Goal: Task Accomplishment & Management: Use online tool/utility

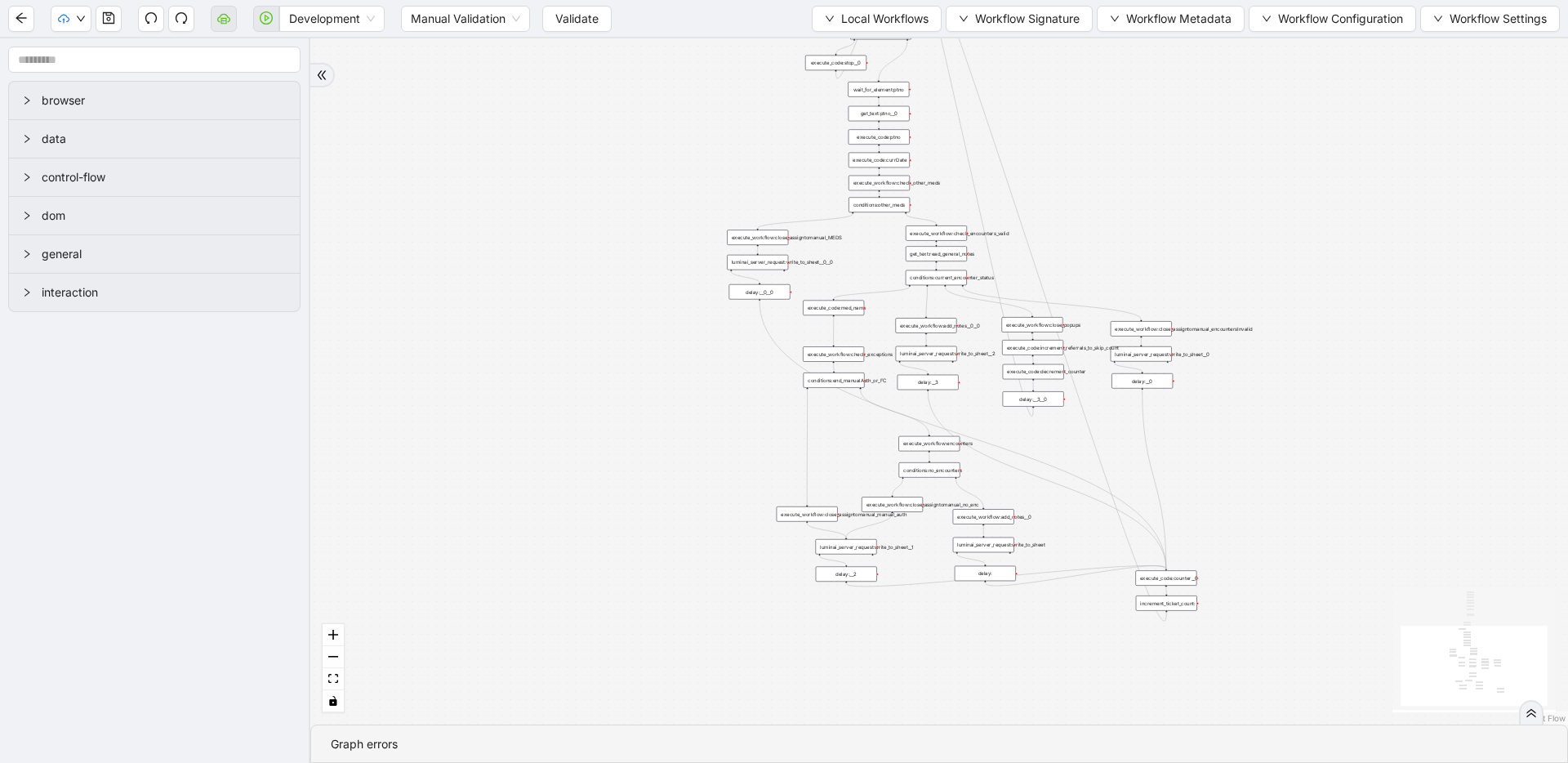
drag, startPoint x: 784, startPoint y: 371, endPoint x: 651, endPoint y: 334, distance: 138.1
click at [651, 334] on div "trigger execute_workflow:check_exceptions execute_workflow:encounters execute_w…" at bounding box center [939, 382] width 1257 height 686
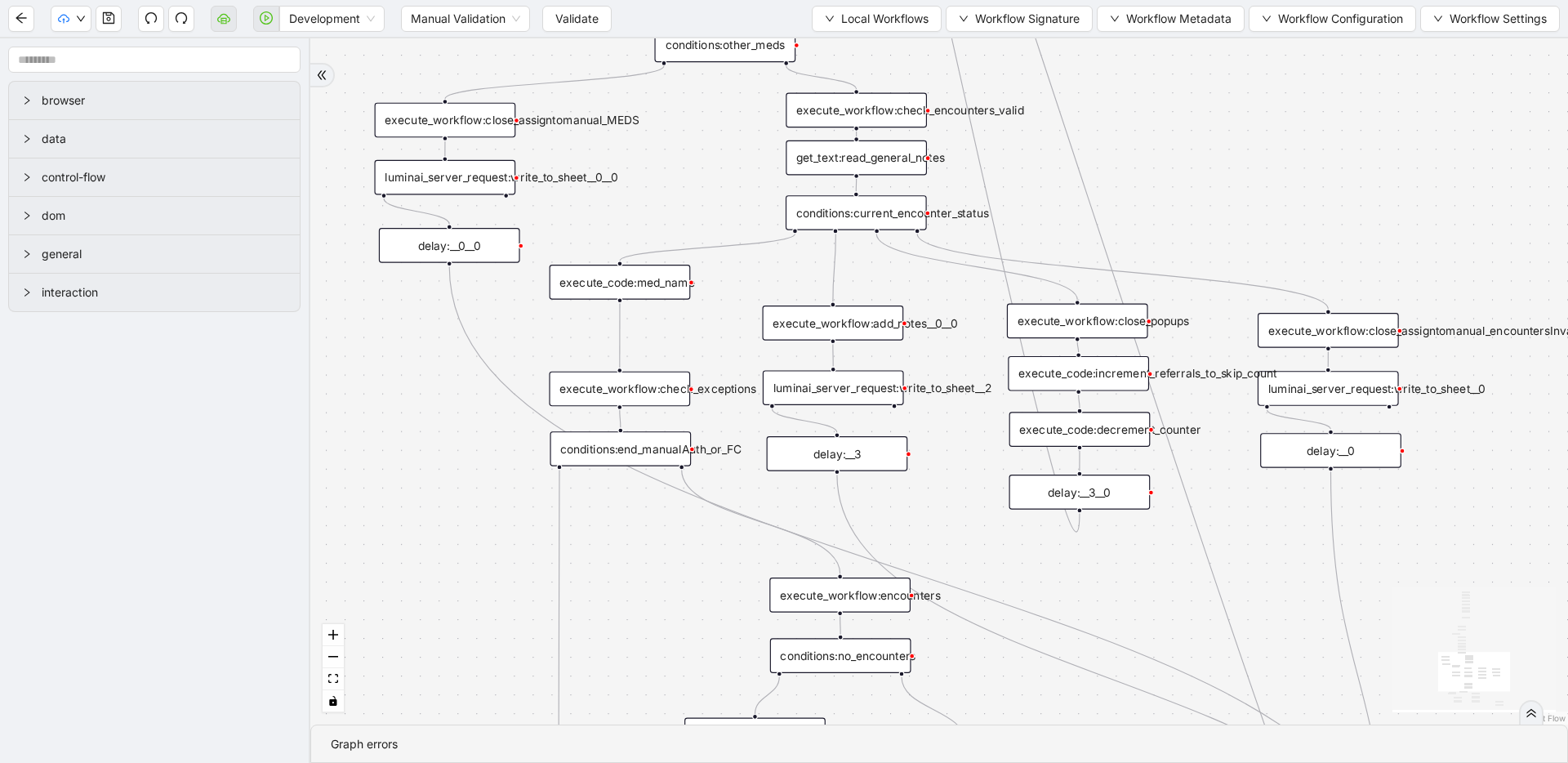
drag, startPoint x: 1086, startPoint y: 317, endPoint x: 1027, endPoint y: 215, distance: 117.8
click at [846, 212] on div "conditions:current_encounter_status" at bounding box center [855, 212] width 142 height 35
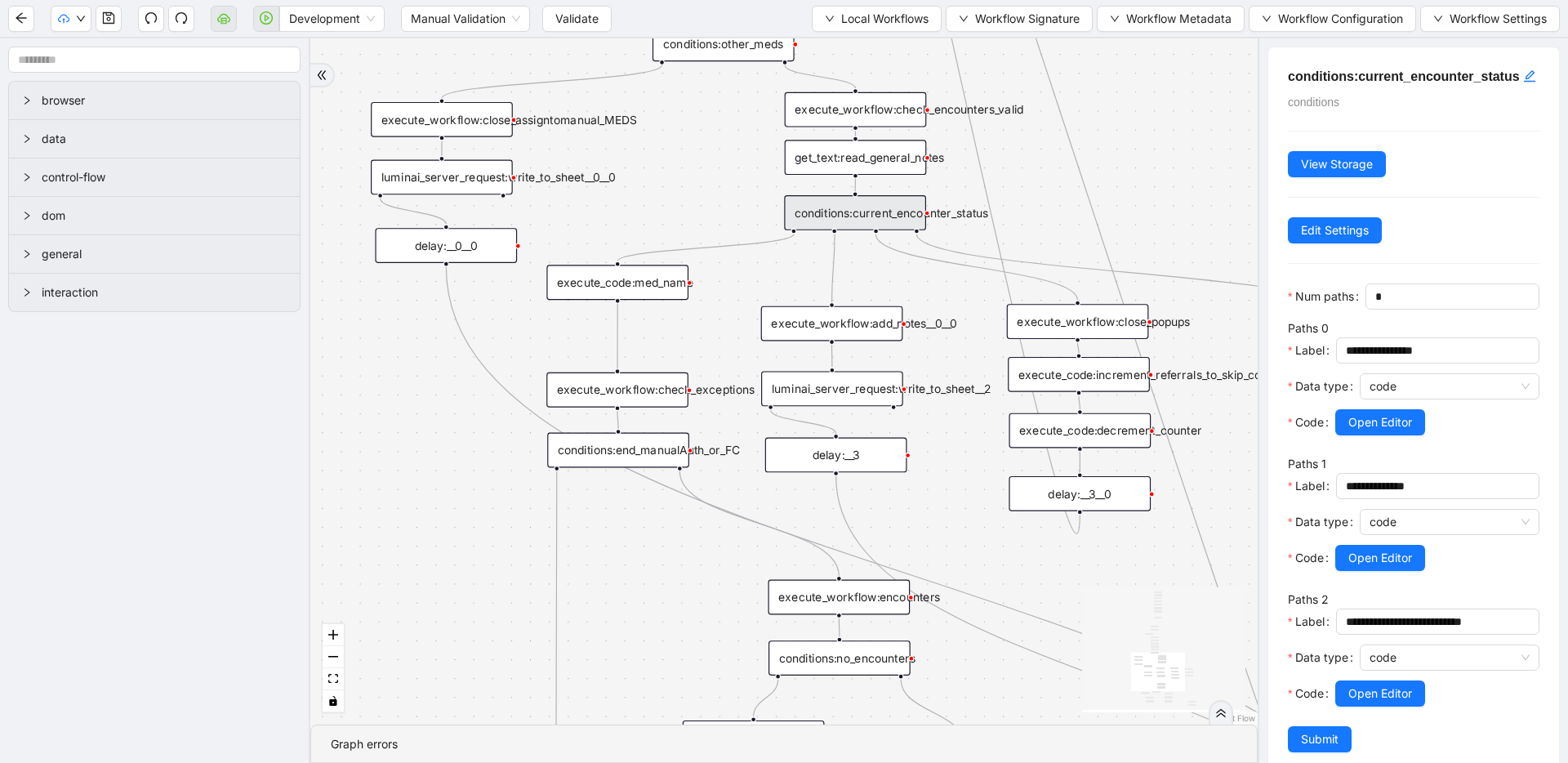
click at [1507, 75] on h5 "conditions:current_encounter_status" at bounding box center [1413, 76] width 251 height 20
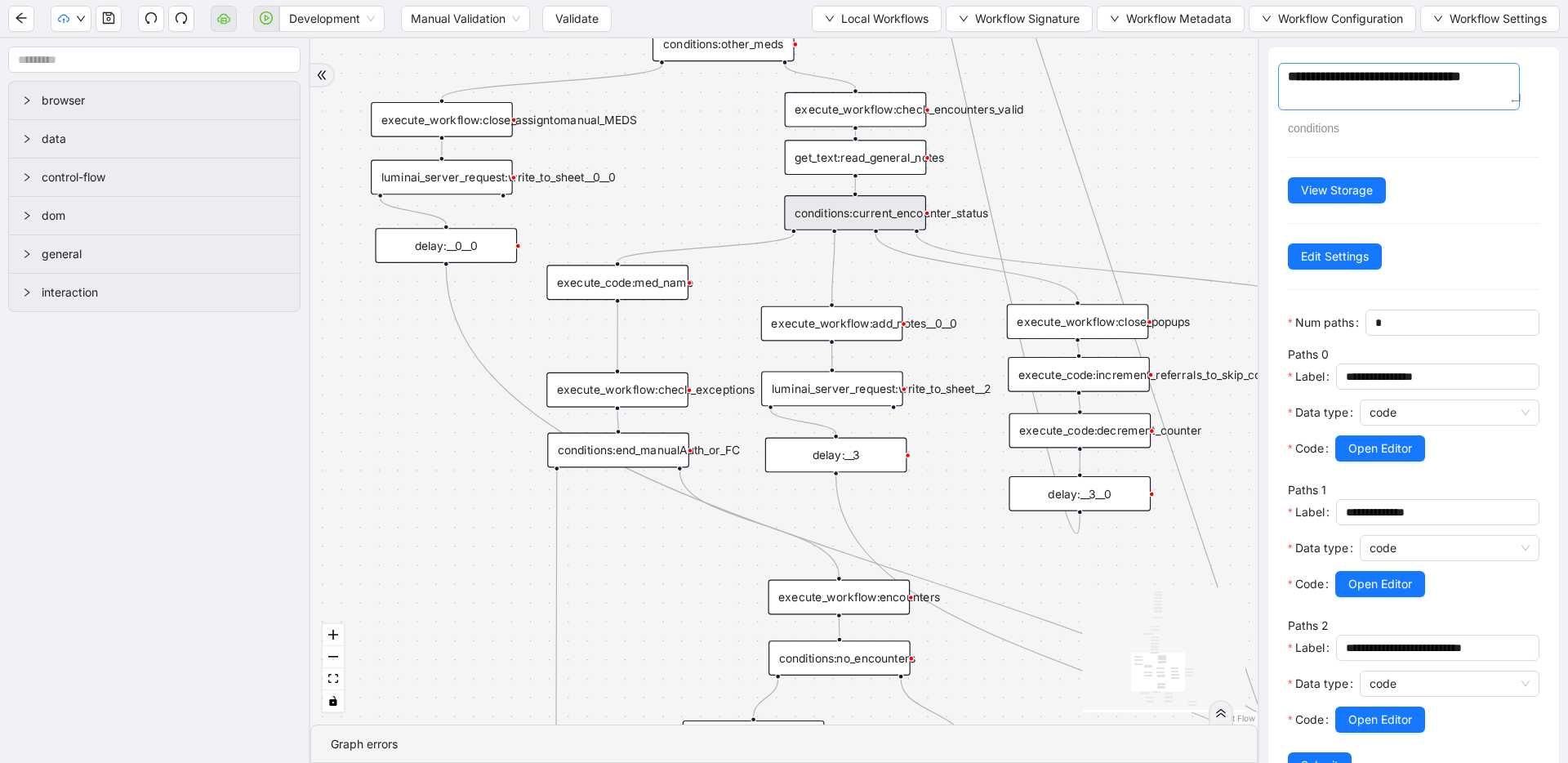
type textarea "**********"
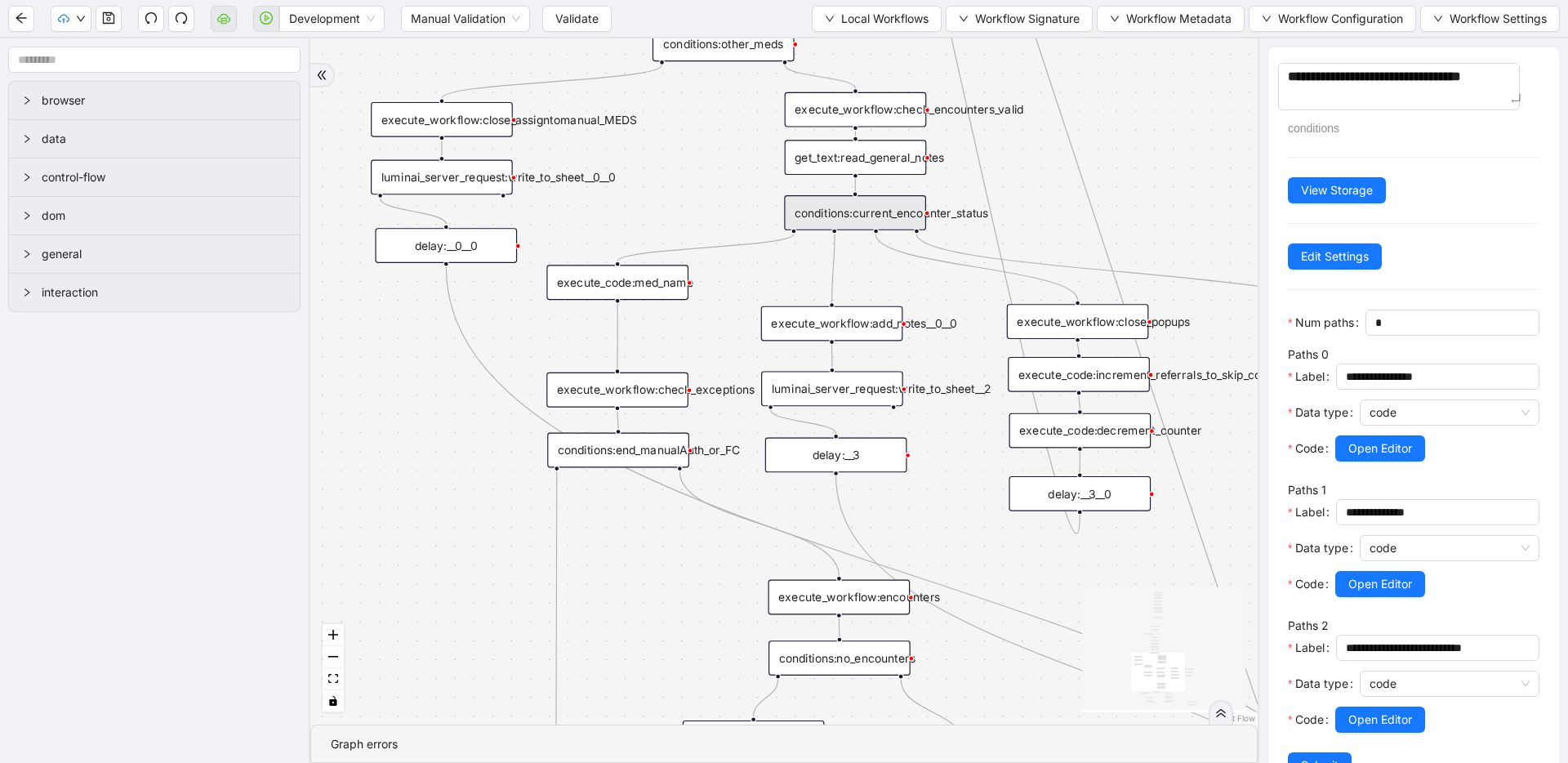
type textarea "**********"
click at [1121, 102] on div "trigger execute_workflow:check_exceptions execute_workflow:encounters execute_w…" at bounding box center [784, 382] width 948 height 686
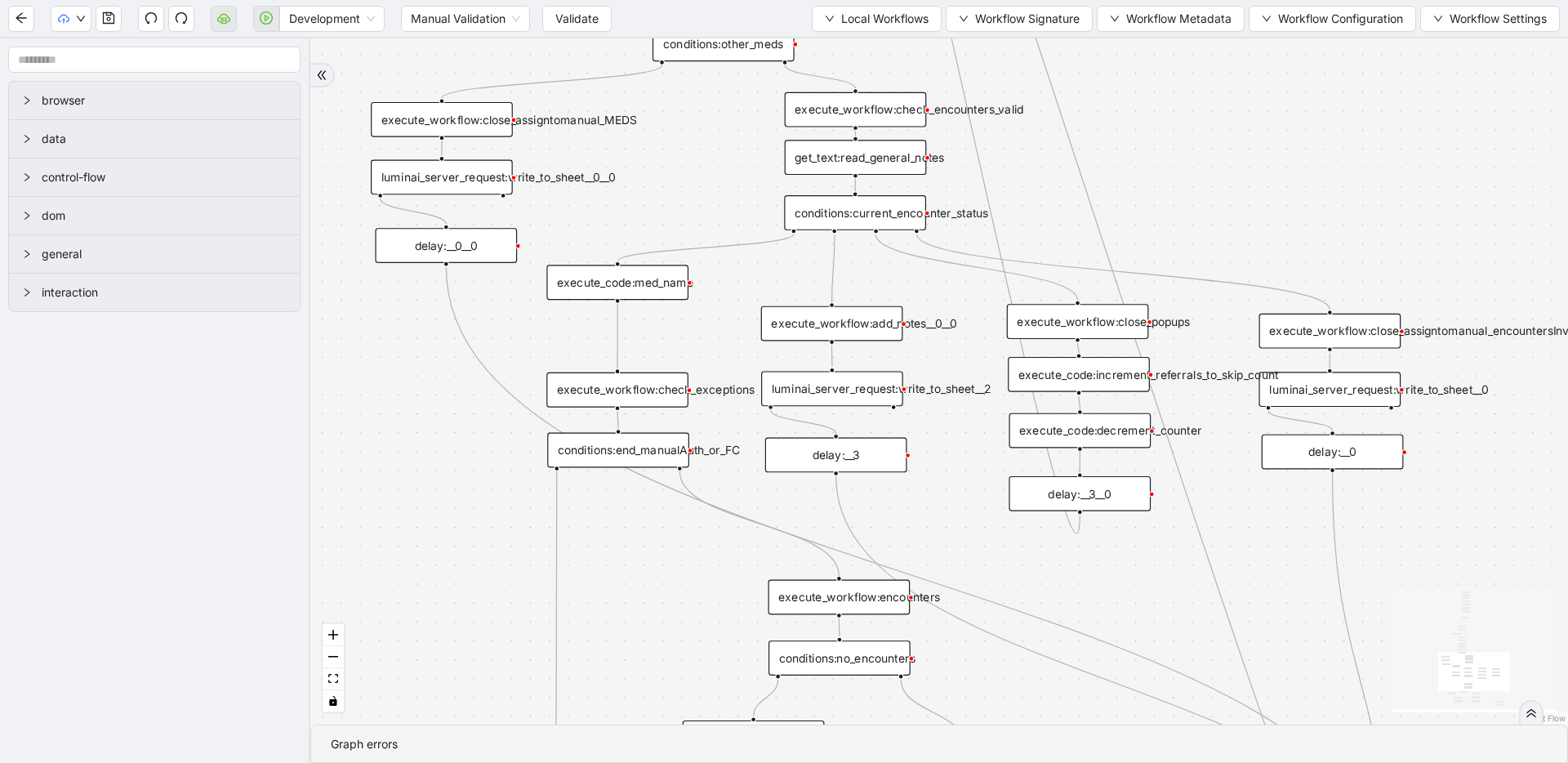
click at [850, 212] on div "conditions:current_encounter_status" at bounding box center [855, 212] width 142 height 35
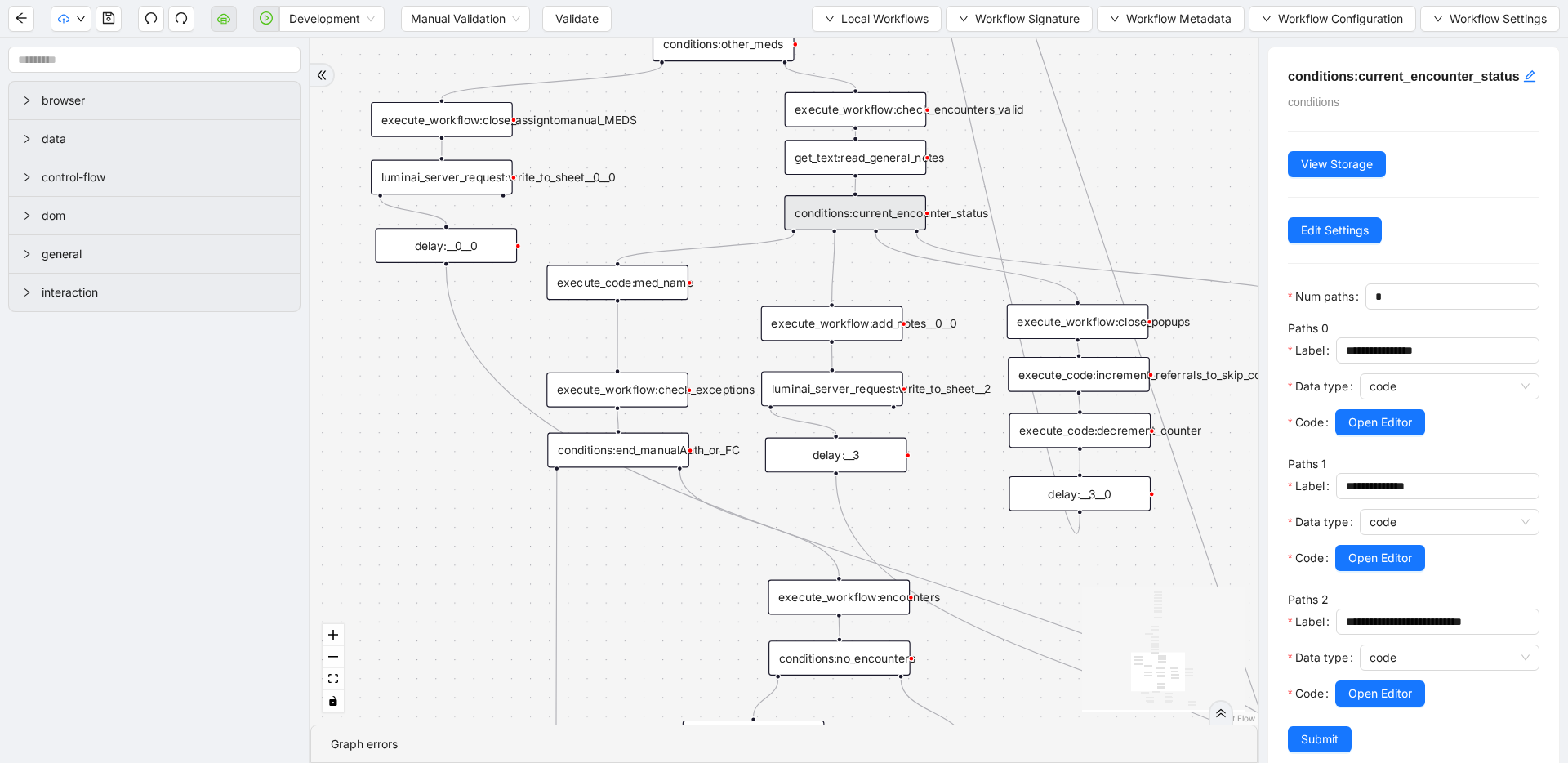
click at [1431, 75] on h5 "conditions:current_encounter_status" at bounding box center [1413, 76] width 251 height 20
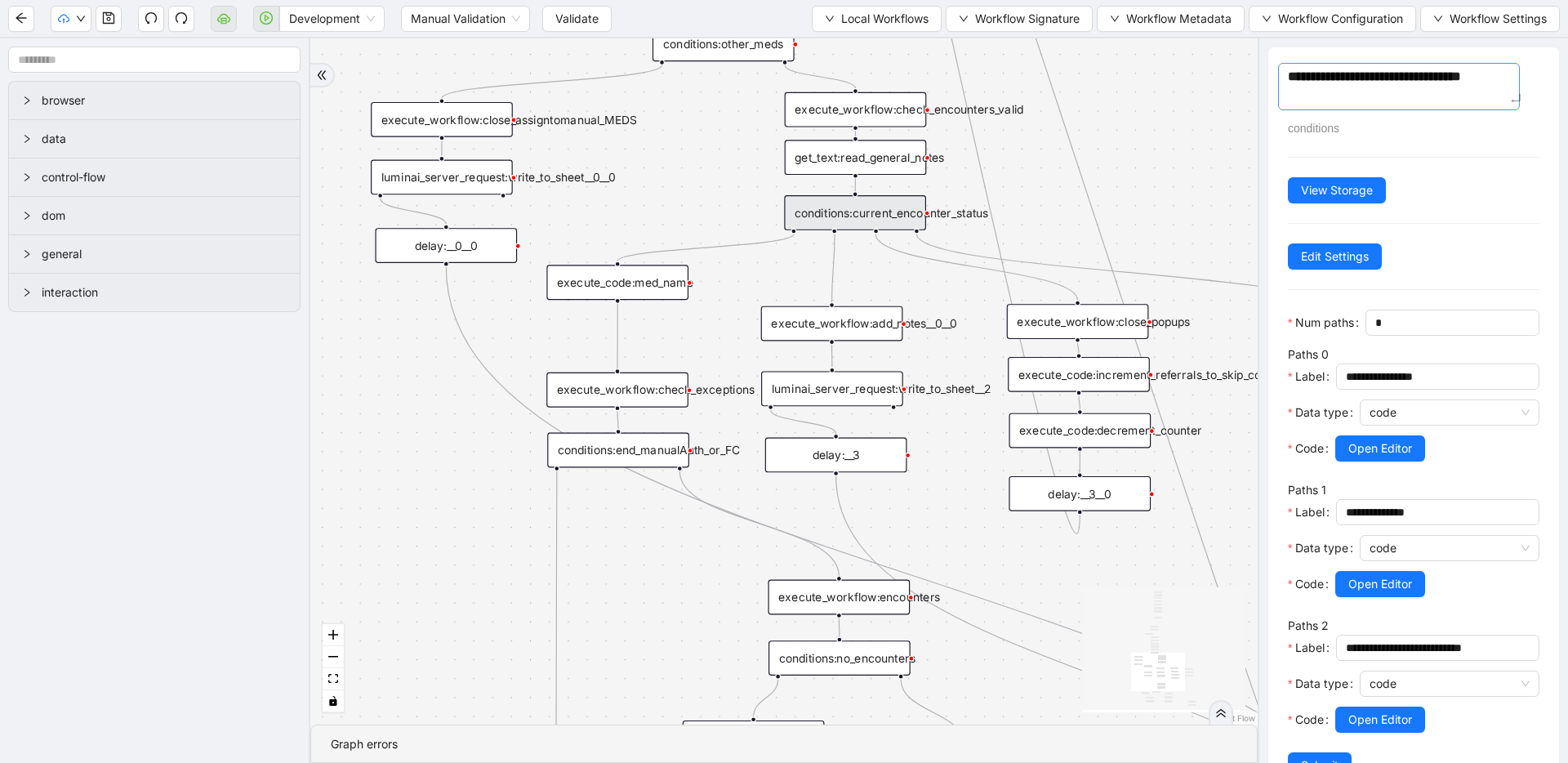
type textarea "**********"
click at [1227, 199] on div "trigger execute_workflow:check_exceptions execute_workflow:encounters execute_w…" at bounding box center [784, 382] width 948 height 686
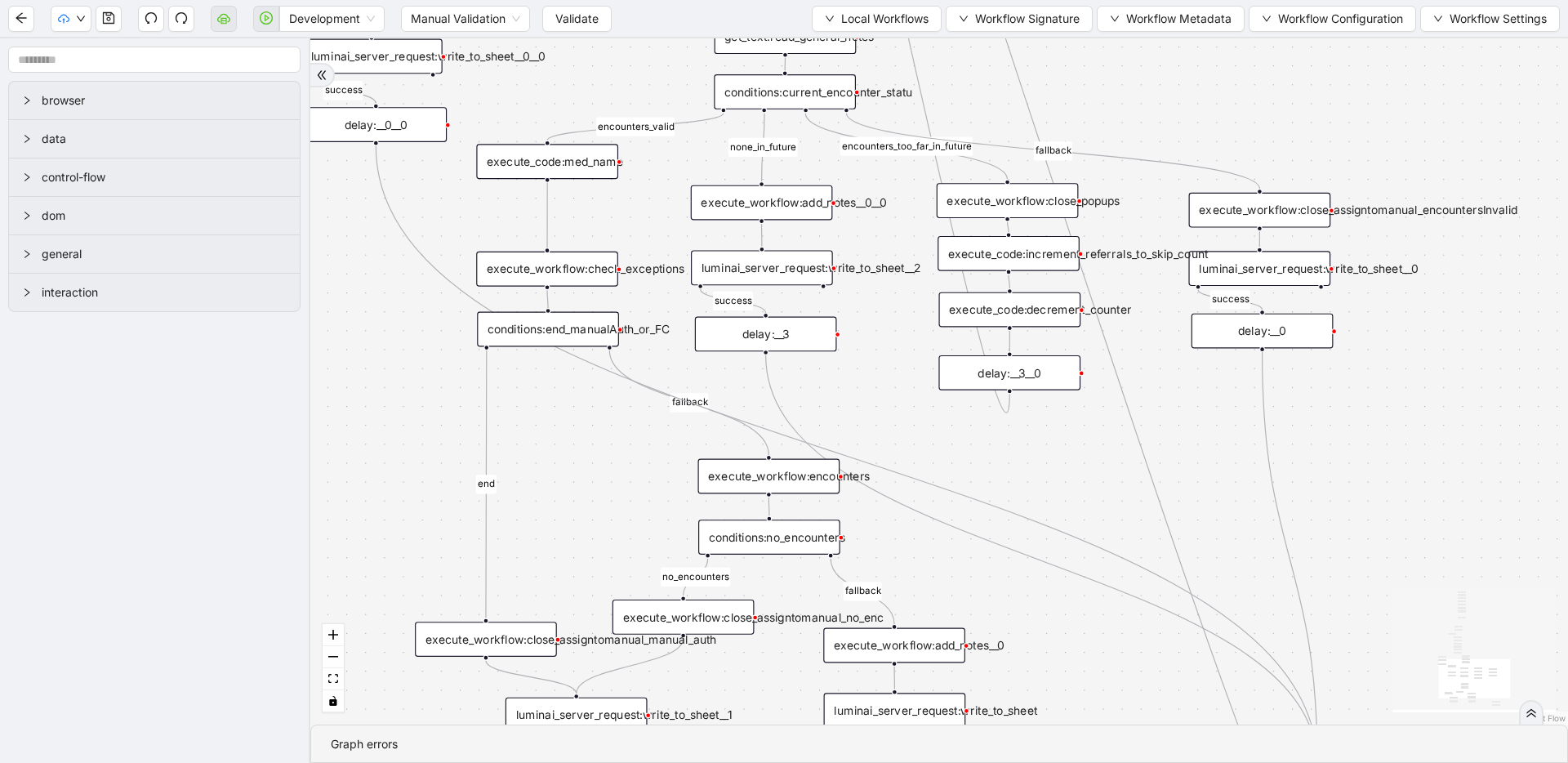
drag, startPoint x: 1213, startPoint y: 229, endPoint x: 1143, endPoint y: 108, distance: 139.8
click at [1143, 108] on div "fallback success success fallback no_encounters end success success success old…" at bounding box center [939, 382] width 1257 height 686
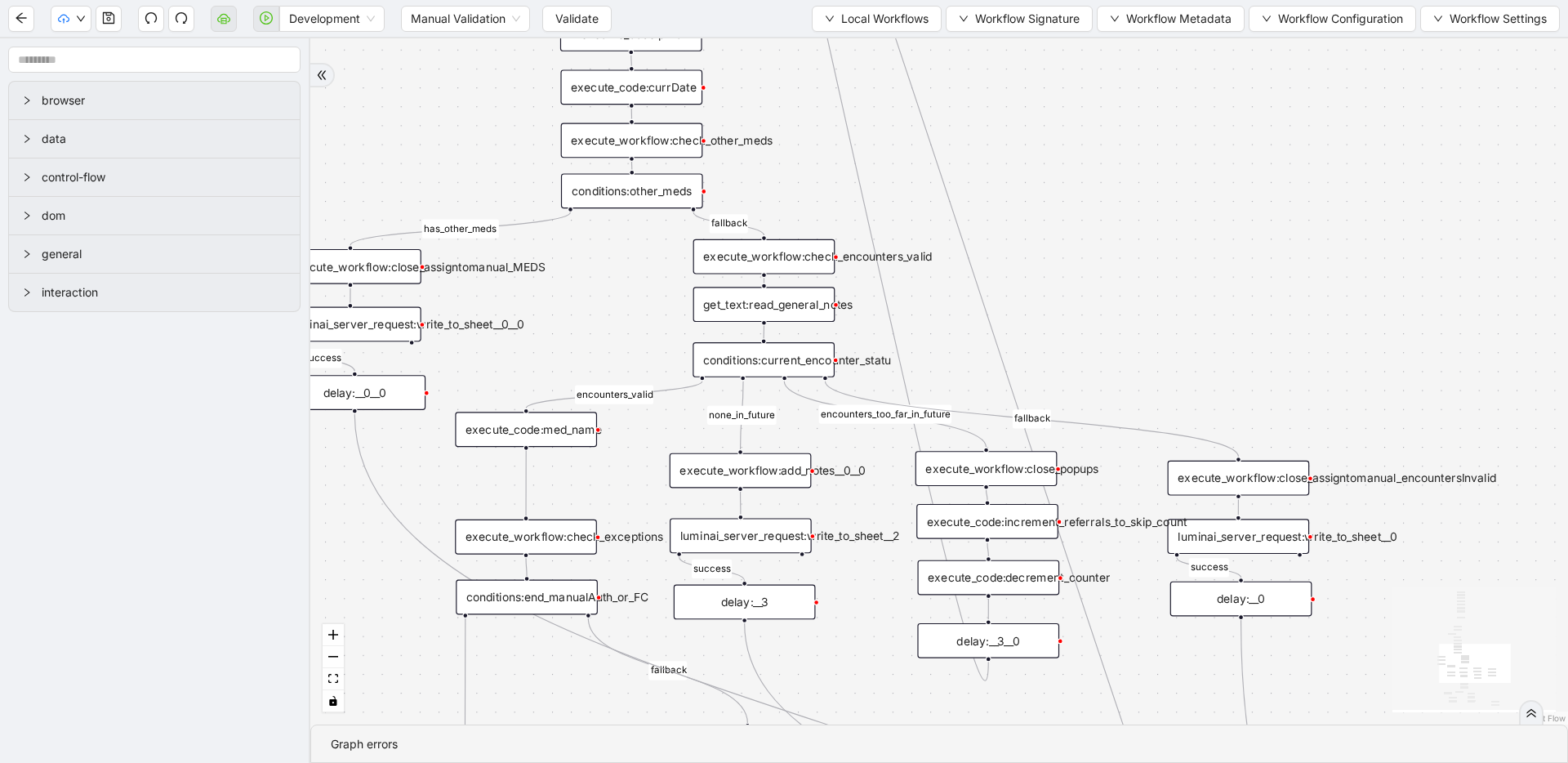
drag, startPoint x: 1257, startPoint y: 88, endPoint x: 1231, endPoint y: 368, distance: 281.2
click at [1231, 369] on div "fallback success success fallback no_encounters end success success success old…" at bounding box center [939, 382] width 1257 height 686
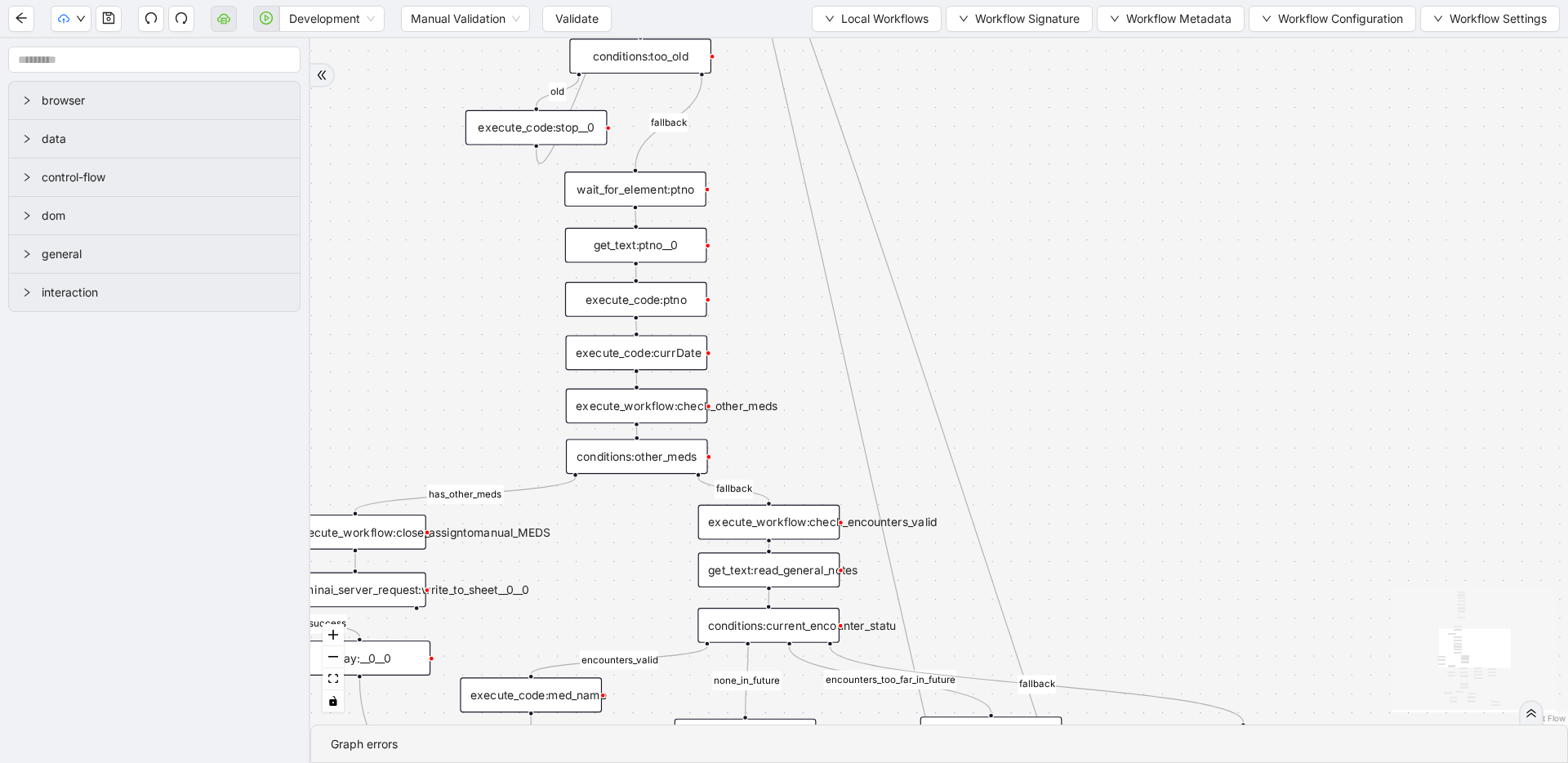
drag, startPoint x: 1187, startPoint y: 162, endPoint x: 1209, endPoint y: 605, distance: 443.5
click at [1209, 605] on div "fallback success success fallback no_encounters end success success success old…" at bounding box center [939, 382] width 1257 height 686
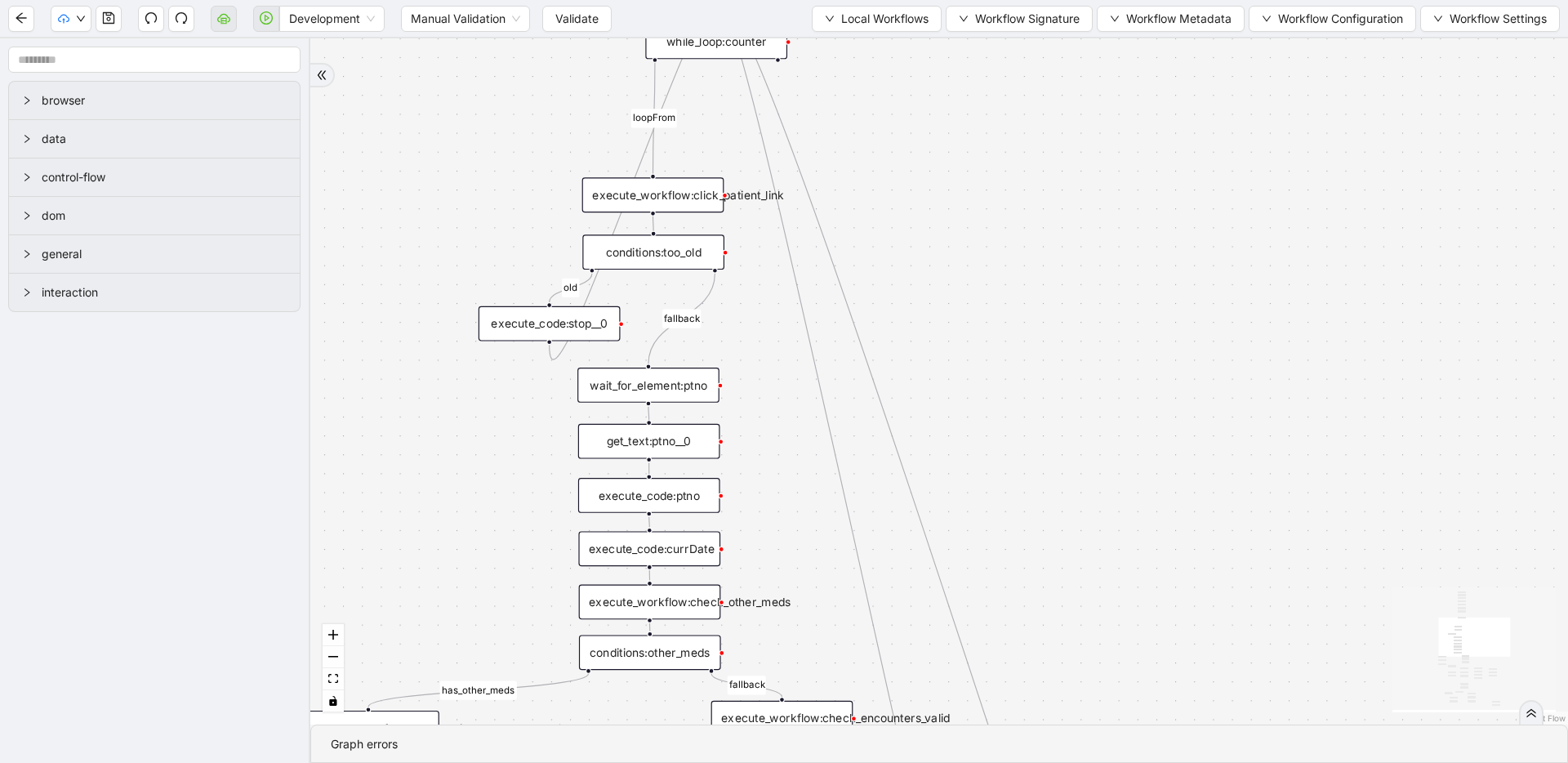
drag, startPoint x: 1211, startPoint y: 331, endPoint x: 1199, endPoint y: 534, distance: 203.4
click at [1199, 534] on div "fallback success success fallback no_encounters end success success success old…" at bounding box center [939, 382] width 1257 height 686
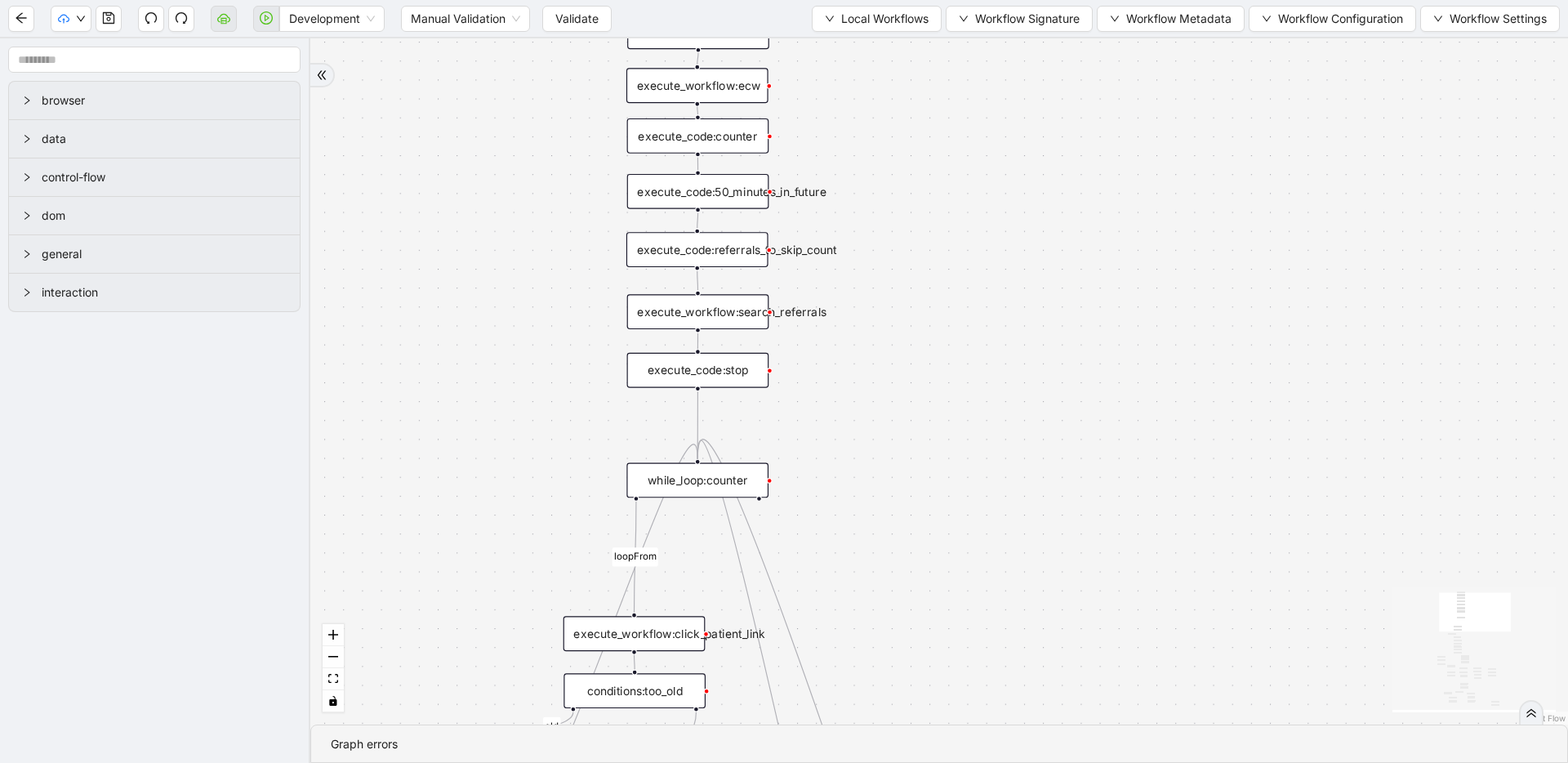
drag, startPoint x: 1202, startPoint y: 370, endPoint x: 1197, endPoint y: 554, distance: 184.1
click at [1197, 556] on div "fallback success success fallback no_encounters end success success success old…" at bounding box center [939, 382] width 1257 height 686
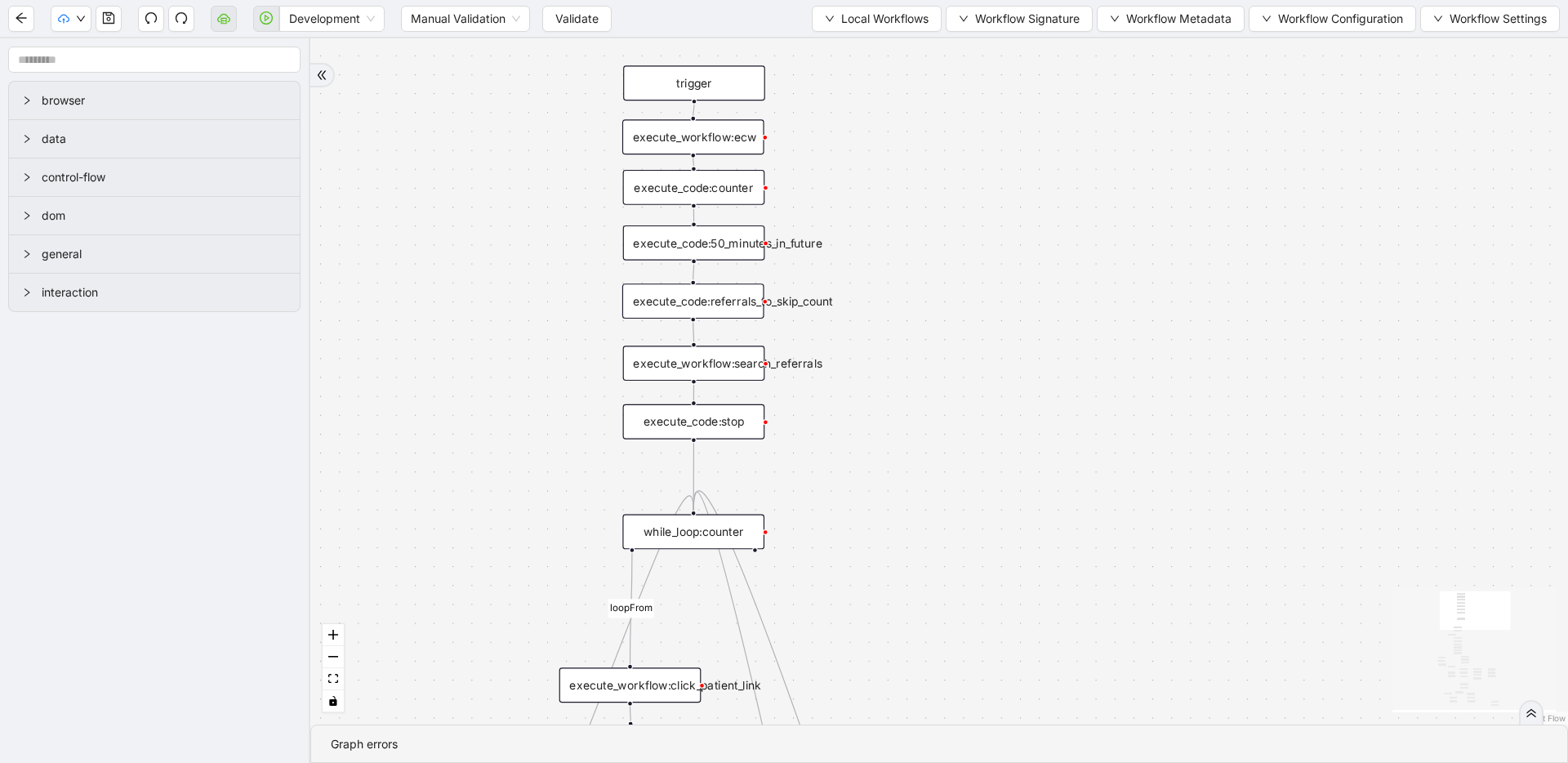
drag, startPoint x: 1167, startPoint y: 328, endPoint x: 1164, endPoint y: 462, distance: 134.0
click at [1164, 462] on div "fallback success success fallback no_encounters end success success success old…" at bounding box center [939, 382] width 1257 height 686
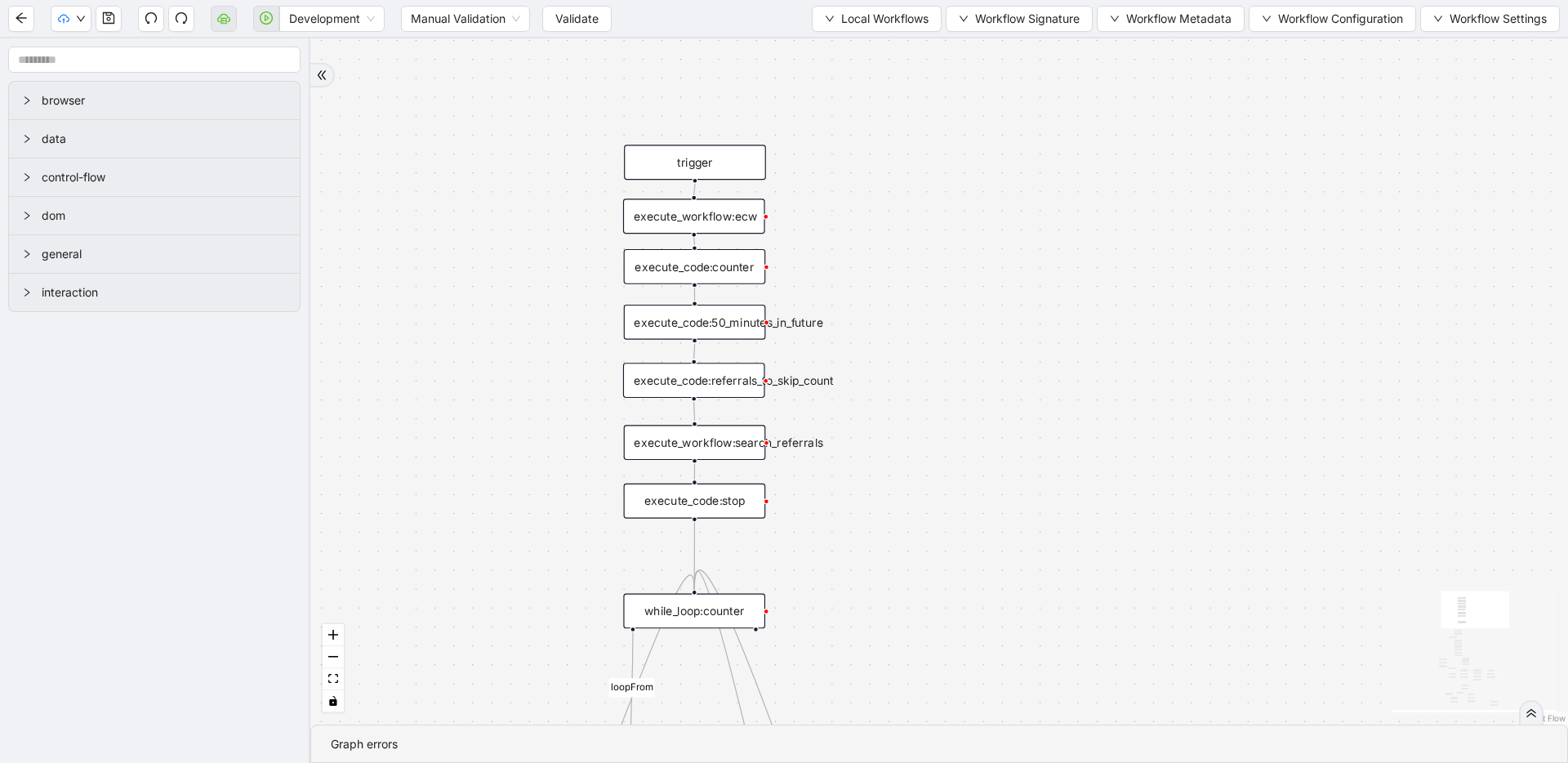
click at [728, 320] on div "execute_code:50_minutes_in_future" at bounding box center [695, 321] width 142 height 35
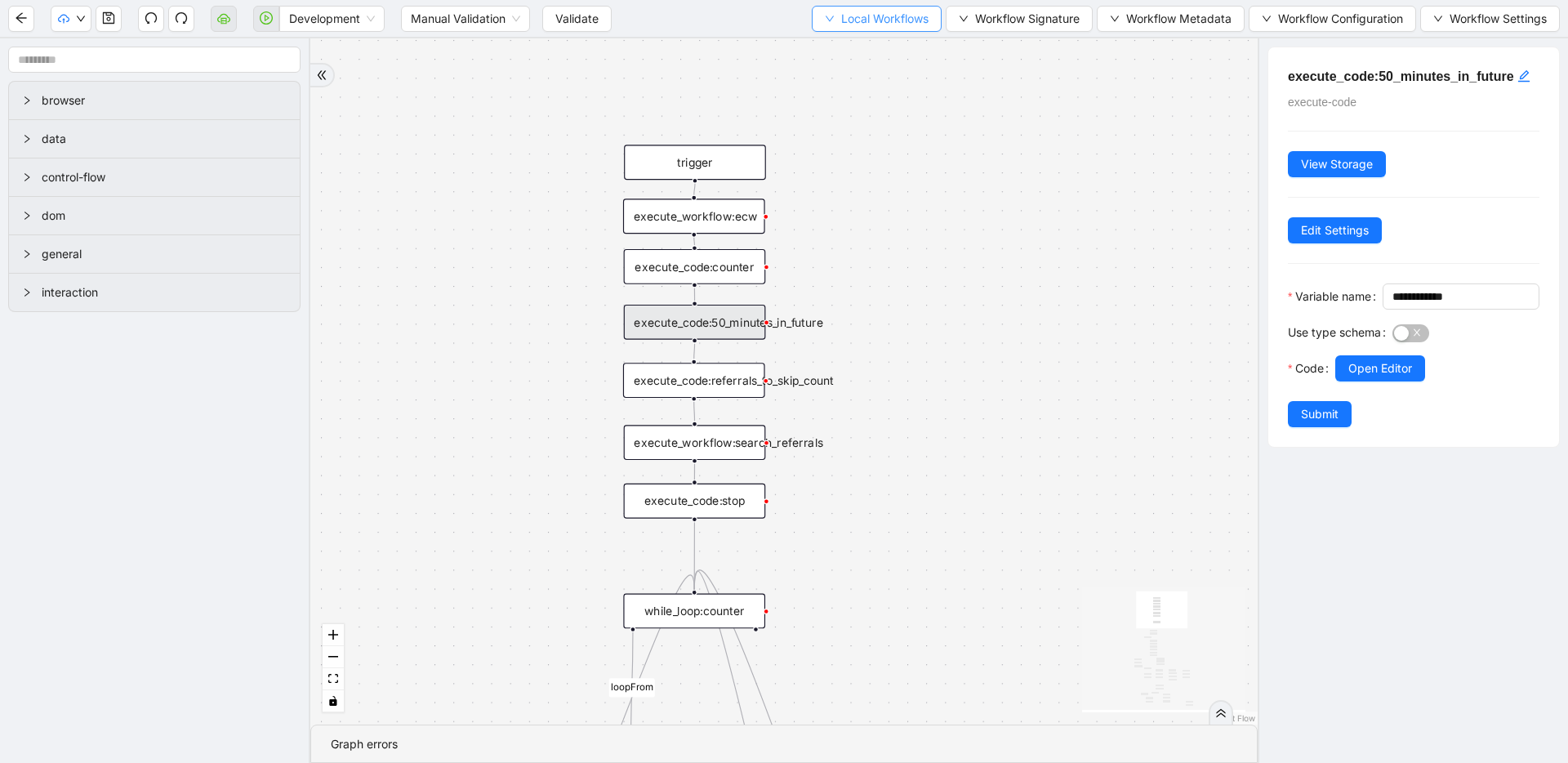
click at [843, 29] on button "Local Workflows" at bounding box center [877, 18] width 130 height 26
click at [838, 47] on span "Select" at bounding box center [872, 50] width 104 height 18
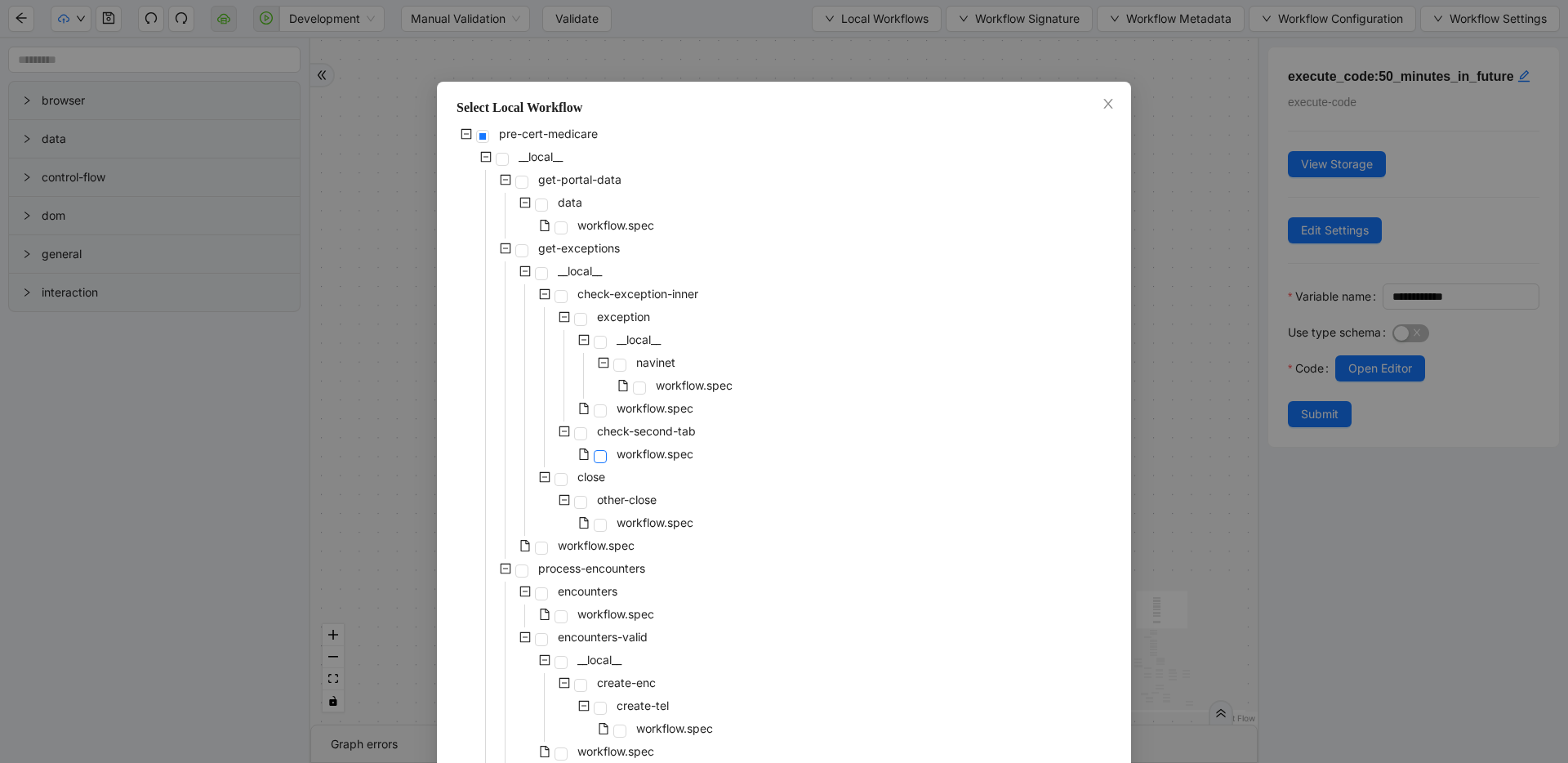
scroll to position [714, 0]
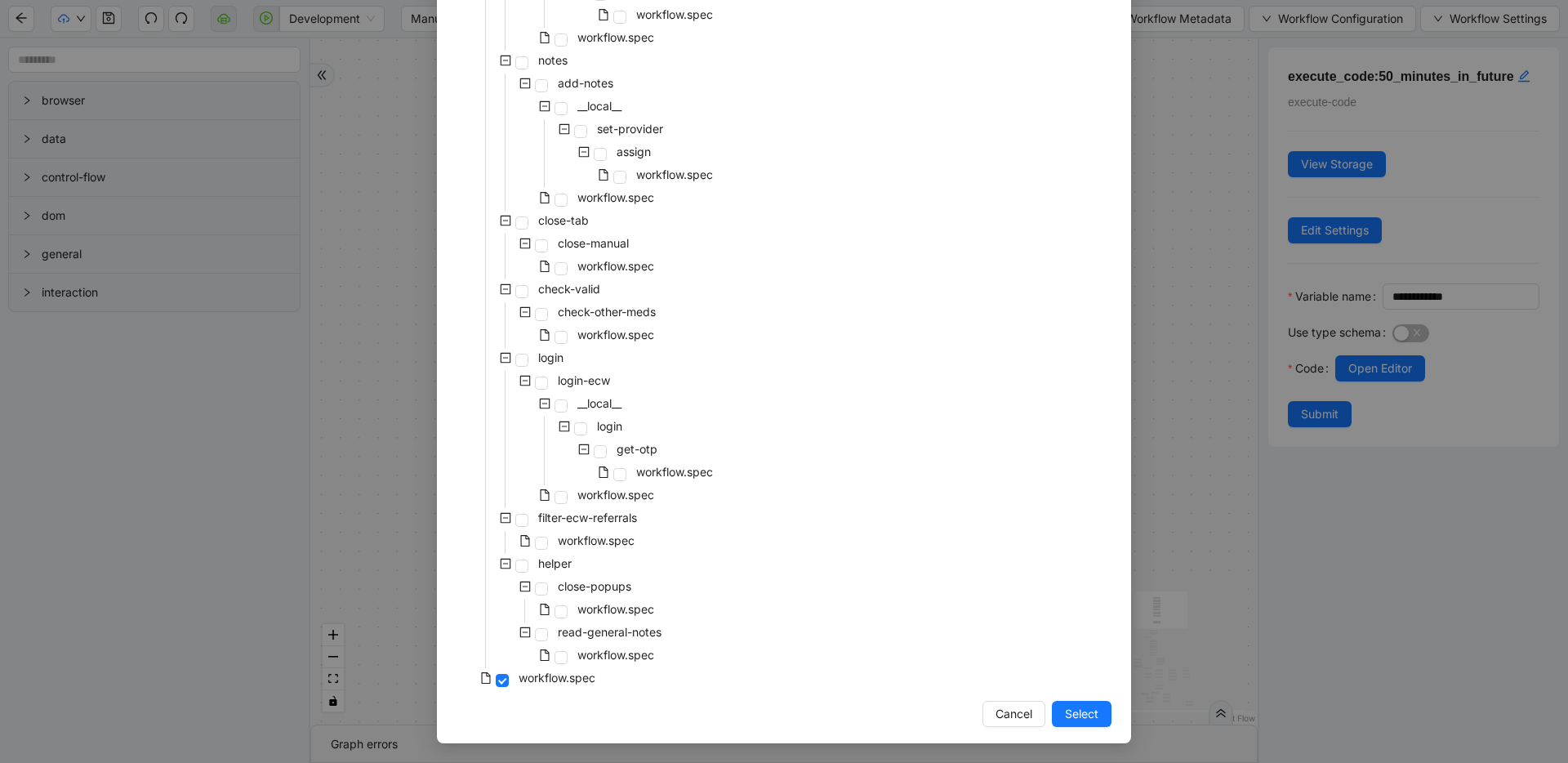
click at [392, 201] on div "Select Local Workflow pre-cert-medicare __local__ get-portal-data data workflow…" at bounding box center [784, 382] width 1568 height 763
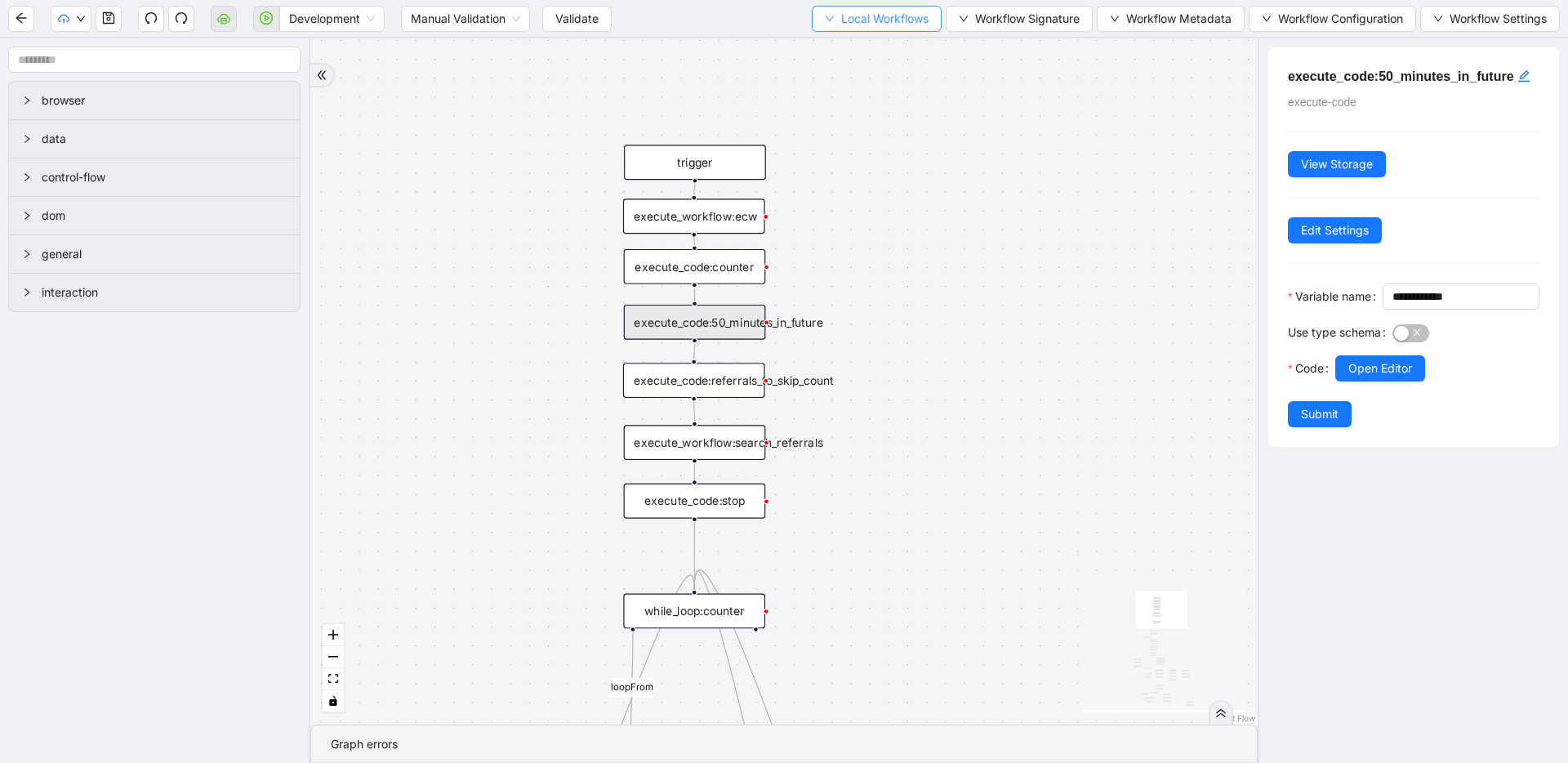
click at [842, 23] on span "Local Workflows" at bounding box center [885, 19] width 87 height 18
click at [836, 44] on span "Select" at bounding box center [872, 50] width 104 height 18
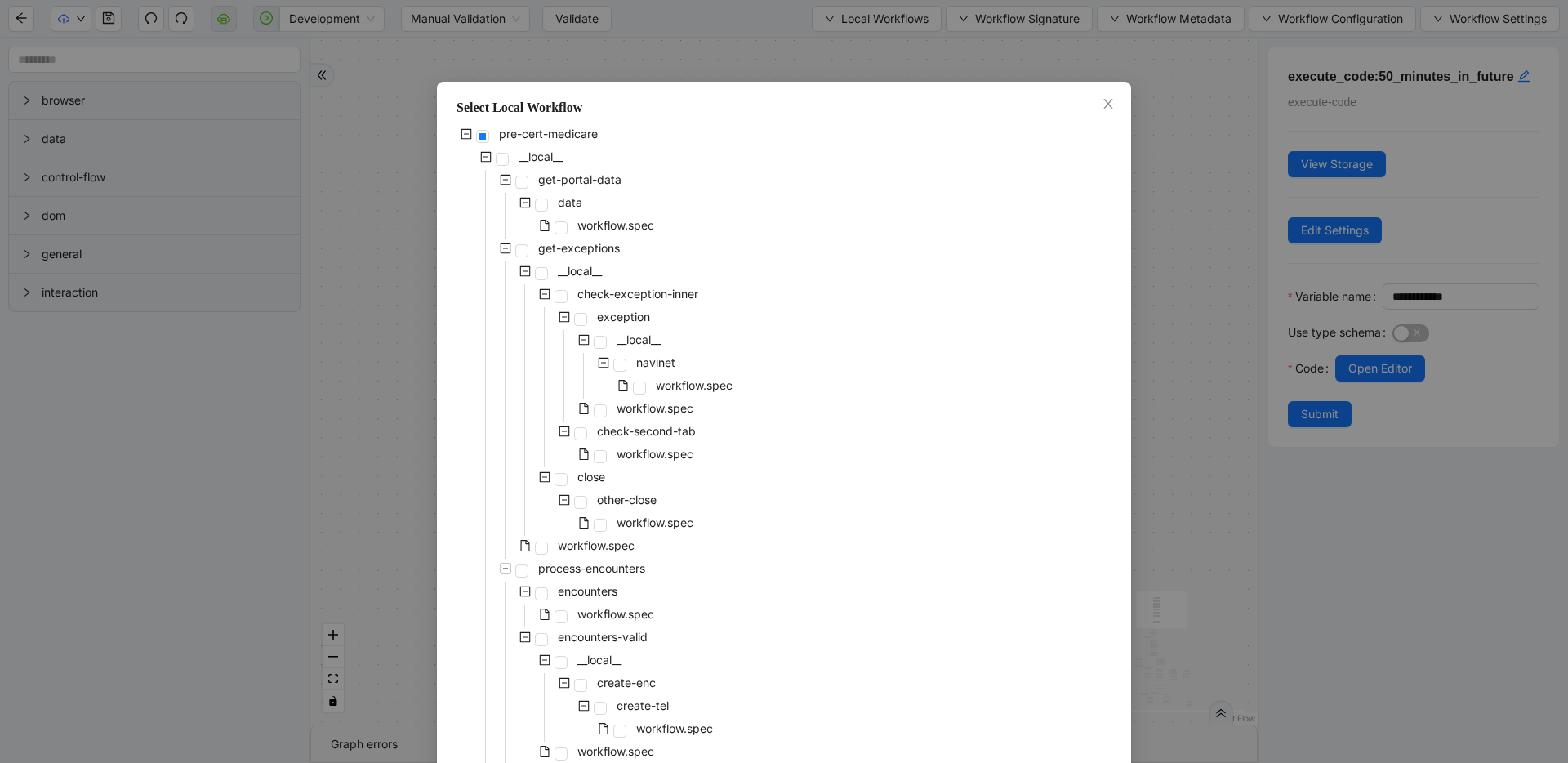
scroll to position [477, 0]
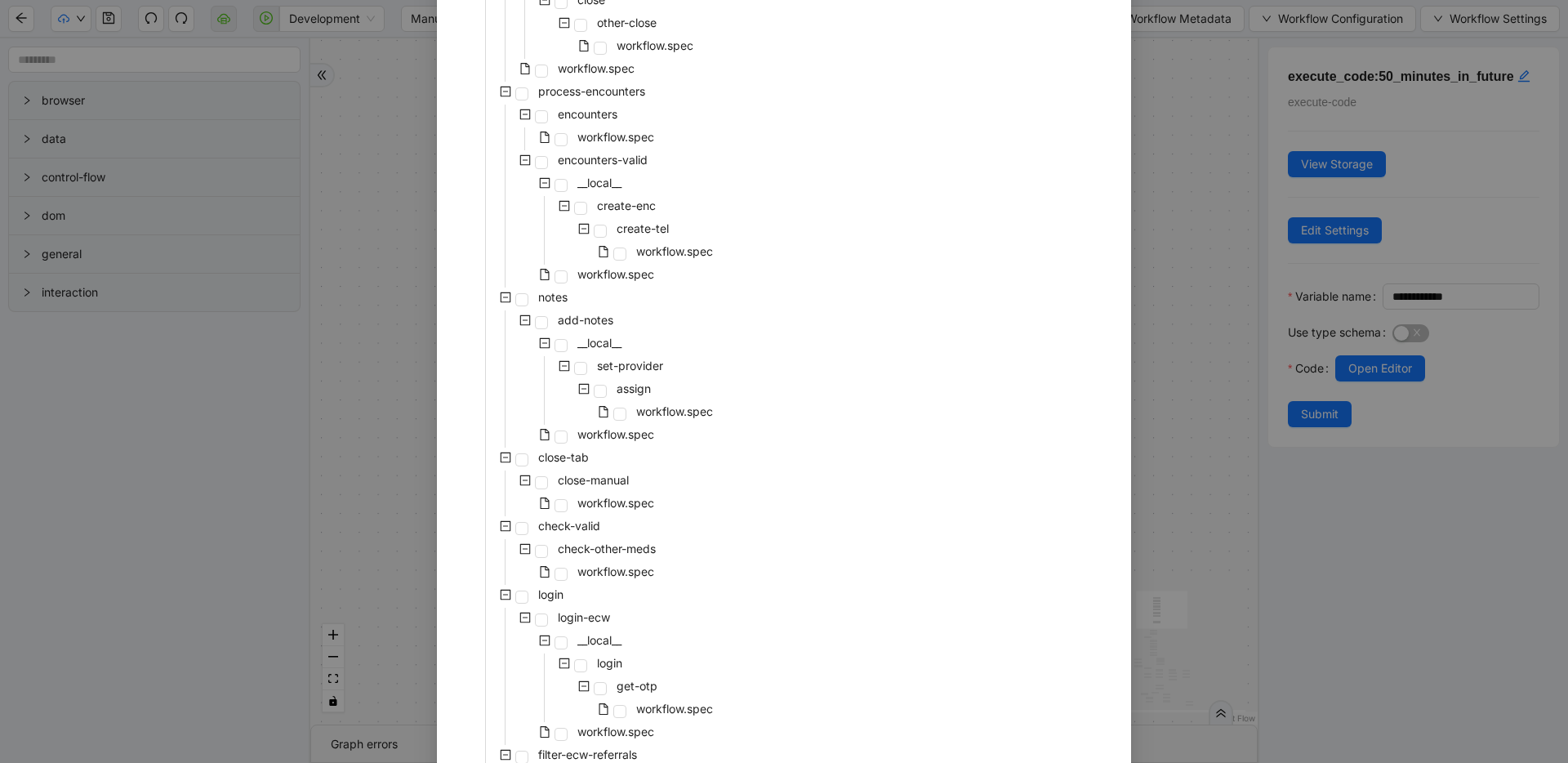
click at [1221, 247] on div "Select Local Workflow pre-cert-medicare __local__ get-portal-data data workflow…" at bounding box center [784, 382] width 1568 height 763
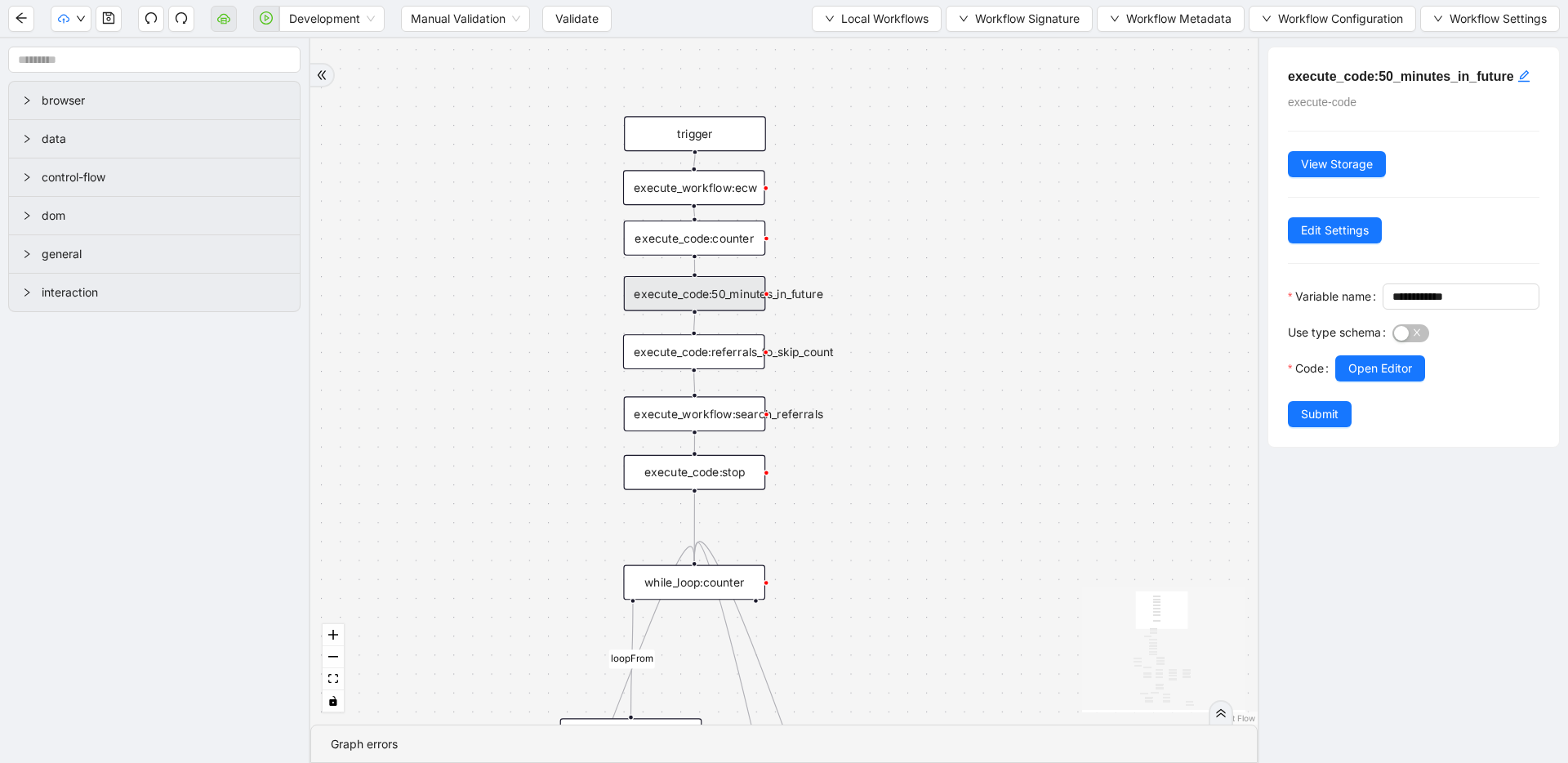
drag, startPoint x: 928, startPoint y: 565, endPoint x: 942, endPoint y: 211, distance: 354.3
click at [942, 215] on div "fallback success success fallback no_encounters end success success success old…" at bounding box center [784, 382] width 948 height 686
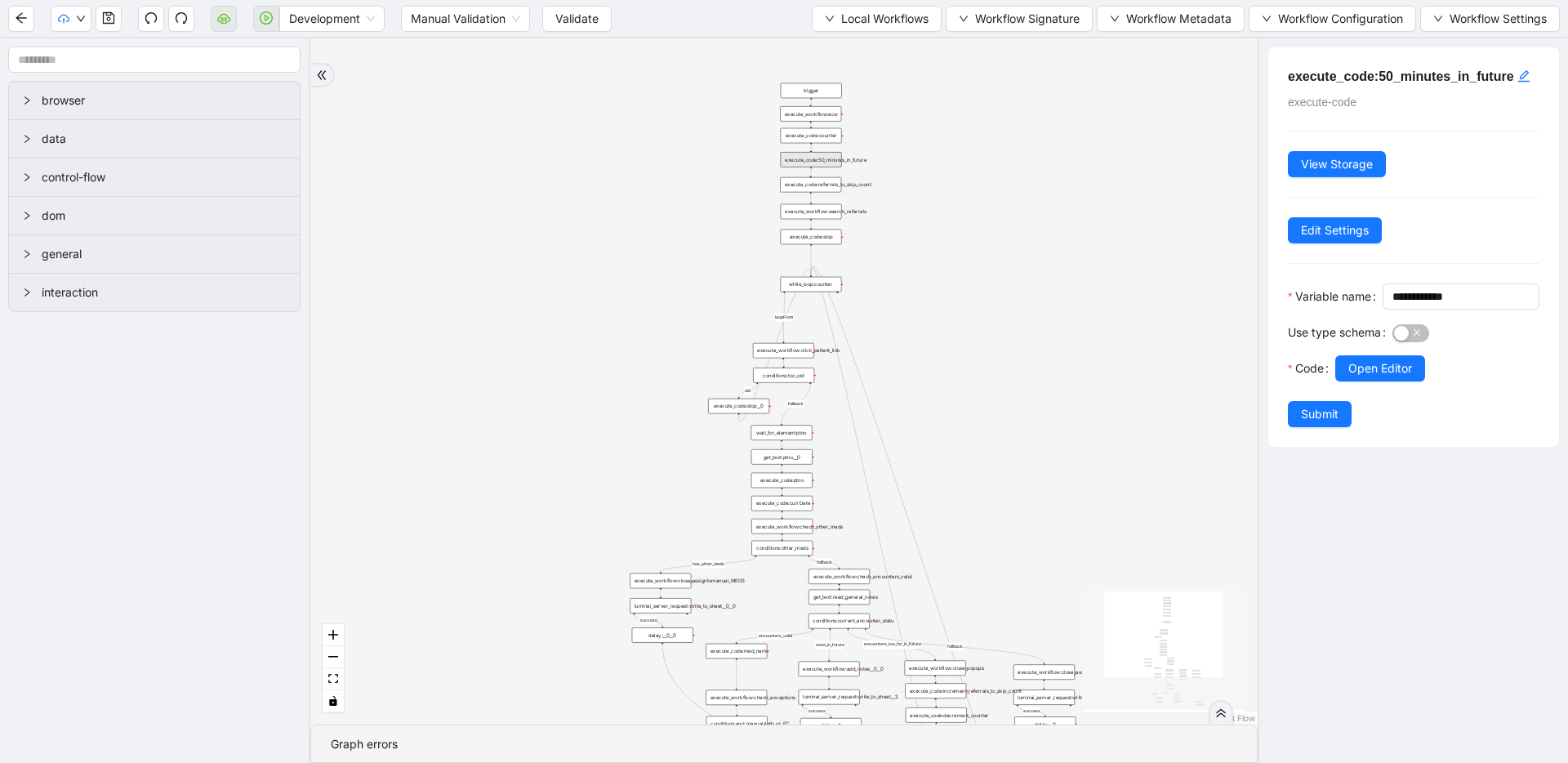
drag, startPoint x: 894, startPoint y: 500, endPoint x: 888, endPoint y: 161, distance: 339.1
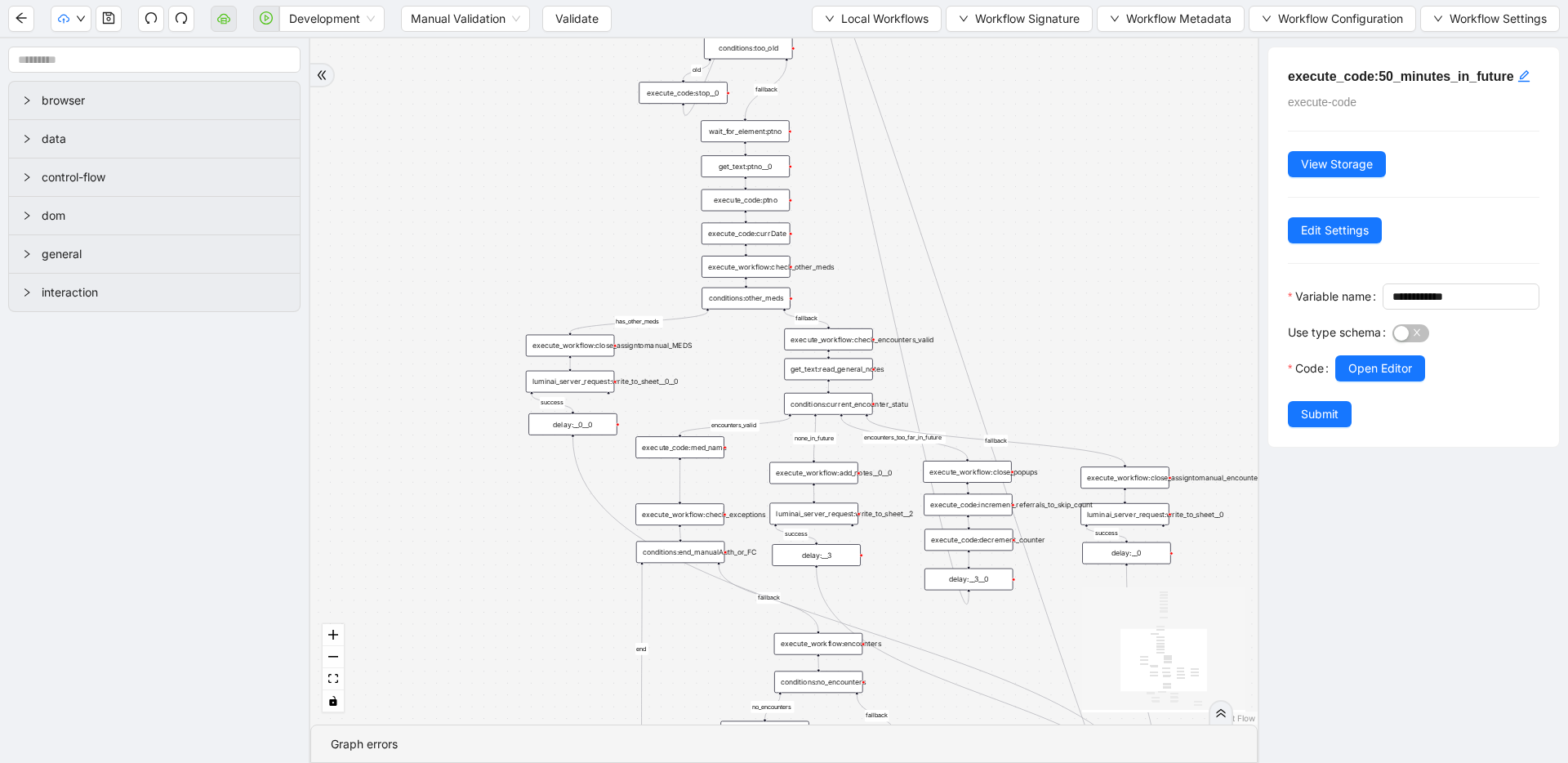
drag, startPoint x: 925, startPoint y: 199, endPoint x: 940, endPoint y: 346, distance: 147.8
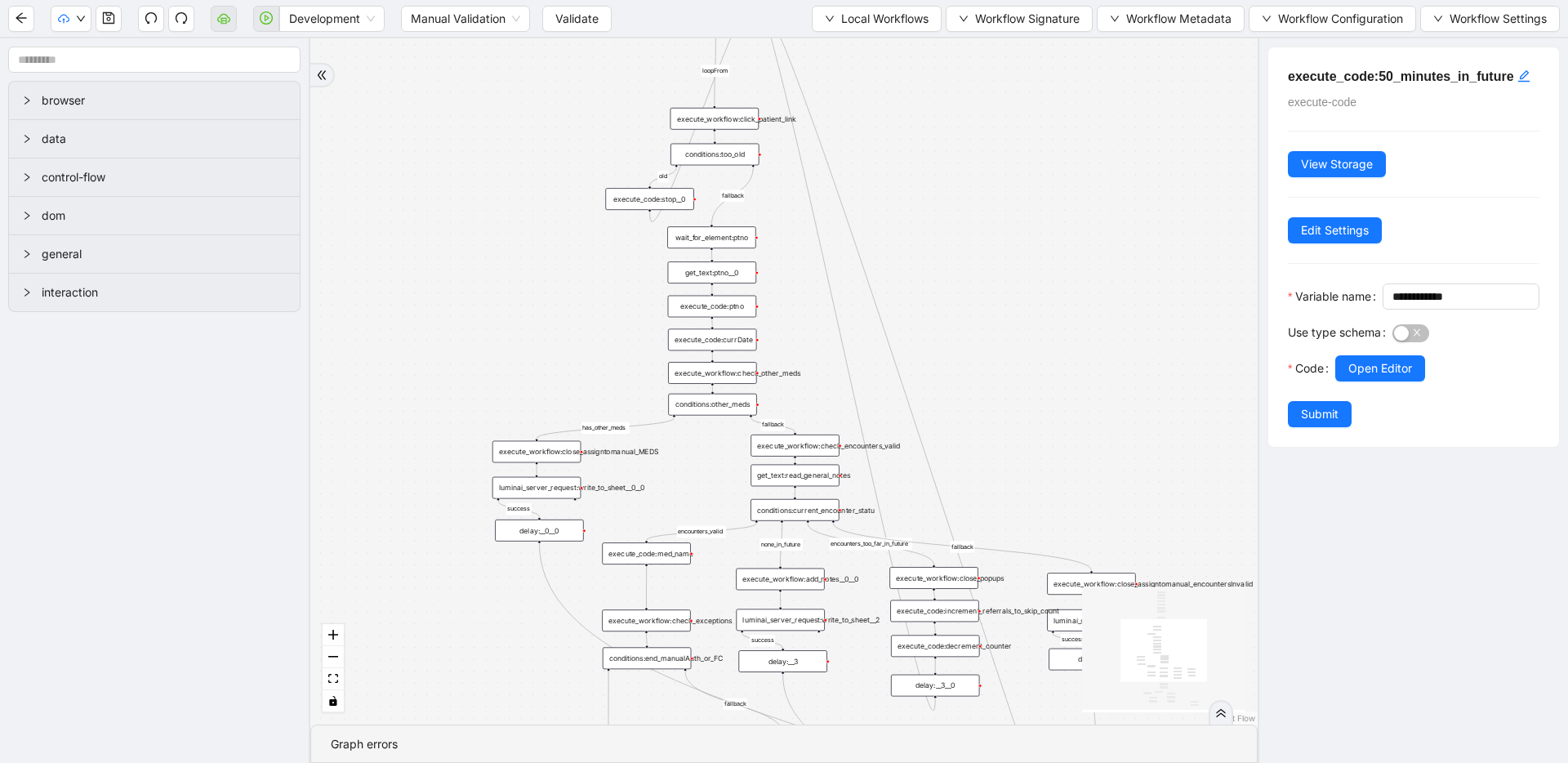
drag, startPoint x: 743, startPoint y: 330, endPoint x: 709, endPoint y: 436, distance: 111.3
click at [709, 436] on div "fallback success success fallback no_encounters end success success success old…" at bounding box center [784, 382] width 948 height 686
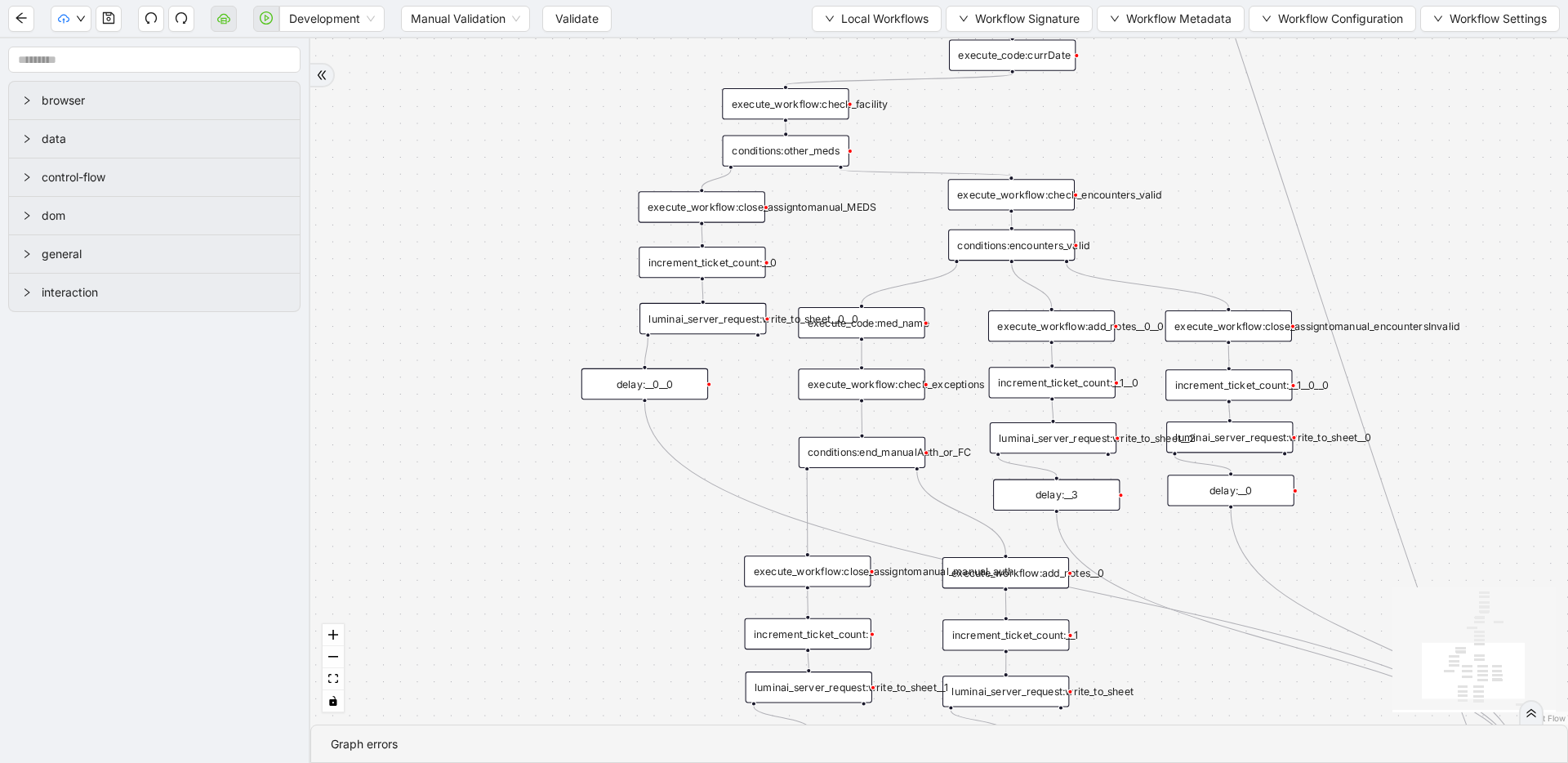
click at [1185, 210] on div "trigger execute_workflow:check_exceptions execute_workflow:add_notes__0 luminai…" at bounding box center [939, 382] width 1257 height 686
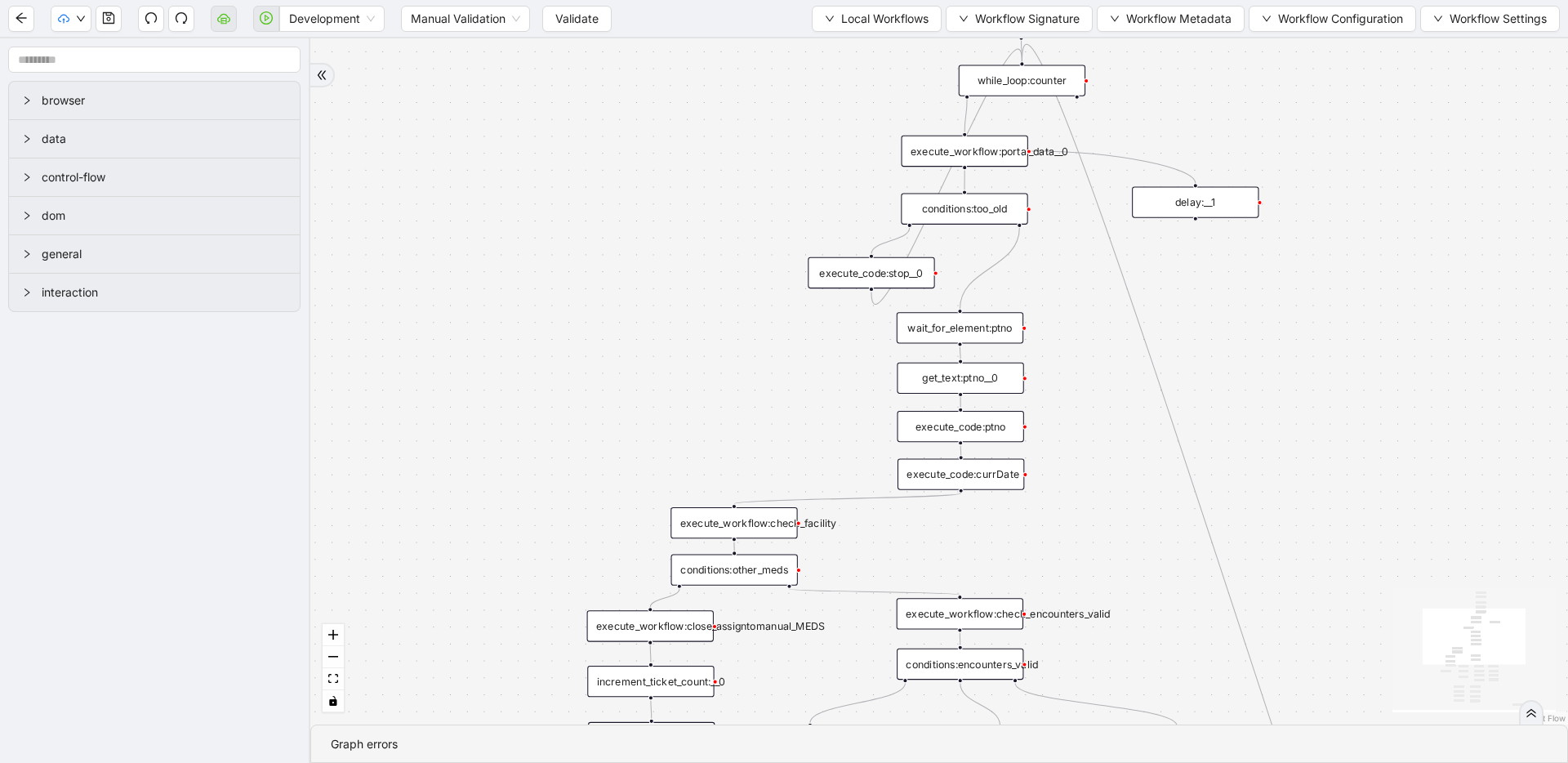
drag, startPoint x: 1191, startPoint y: 129, endPoint x: 1123, endPoint y: 545, distance: 421.5
click at [1133, 582] on div "trigger execute_workflow:check_exceptions execute_workflow:add_notes__0 luminai…" at bounding box center [939, 382] width 1257 height 686
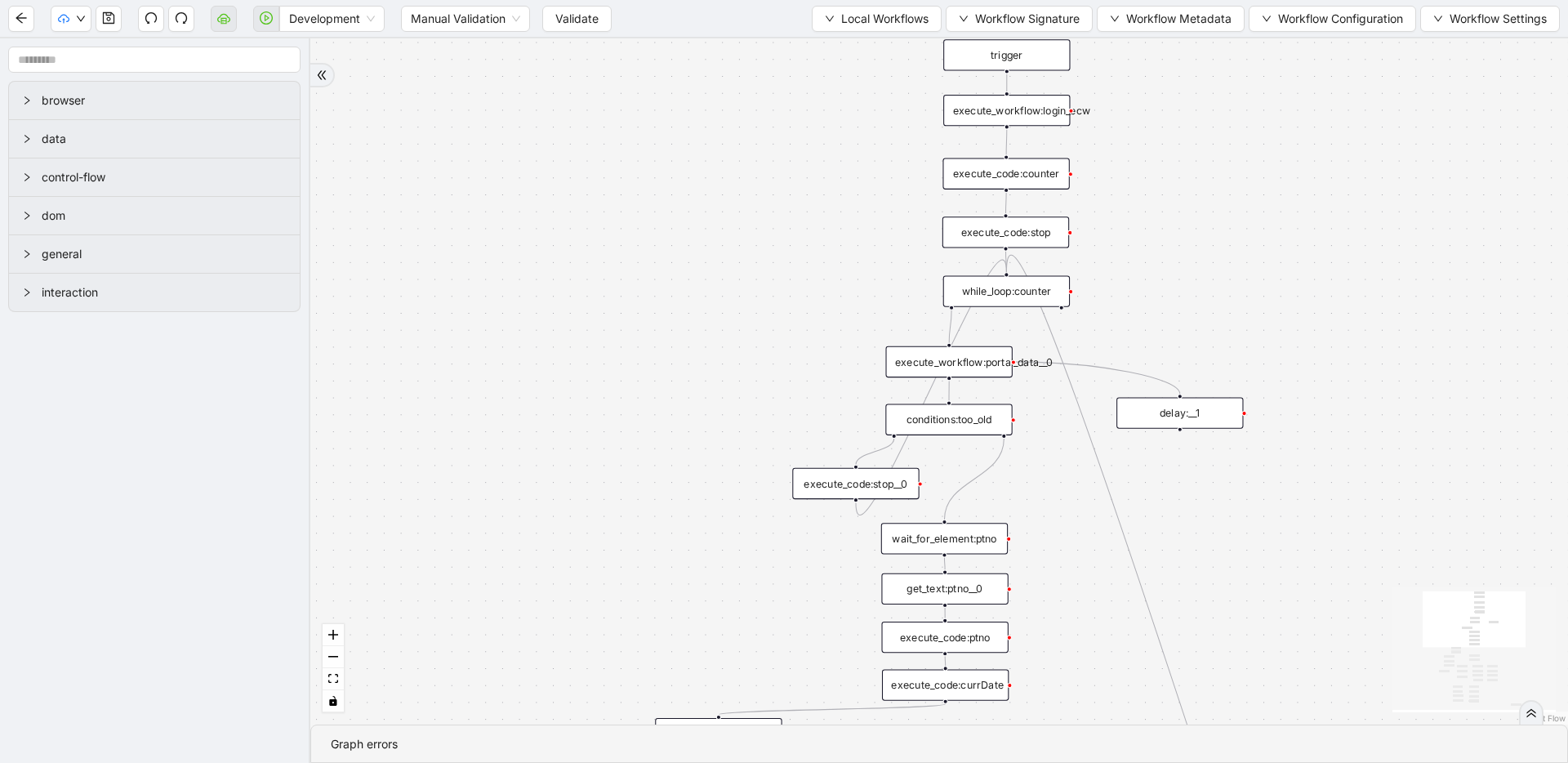
drag, startPoint x: 1108, startPoint y: 455, endPoint x: 1099, endPoint y: 628, distance: 173.2
click at [1099, 630] on div "trigger execute_workflow:check_exceptions execute_workflow:add_notes__0 luminai…" at bounding box center [939, 382] width 1257 height 686
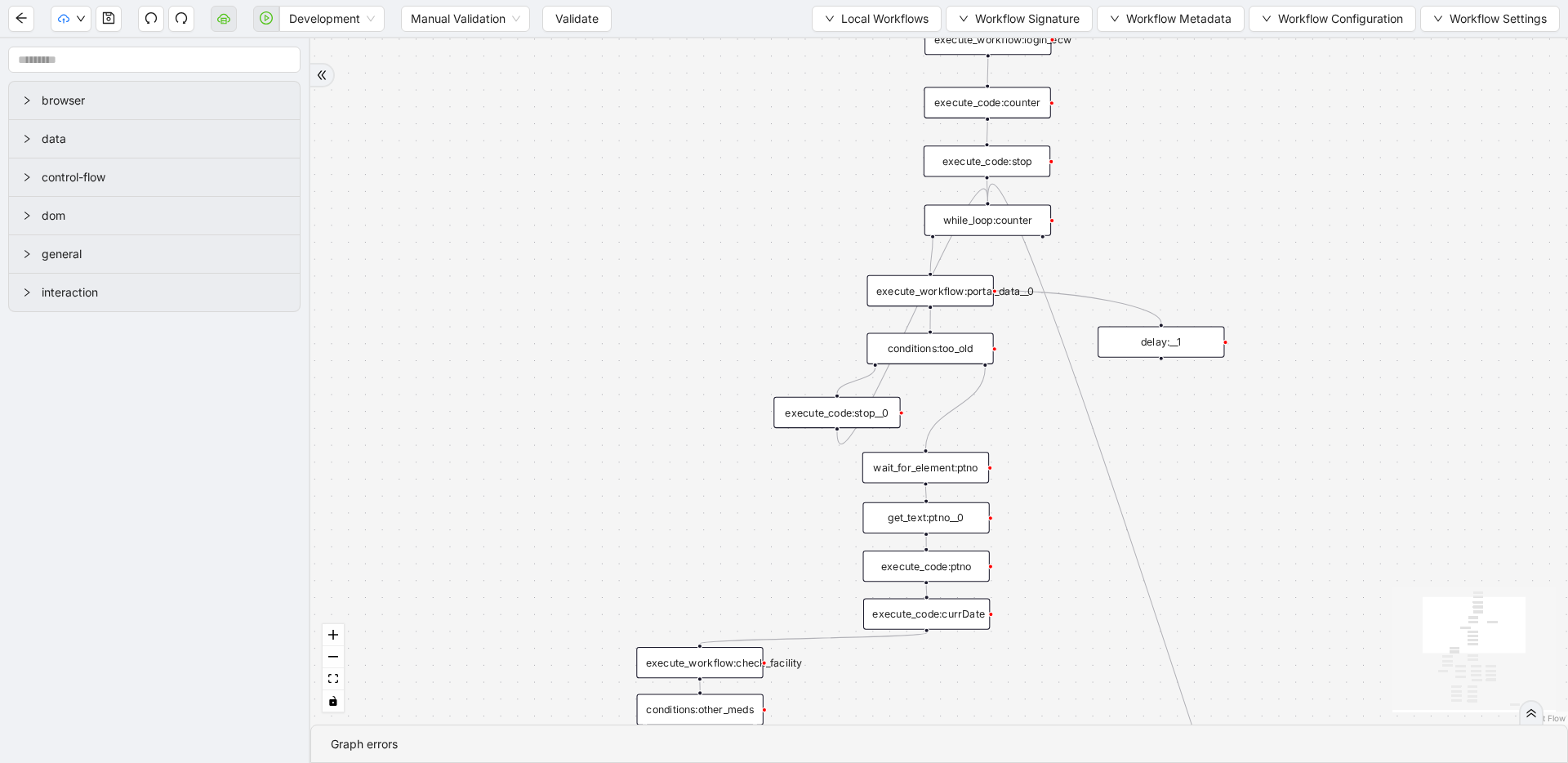
drag, startPoint x: 1161, startPoint y: 263, endPoint x: 1145, endPoint y: 182, distance: 82.6
click at [1145, 182] on div "trigger execute_workflow:check_exceptions execute_workflow:add_notes__0 luminai…" at bounding box center [939, 382] width 1257 height 686
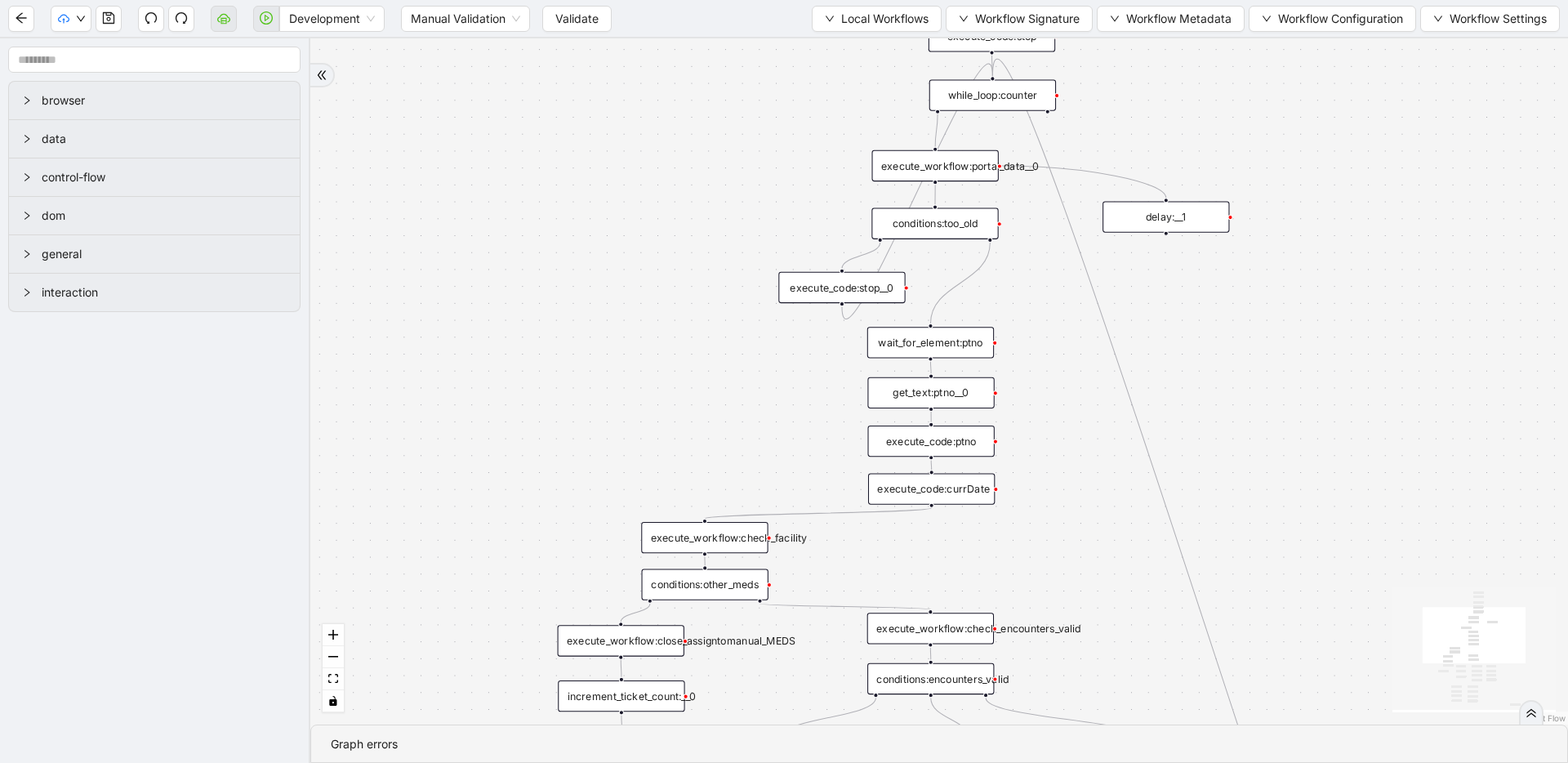
drag, startPoint x: 1051, startPoint y: 456, endPoint x: 1056, endPoint y: 340, distance: 116.1
click at [1056, 340] on div "trigger execute_workflow:check_exceptions execute_workflow:add_notes__0 luminai…" at bounding box center [939, 382] width 1257 height 686
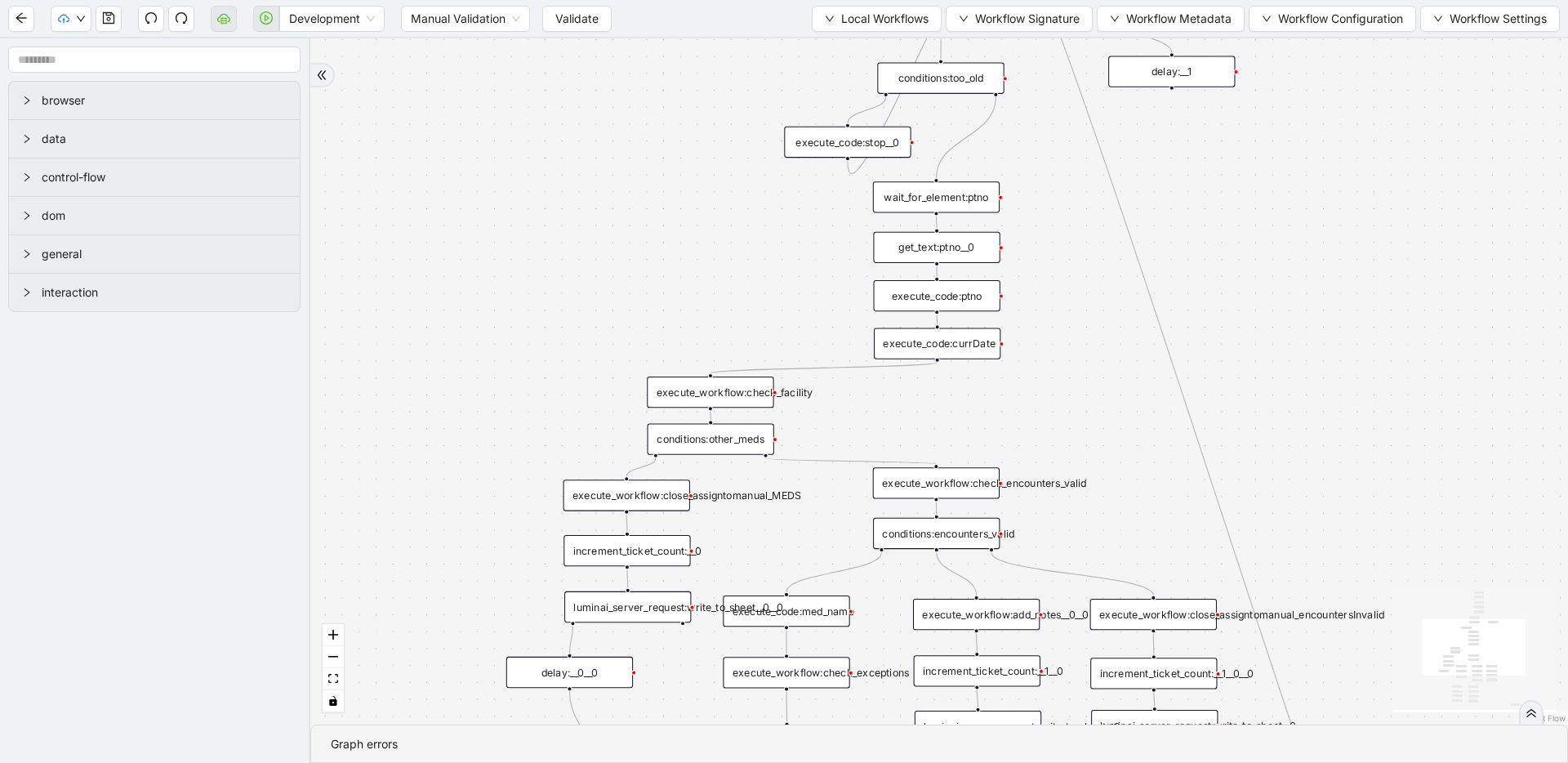
drag, startPoint x: 1038, startPoint y: 538, endPoint x: 1041, endPoint y: 429, distance: 109.0
click at [1041, 429] on div "trigger execute_workflow:check_exceptions execute_workflow:add_notes__0 luminai…" at bounding box center [939, 382] width 1257 height 686
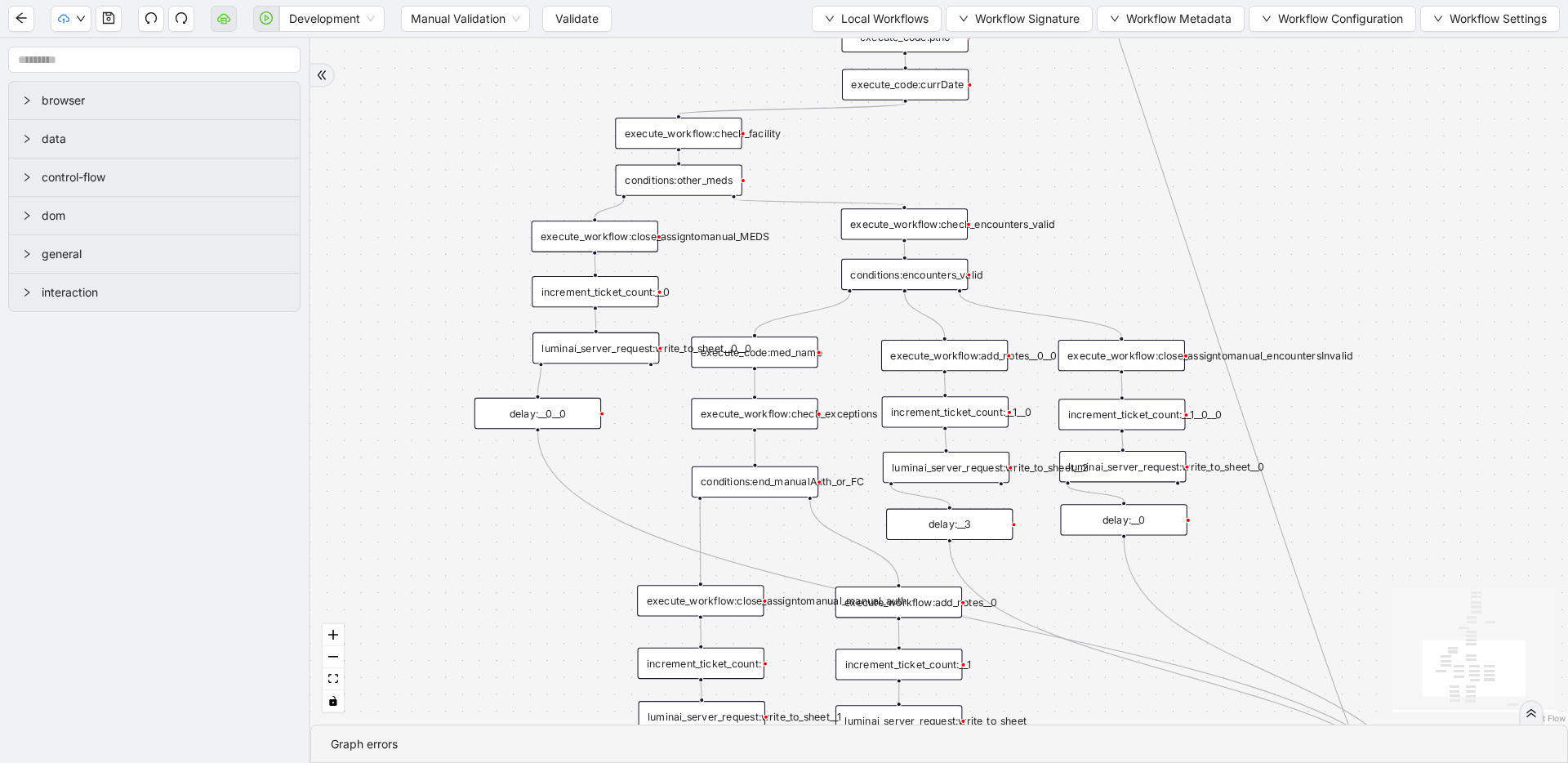
drag, startPoint x: 1137, startPoint y: 446, endPoint x: 1105, endPoint y: 188, distance: 260.0
click at [1105, 188] on div "trigger execute_workflow:check_exceptions execute_workflow:add_notes__0 luminai…" at bounding box center [939, 382] width 1257 height 686
click at [879, 20] on span "Local Workflows" at bounding box center [885, 19] width 87 height 18
click at [875, 47] on span "Select" at bounding box center [870, 50] width 106 height 18
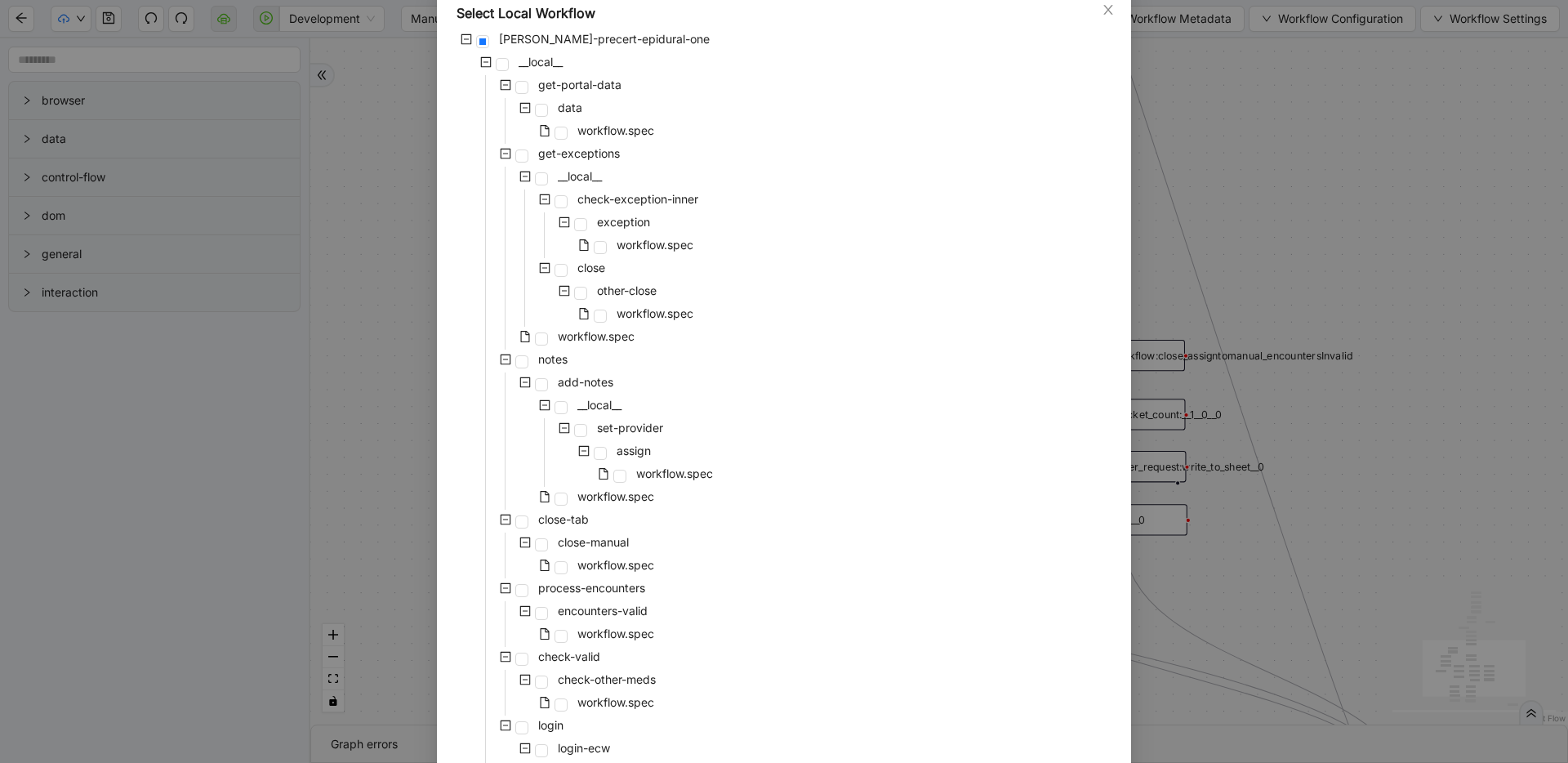
scroll to position [93, 0]
click at [521, 160] on span at bounding box center [522, 157] width 14 height 13
click at [539, 338] on span at bounding box center [541, 340] width 14 height 13
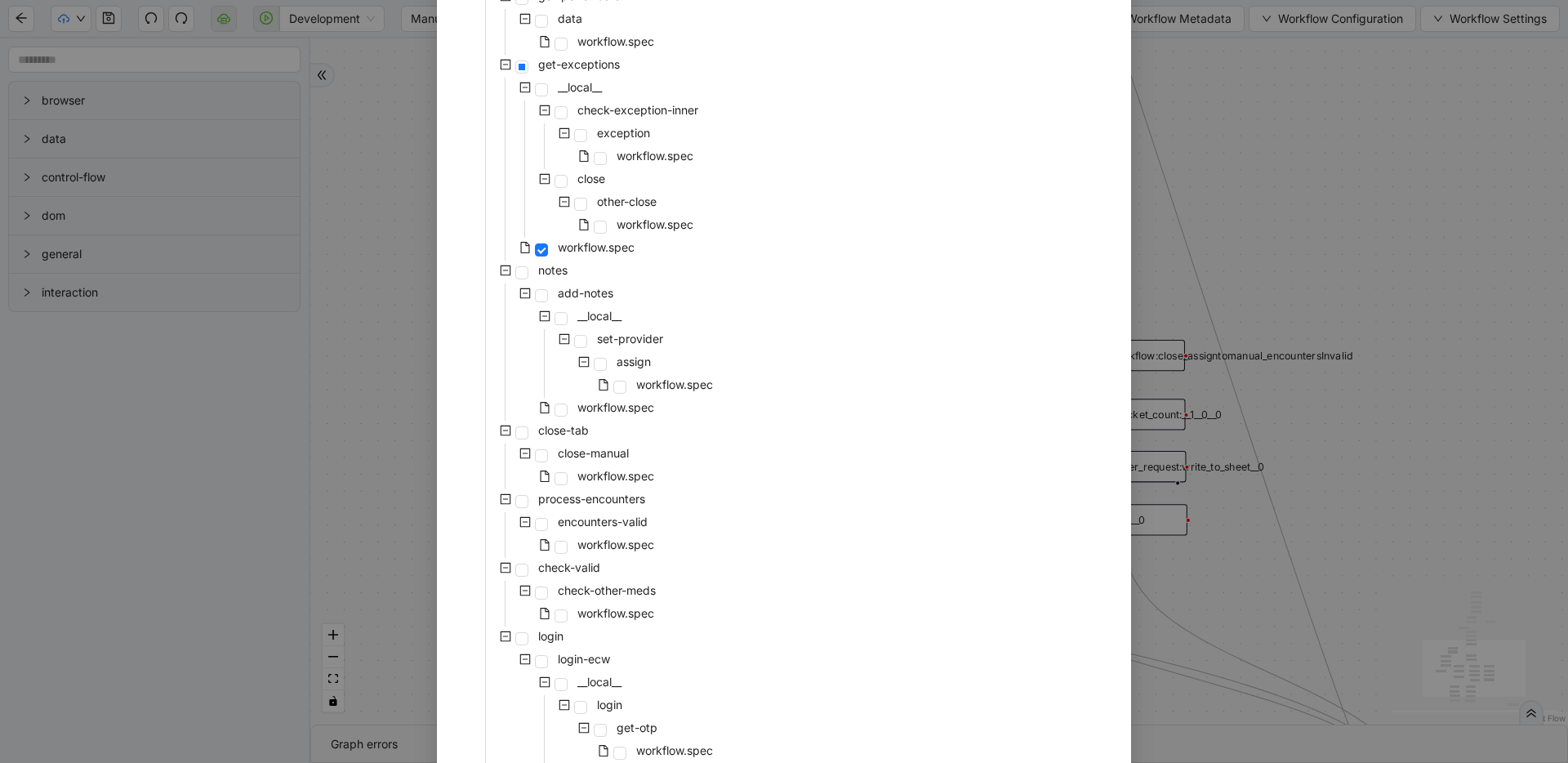
scroll to position [302, 0]
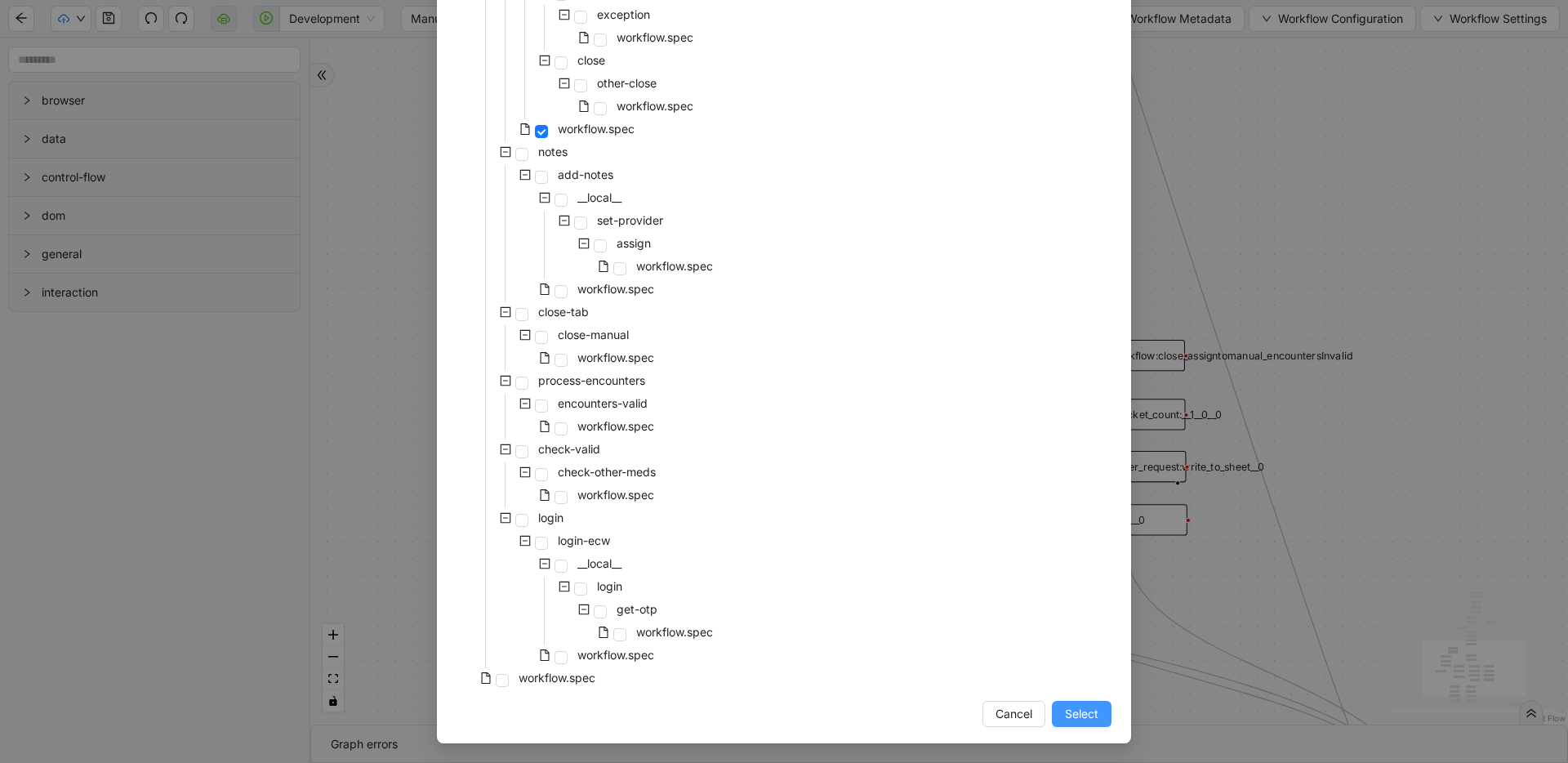
click at [1085, 723] on button "Select" at bounding box center [1082, 714] width 59 height 26
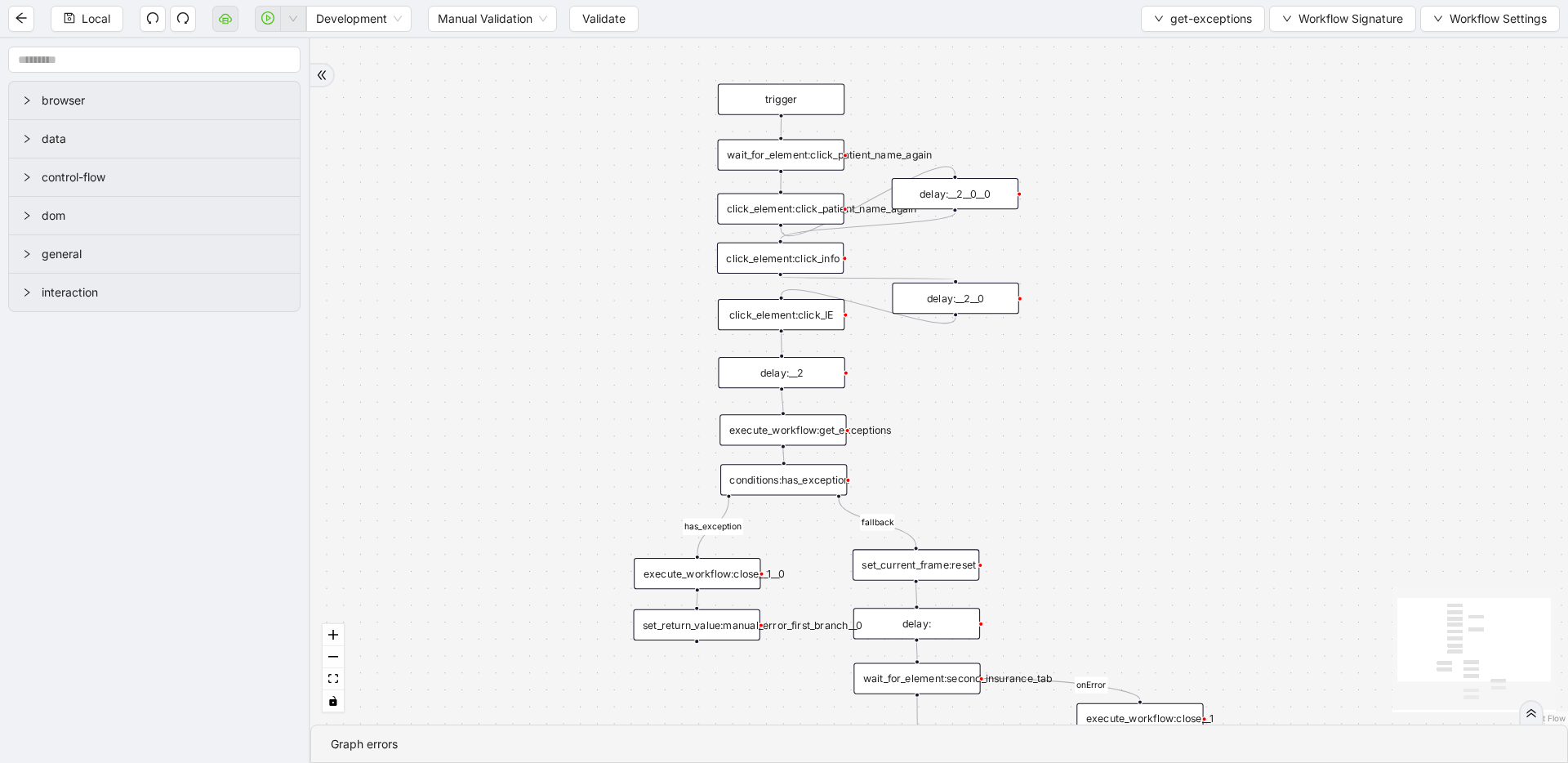
drag, startPoint x: 1073, startPoint y: 517, endPoint x: 1090, endPoint y: 192, distance: 325.4
click at [1090, 192] on div "fallback has_exception onError trigger click_element:click_patient_name_again c…" at bounding box center [939, 382] width 1257 height 686
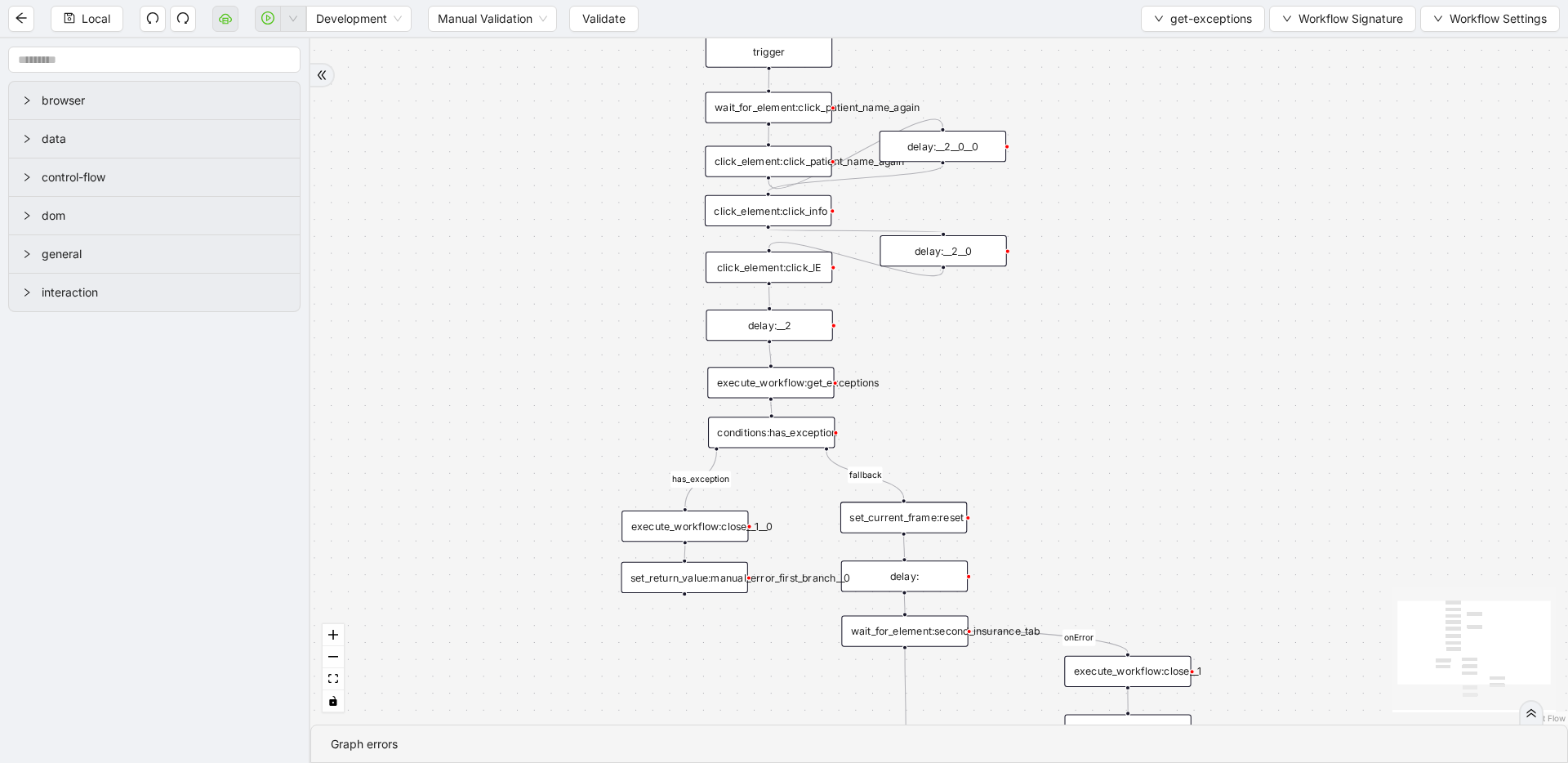
drag, startPoint x: 1099, startPoint y: 434, endPoint x: 1065, endPoint y: 364, distance: 77.8
click at [1074, 365] on div "fallback has_exception onError trigger click_element:click_patient_name_again c…" at bounding box center [939, 382] width 1257 height 686
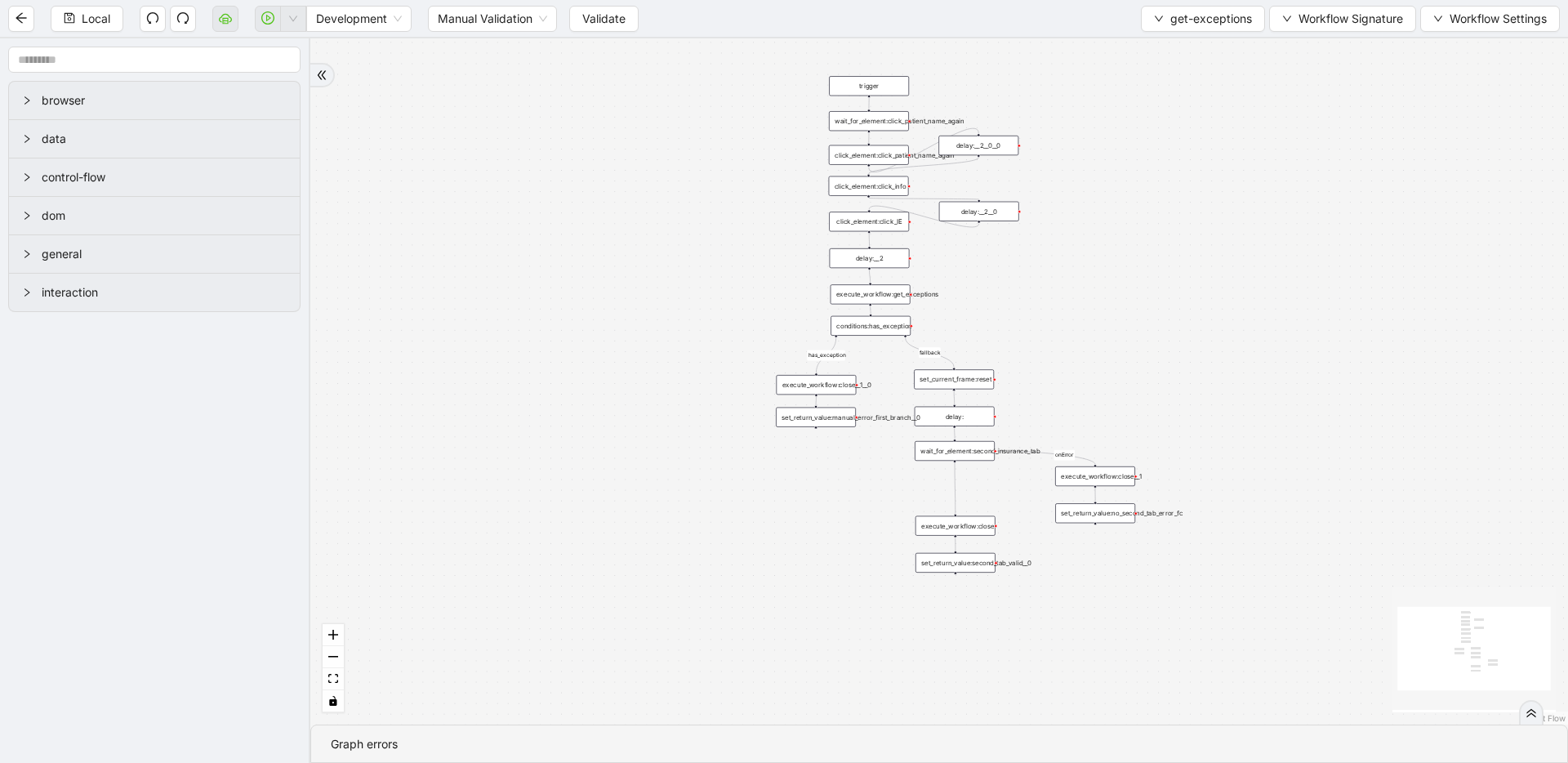
drag, startPoint x: 1114, startPoint y: 479, endPoint x: 1113, endPoint y: 410, distance: 69.0
click at [1113, 410] on div "fallback has_exception onError trigger click_element:click_patient_name_again c…" at bounding box center [939, 382] width 1257 height 686
click at [1108, 268] on div "fallback has_exception onError trigger click_element:click_patient_name_again c…" at bounding box center [939, 382] width 1257 height 686
click at [1212, 17] on span "get-exceptions" at bounding box center [1211, 19] width 82 height 18
click at [1202, 46] on span "Select" at bounding box center [1200, 50] width 97 height 18
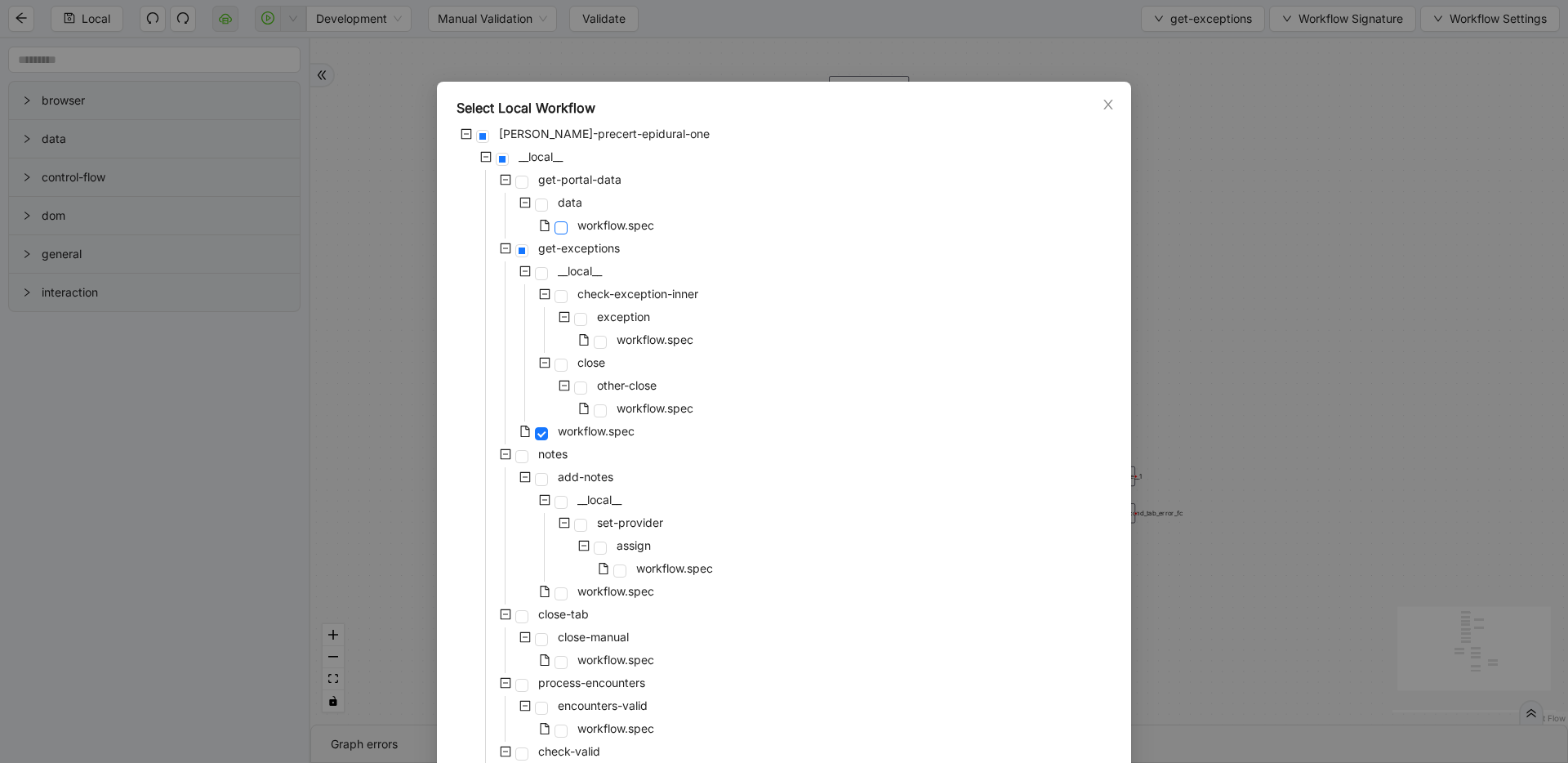
click at [555, 226] on span at bounding box center [561, 228] width 14 height 13
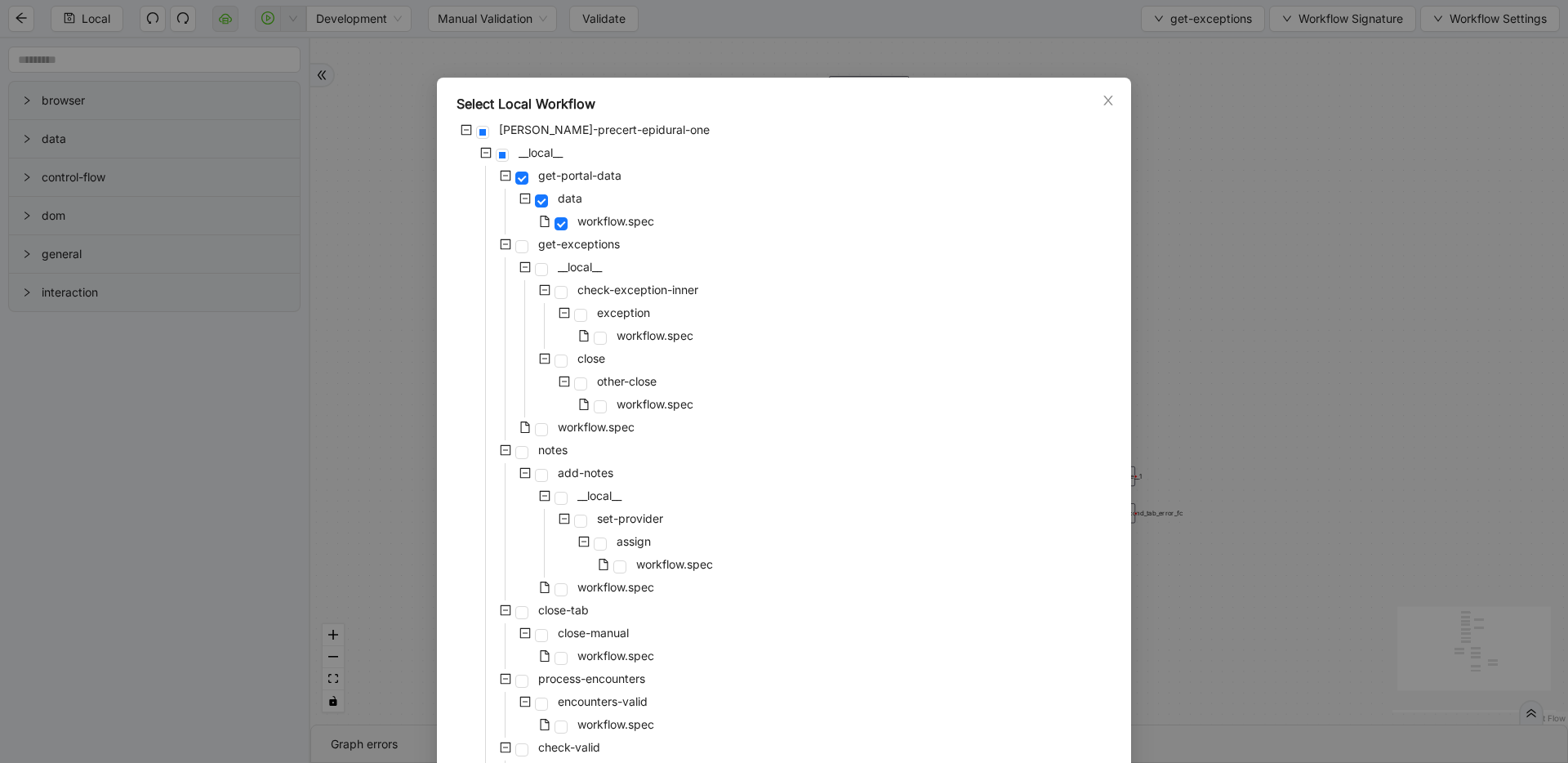
scroll to position [0, 0]
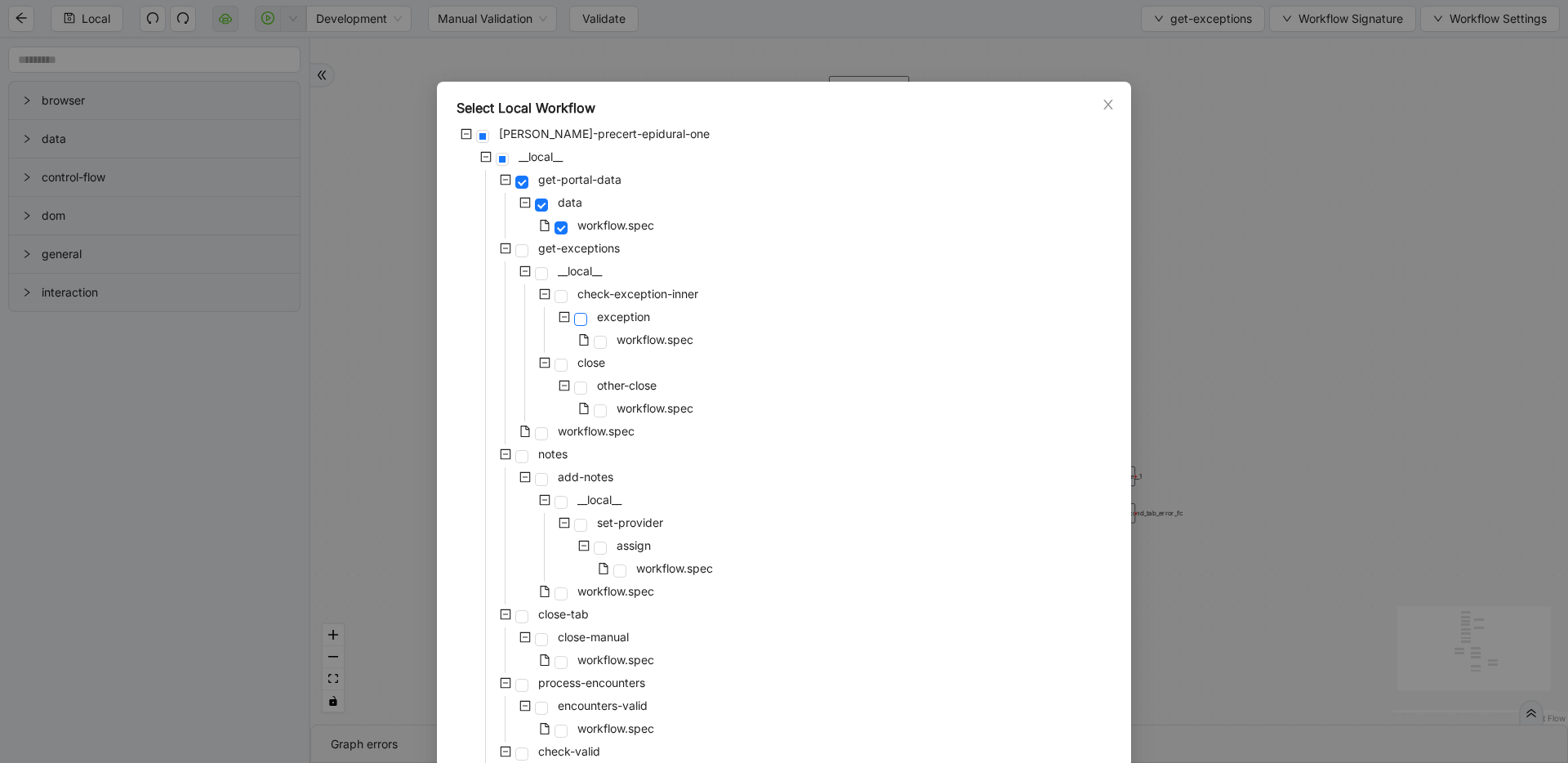
click at [578, 321] on span at bounding box center [581, 319] width 14 height 13
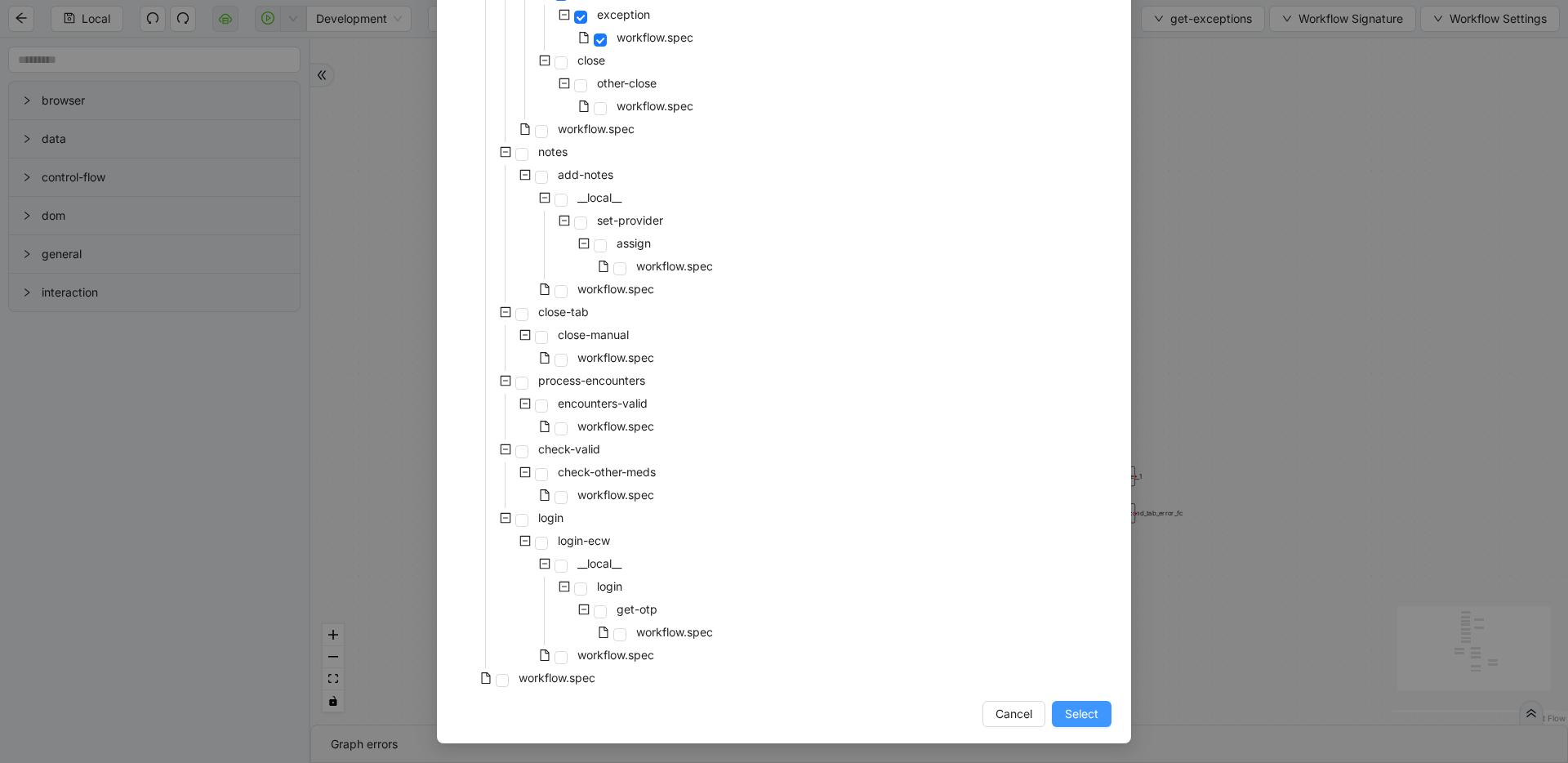
click at [1055, 704] on button "Select" at bounding box center [1082, 714] width 59 height 26
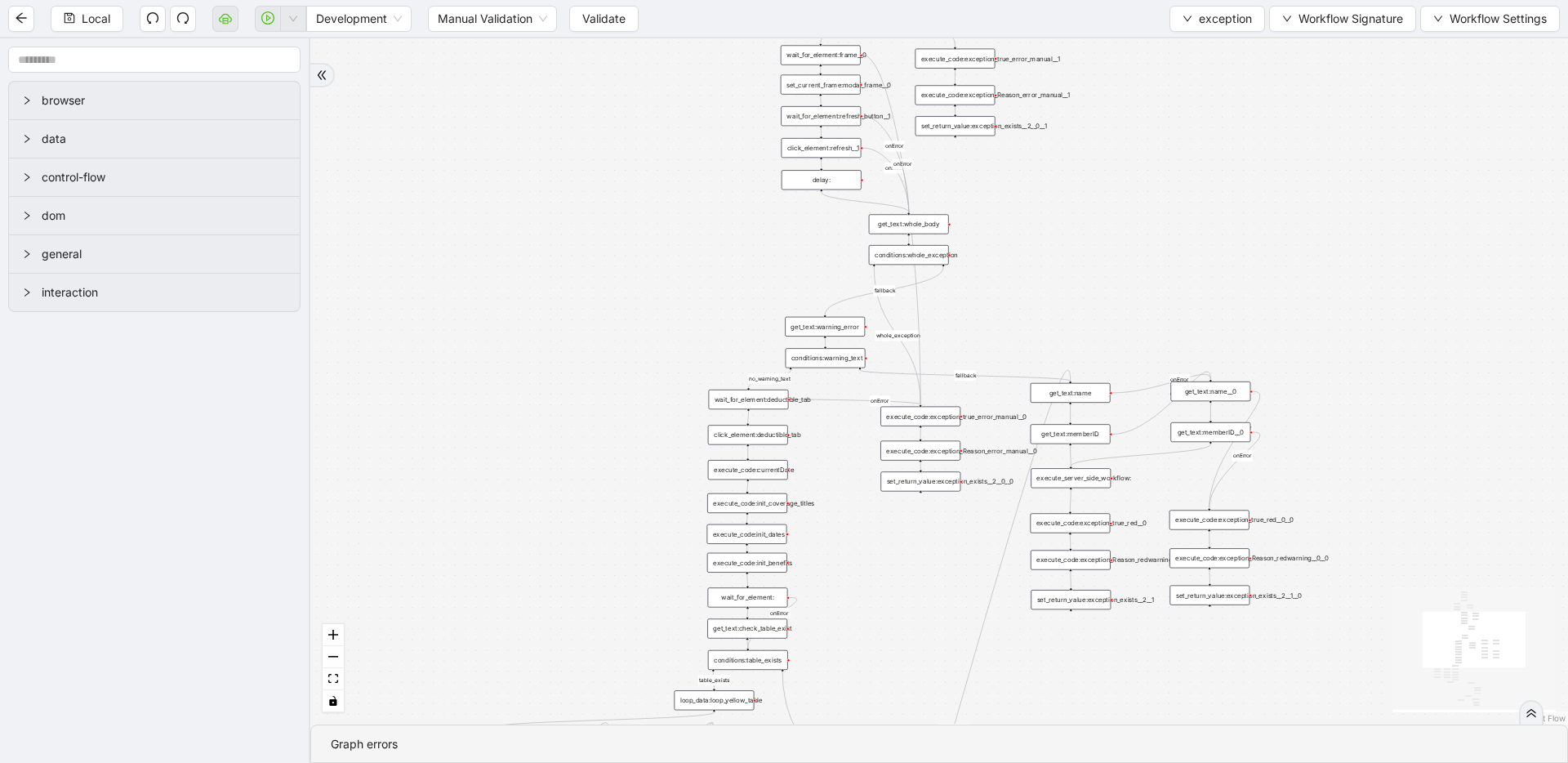
click at [906, 564] on div "no_warning_text fallback fallback table_exists fallback whole_exception fallbac…" at bounding box center [939, 382] width 1257 height 686
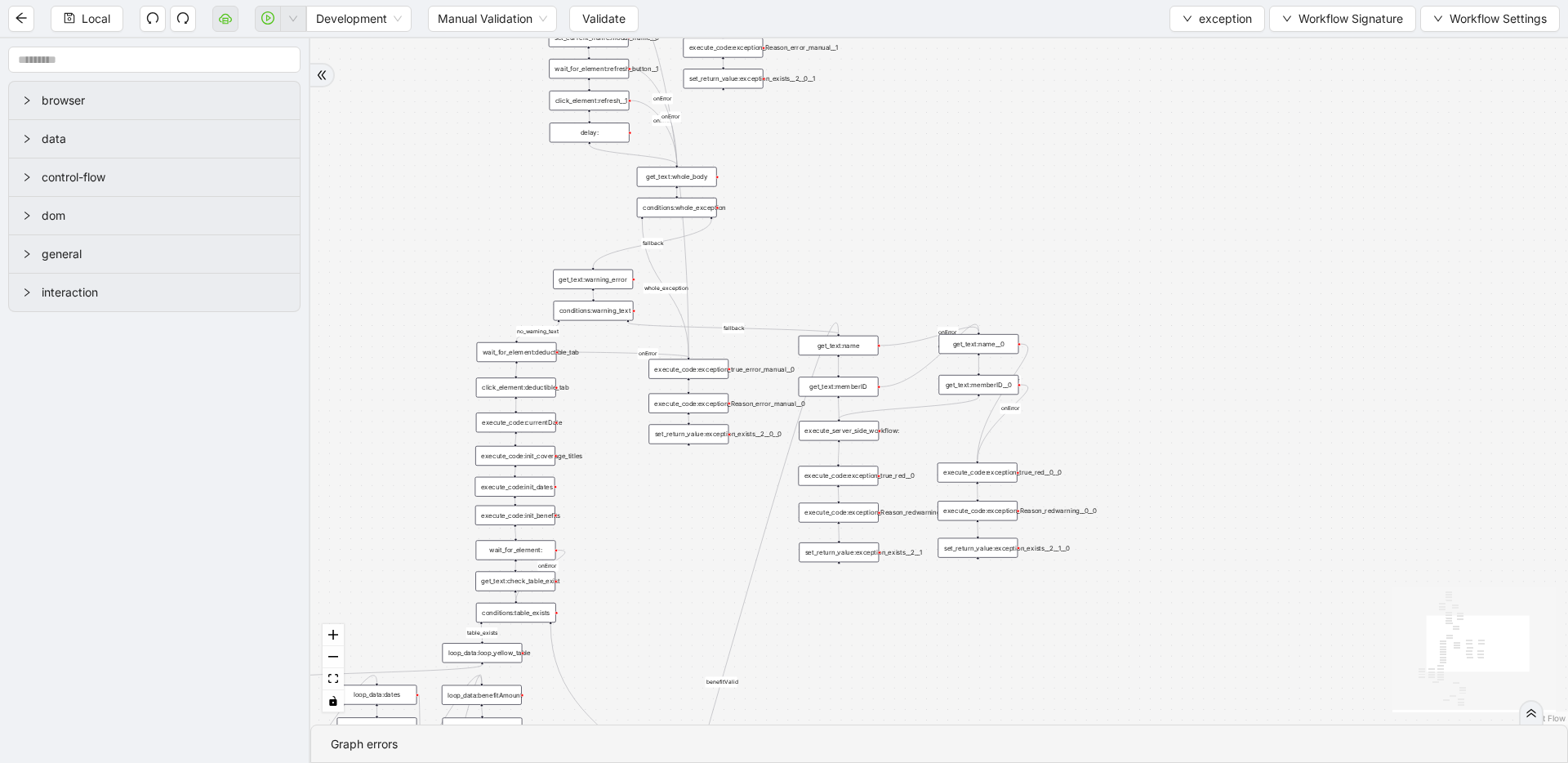
drag, startPoint x: 1412, startPoint y: 521, endPoint x: 1058, endPoint y: 465, distance: 358.4
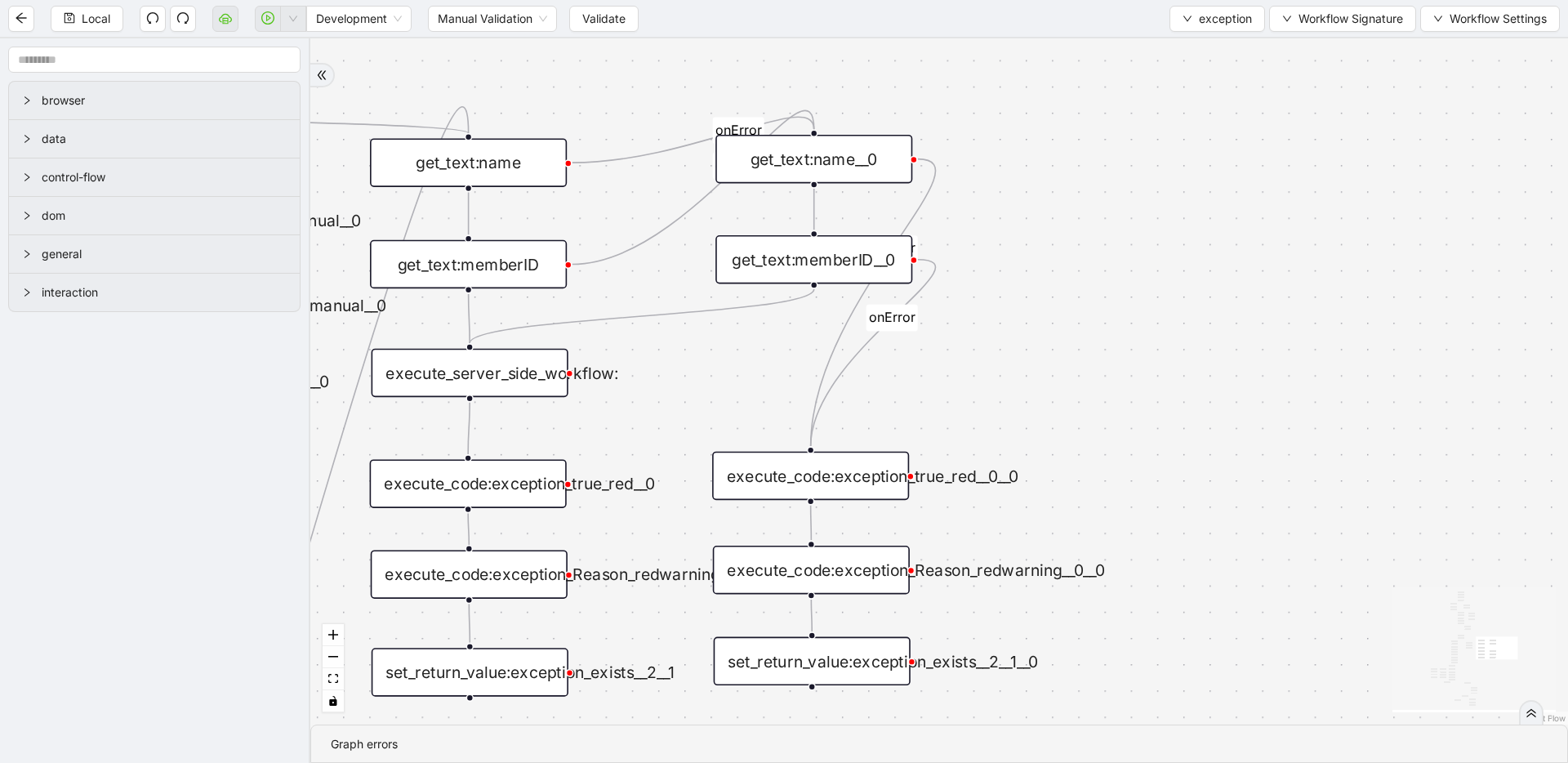
click at [869, 472] on div "execute_code:exception_true_red__0__0" at bounding box center [810, 476] width 197 height 49
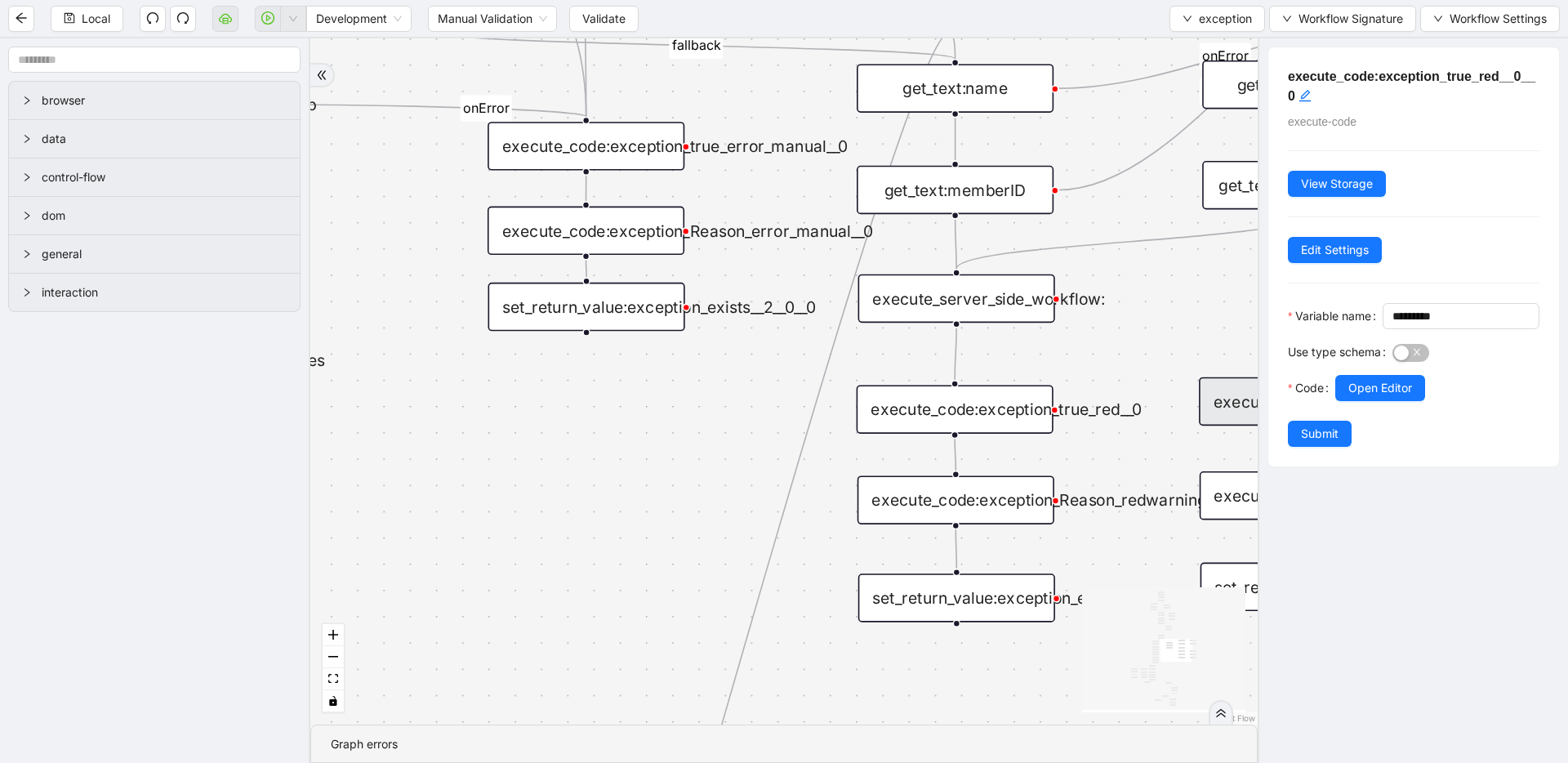
drag, startPoint x: 650, startPoint y: 408, endPoint x: 1138, endPoint y: 334, distance: 493.6
click at [990, 411] on div "execute_code:exception_true_red__0" at bounding box center [955, 408] width 197 height 49
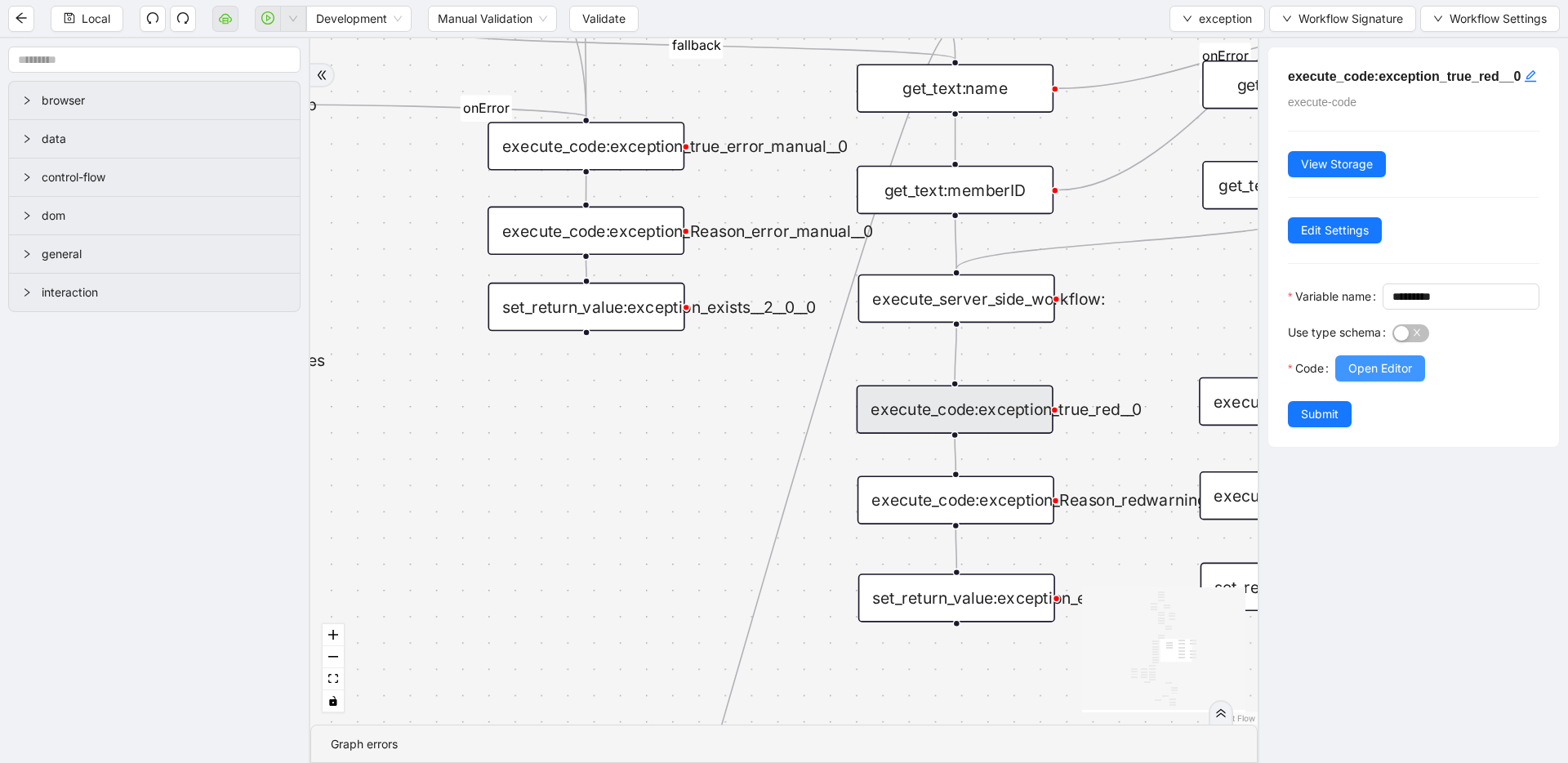
click at [1374, 377] on span "Open Editor" at bounding box center [1380, 368] width 64 height 18
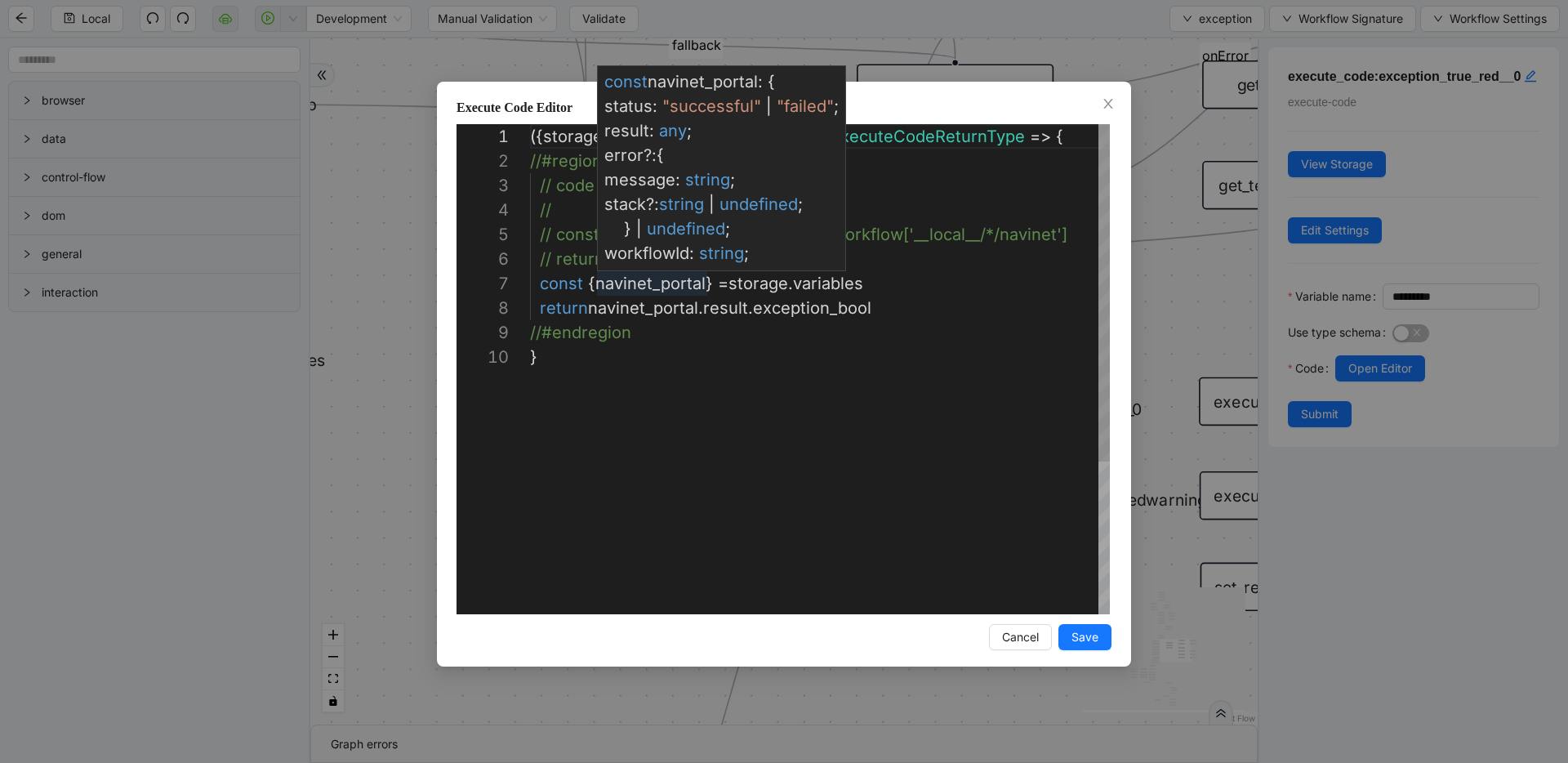
click at [649, 289] on div "({ storage }: ExecuteCodeParameters ): ExecuteCodeReturnType => { //#region Cod…" at bounding box center [820, 479] width 580 height 710
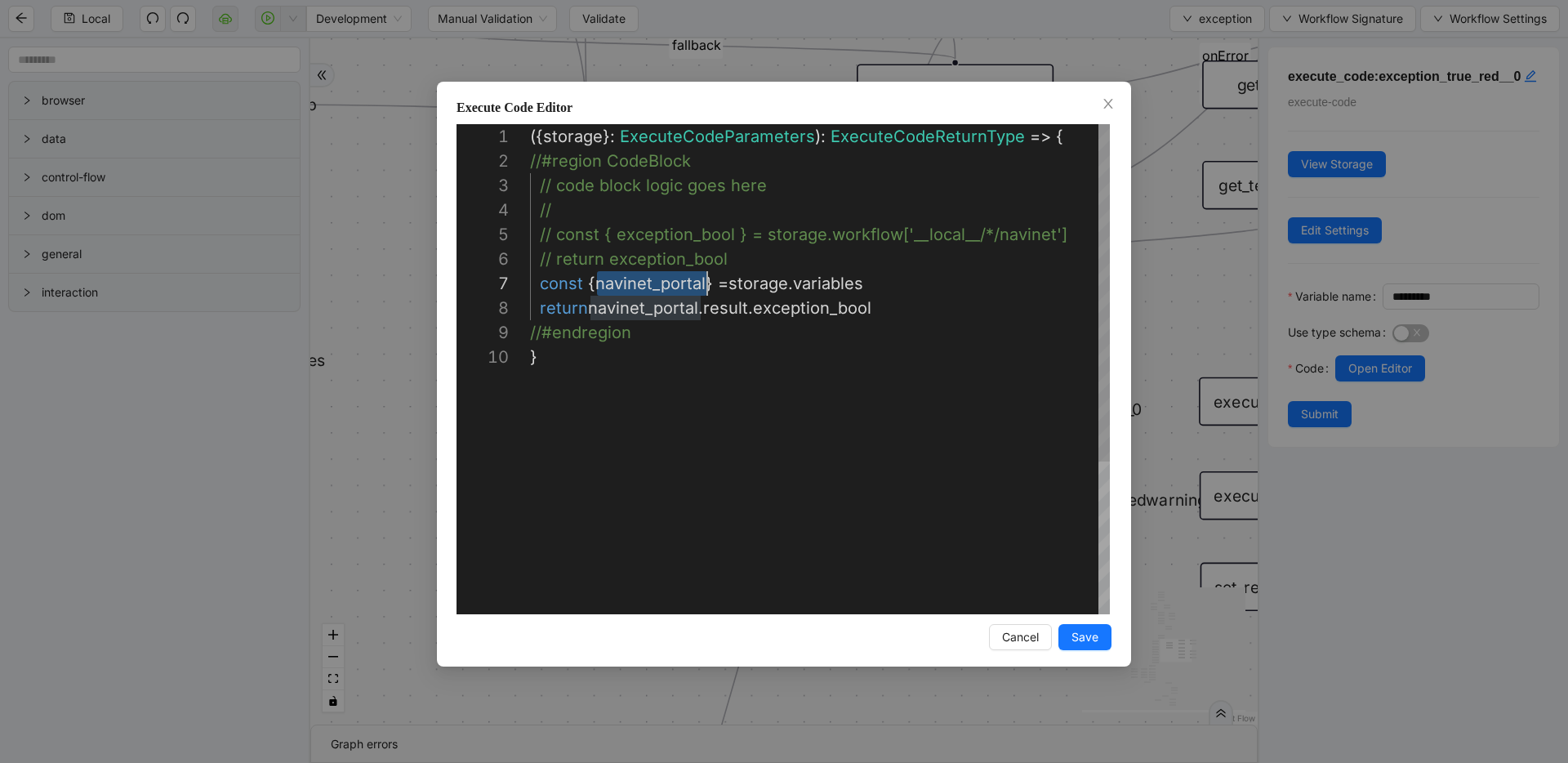
scroll to position [147, 177]
click at [728, 312] on div "({ storage }: ExecuteCodeParameters ): ExecuteCodeReturnType => { //#region Cod…" at bounding box center [820, 479] width 580 height 710
click at [1167, 264] on div "**********" at bounding box center [784, 382] width 1568 height 763
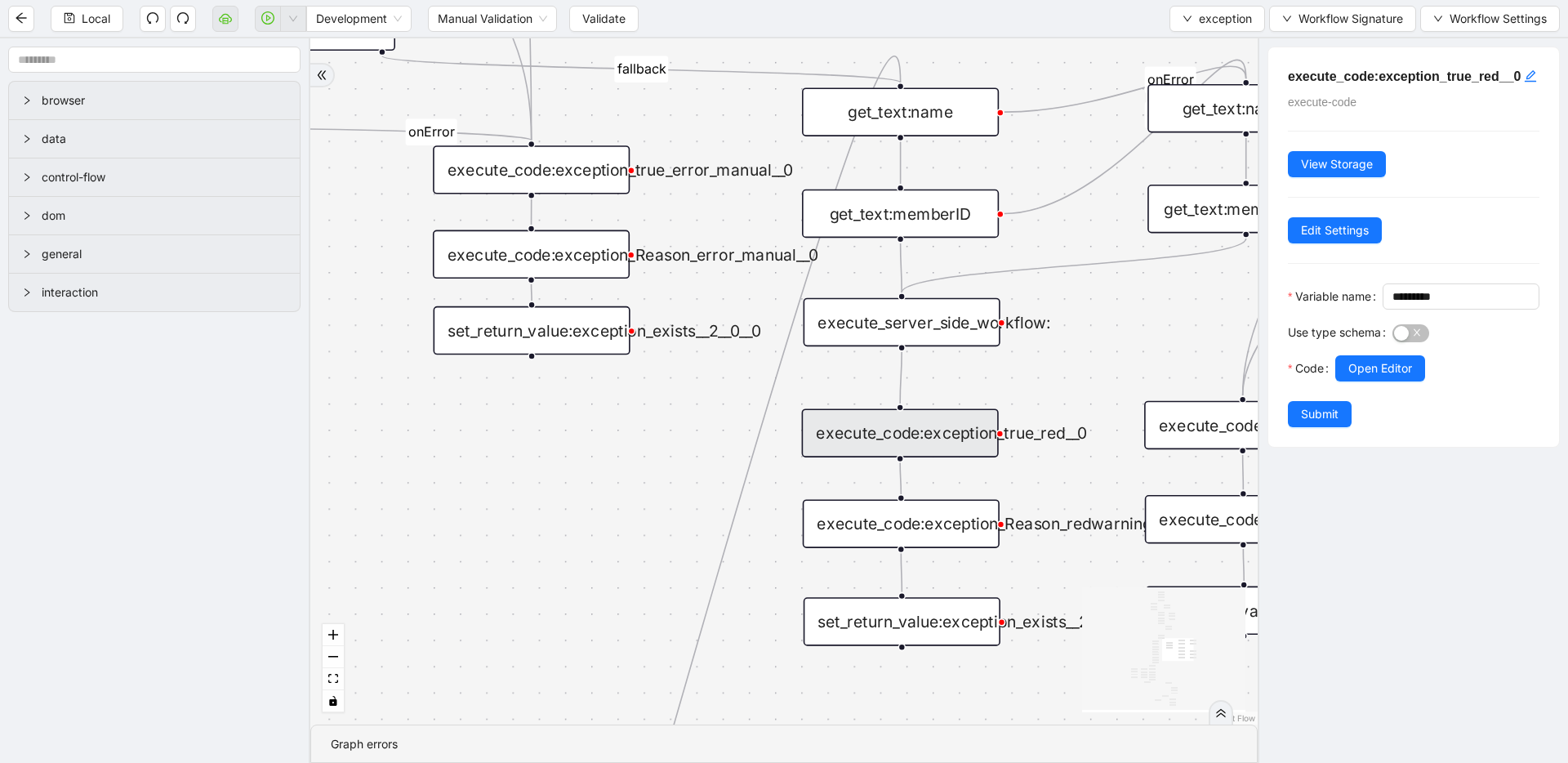
drag, startPoint x: 1063, startPoint y: 340, endPoint x: 873, endPoint y: 377, distance: 193.6
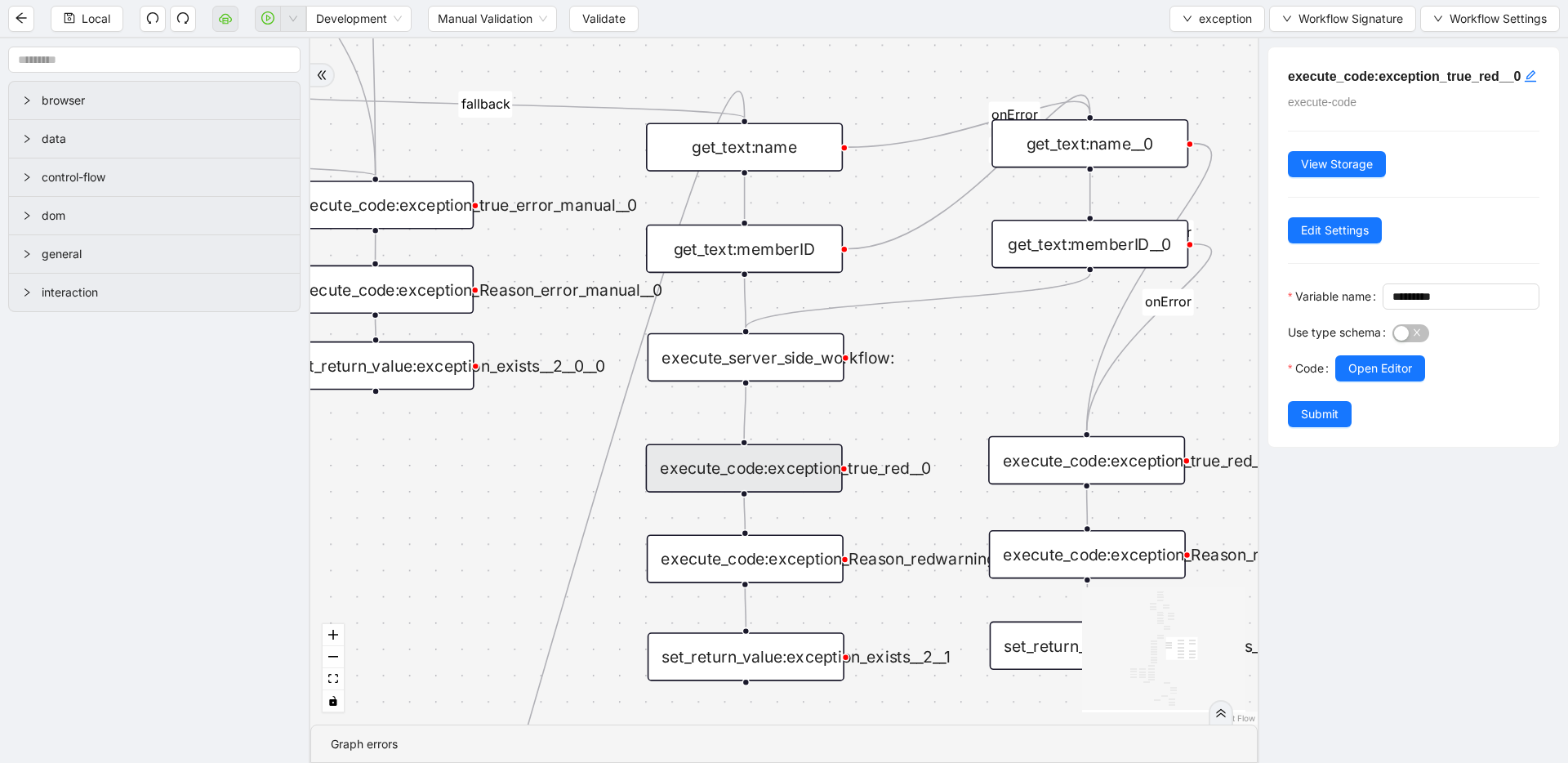
click at [789, 358] on div "execute_server_side_workflow:" at bounding box center [746, 357] width 197 height 49
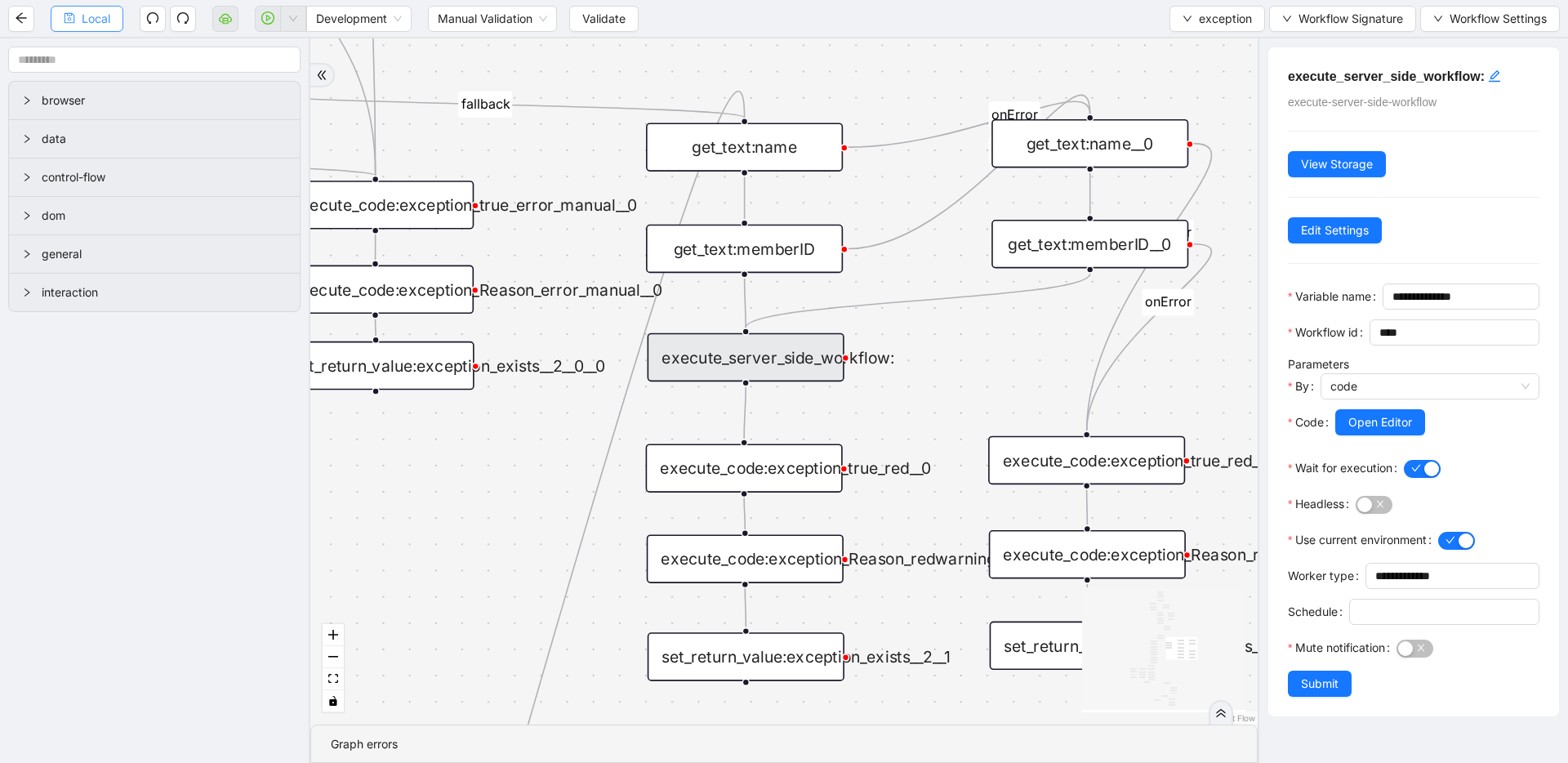
click at [78, 13] on button "Local" at bounding box center [86, 18] width 73 height 26
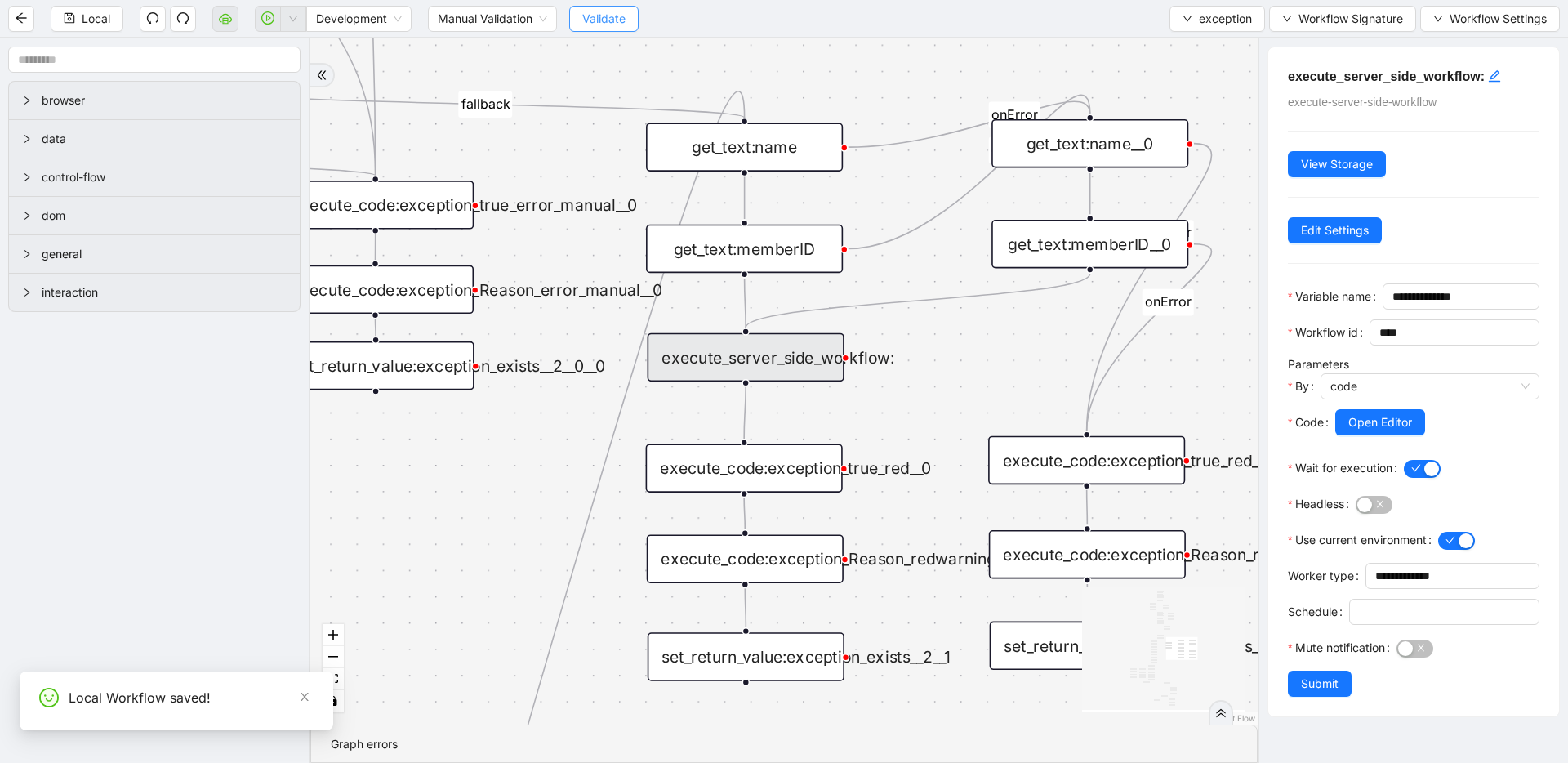
click at [610, 23] on span "Validate" at bounding box center [604, 19] width 43 height 18
click at [230, 28] on button "button" at bounding box center [225, 18] width 26 height 26
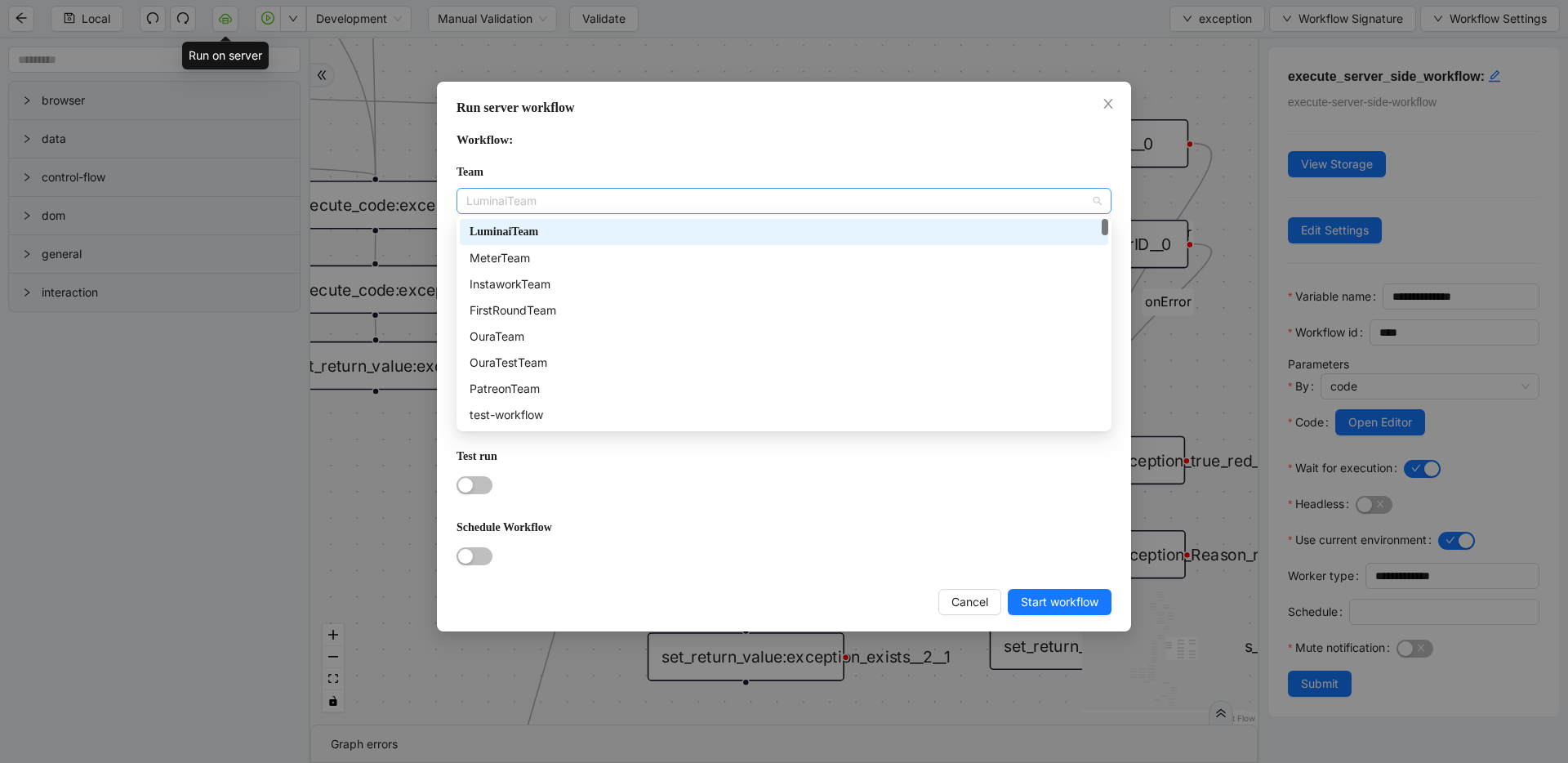
click at [580, 197] on span "LuminaiTeam" at bounding box center [784, 201] width 635 height 24
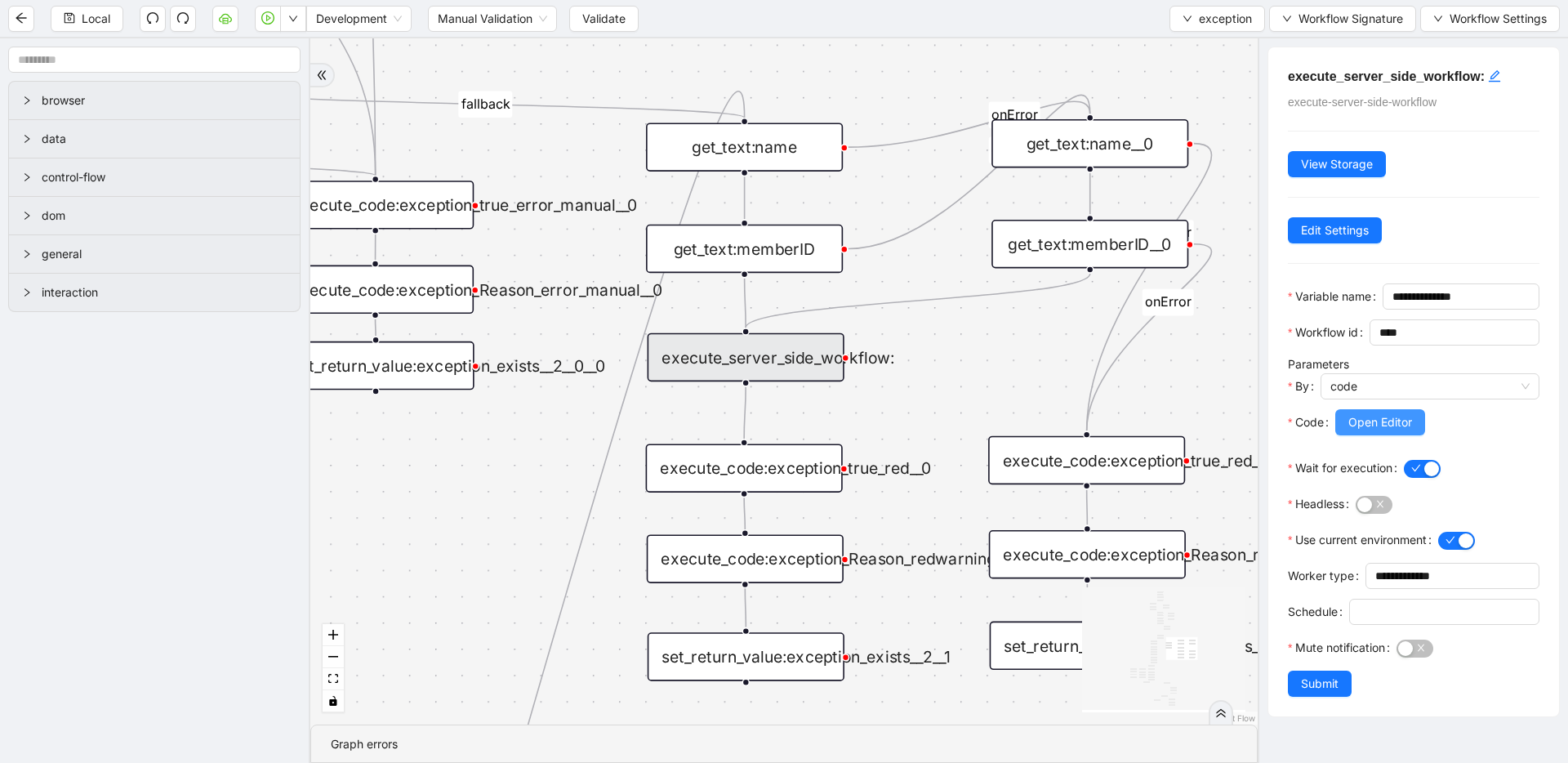
click at [1411, 435] on button "Open Editor" at bounding box center [1381, 422] width 90 height 26
click at [230, 22] on icon "cloud-server" at bounding box center [225, 18] width 14 height 13
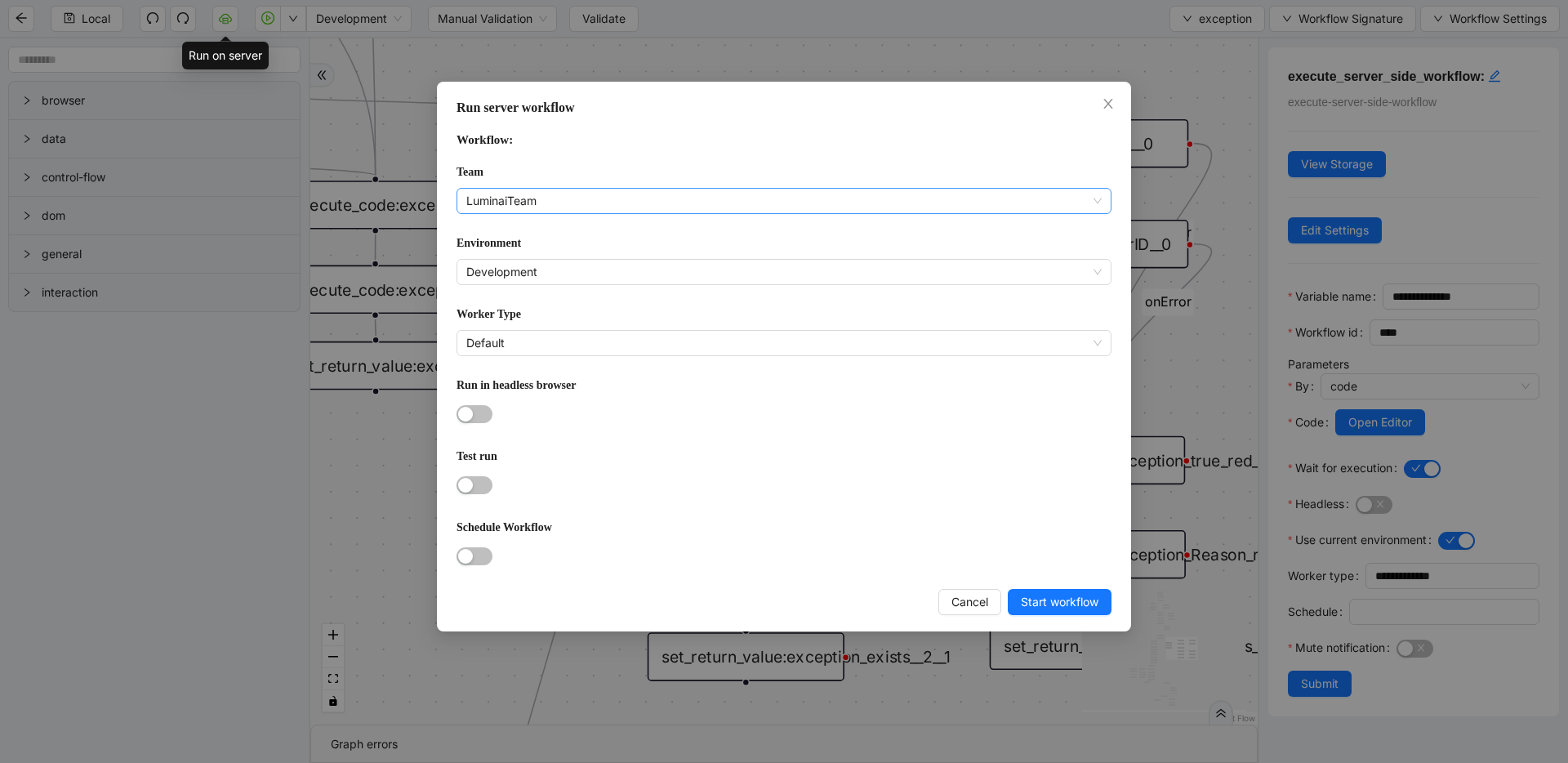
click at [580, 203] on span "LuminaiTeam" at bounding box center [784, 201] width 635 height 24
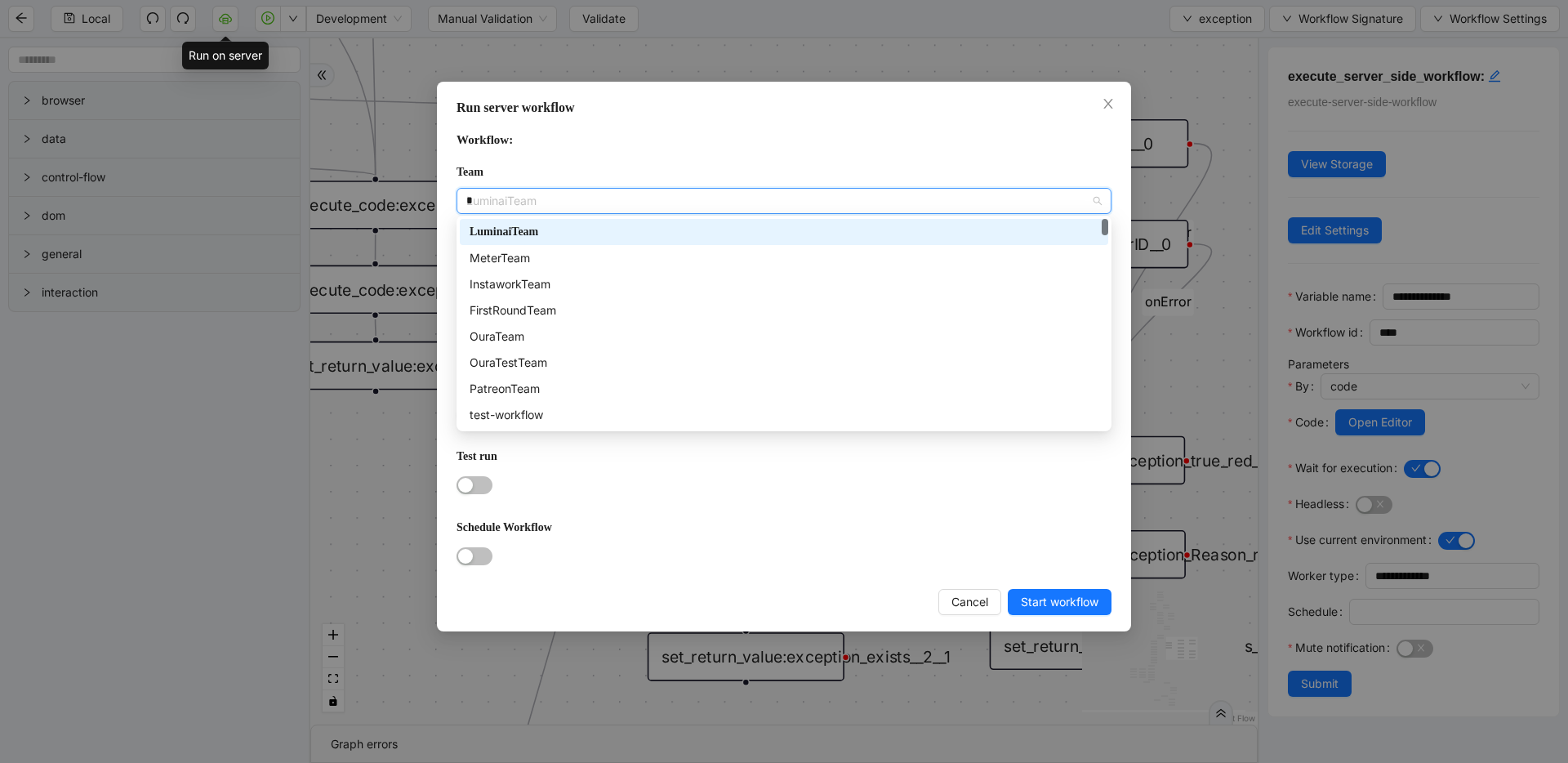
type input "**"
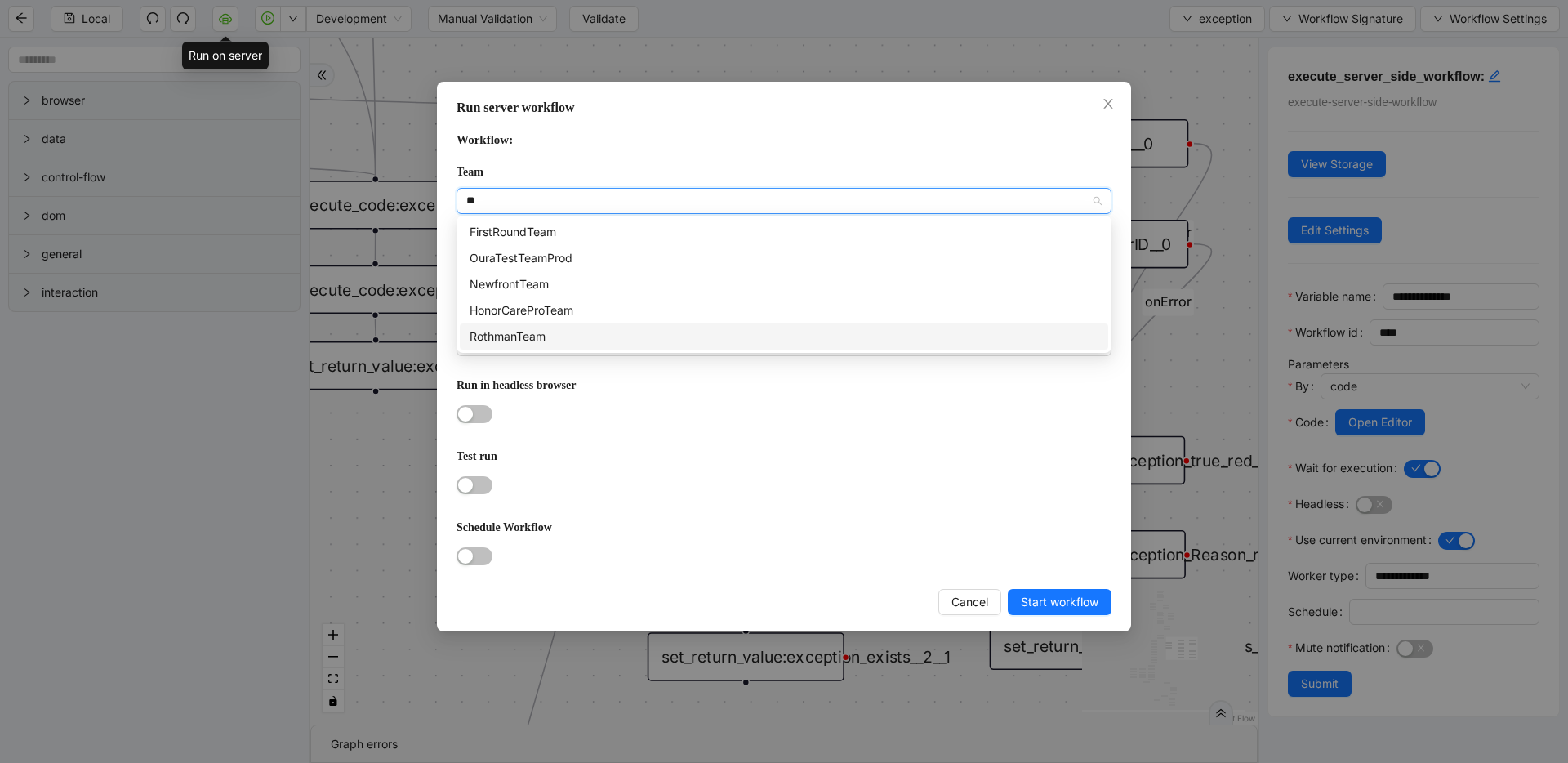
click at [500, 338] on div "RothmanTeam" at bounding box center [784, 337] width 629 height 18
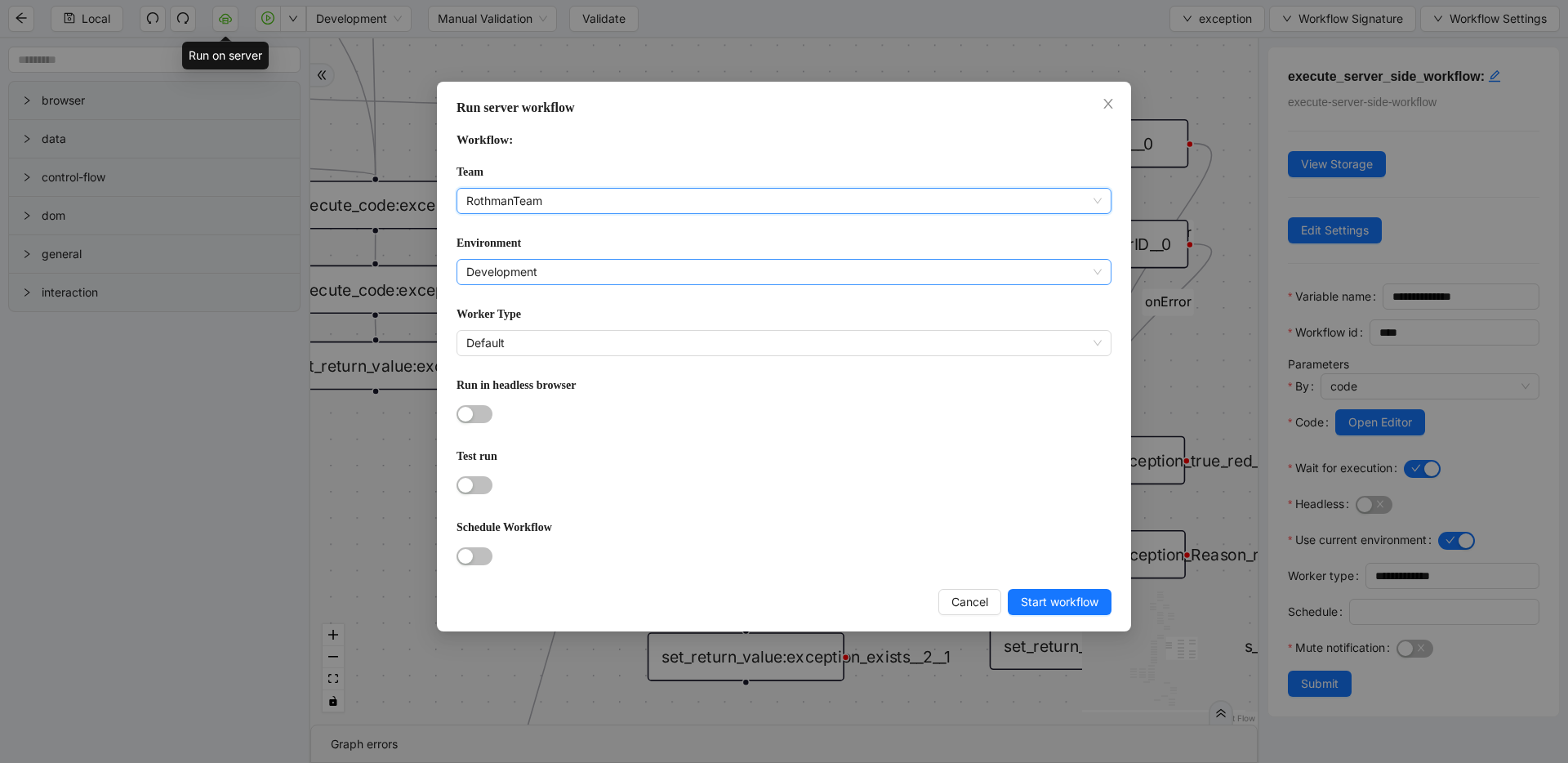
click at [527, 266] on span "Development" at bounding box center [784, 272] width 635 height 24
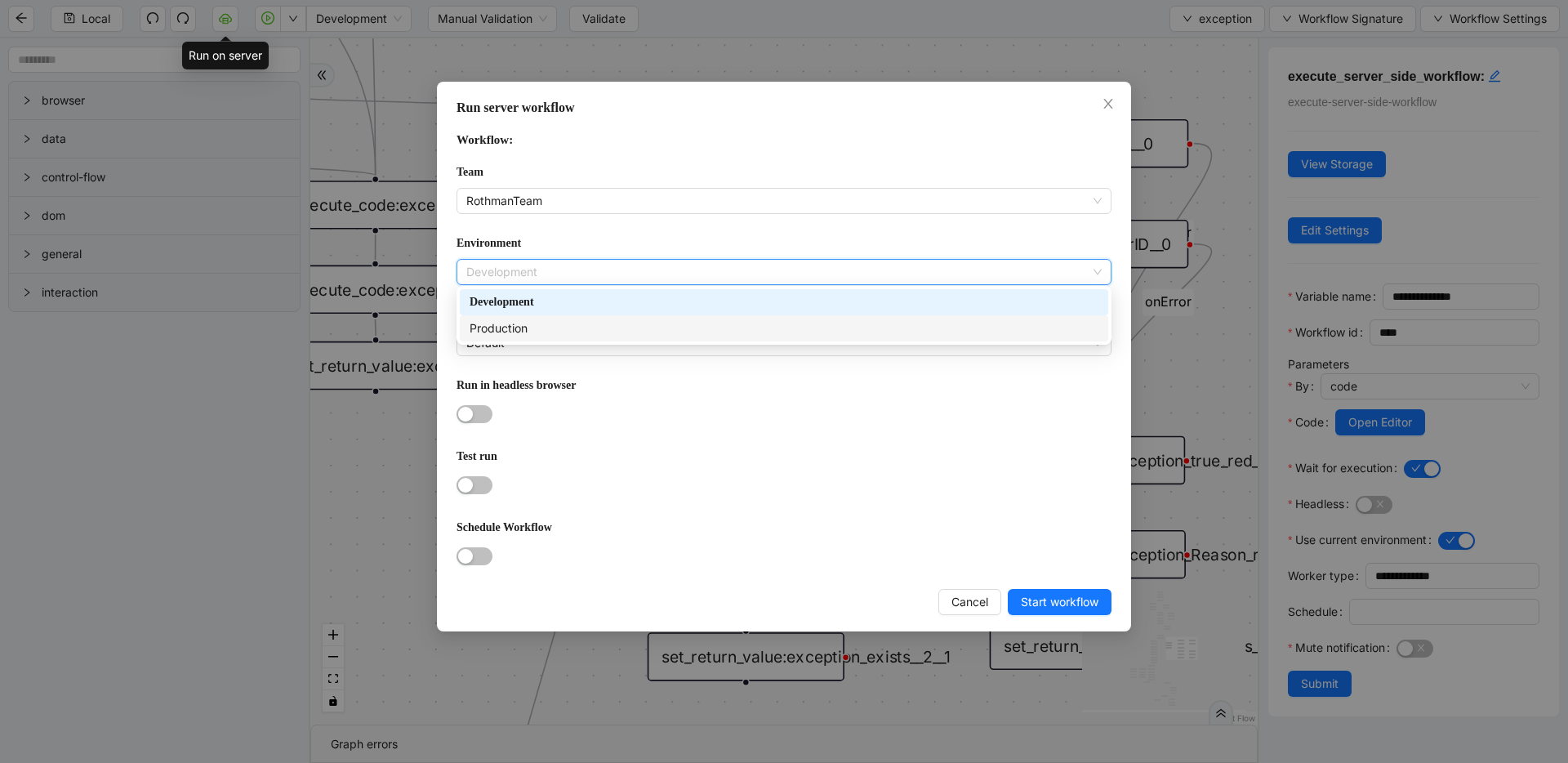
click at [535, 318] on div "Production" at bounding box center [784, 328] width 649 height 26
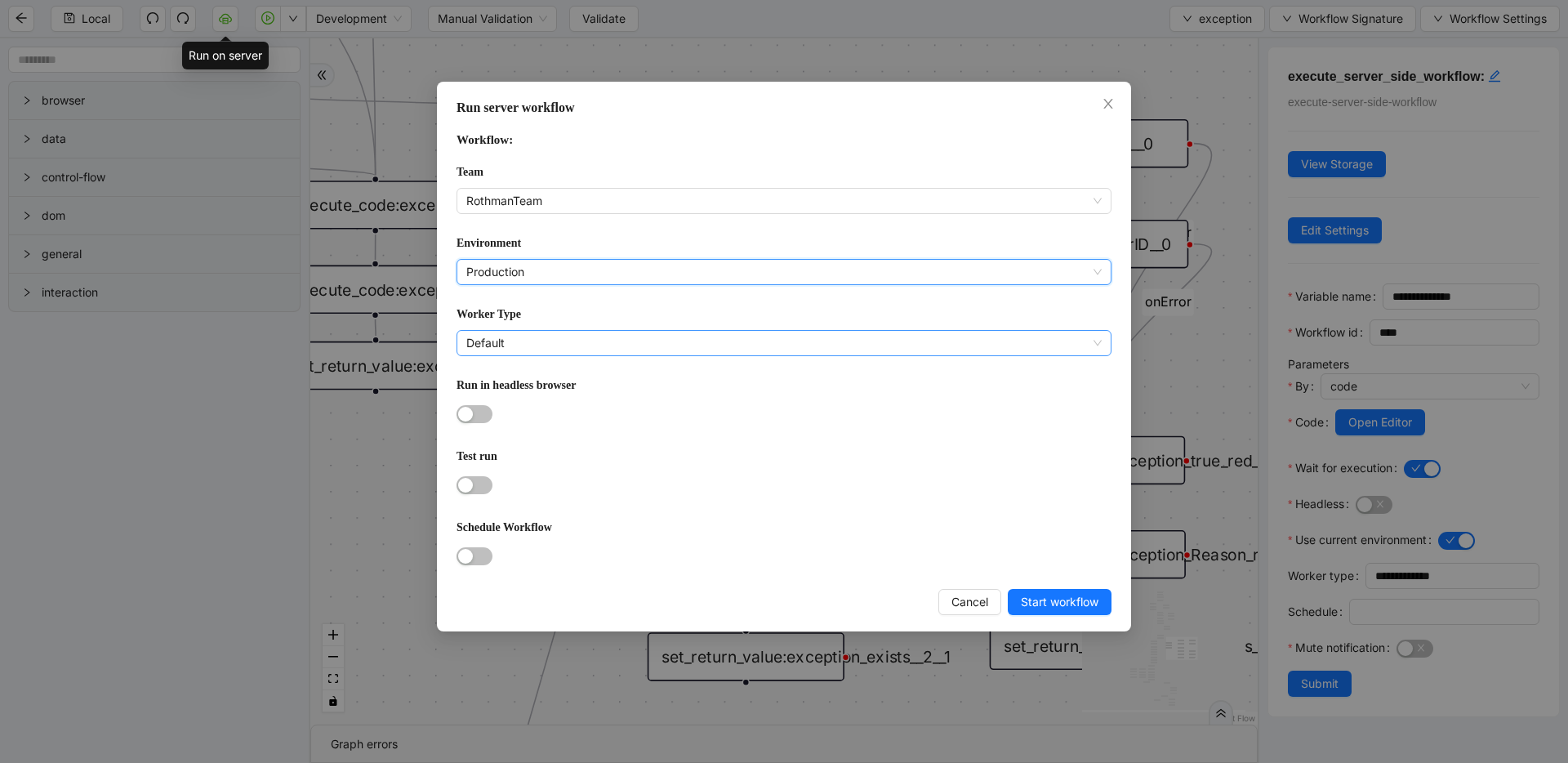
click at [534, 331] on span "Default" at bounding box center [784, 343] width 635 height 24
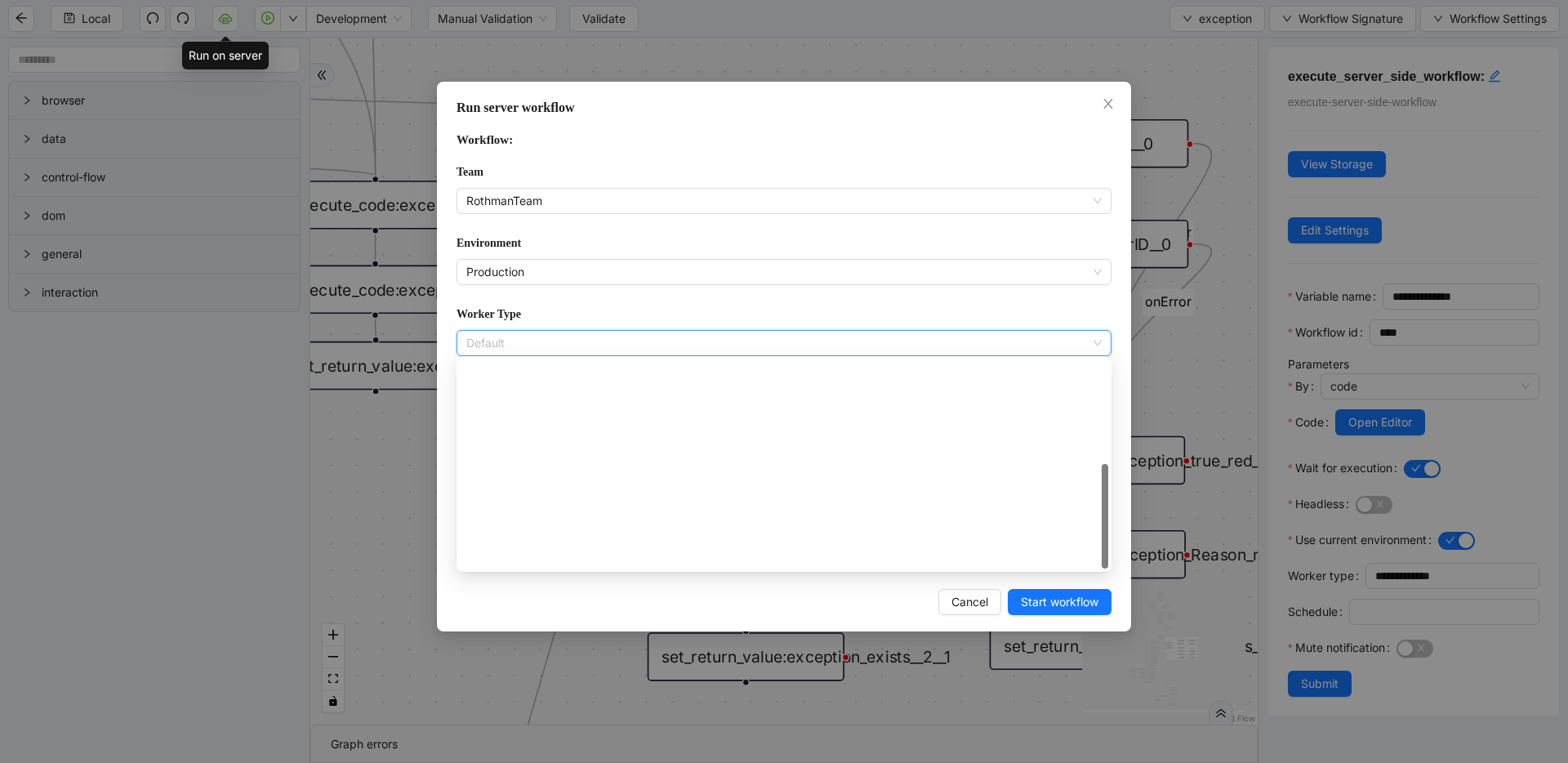
scroll to position [235, 0]
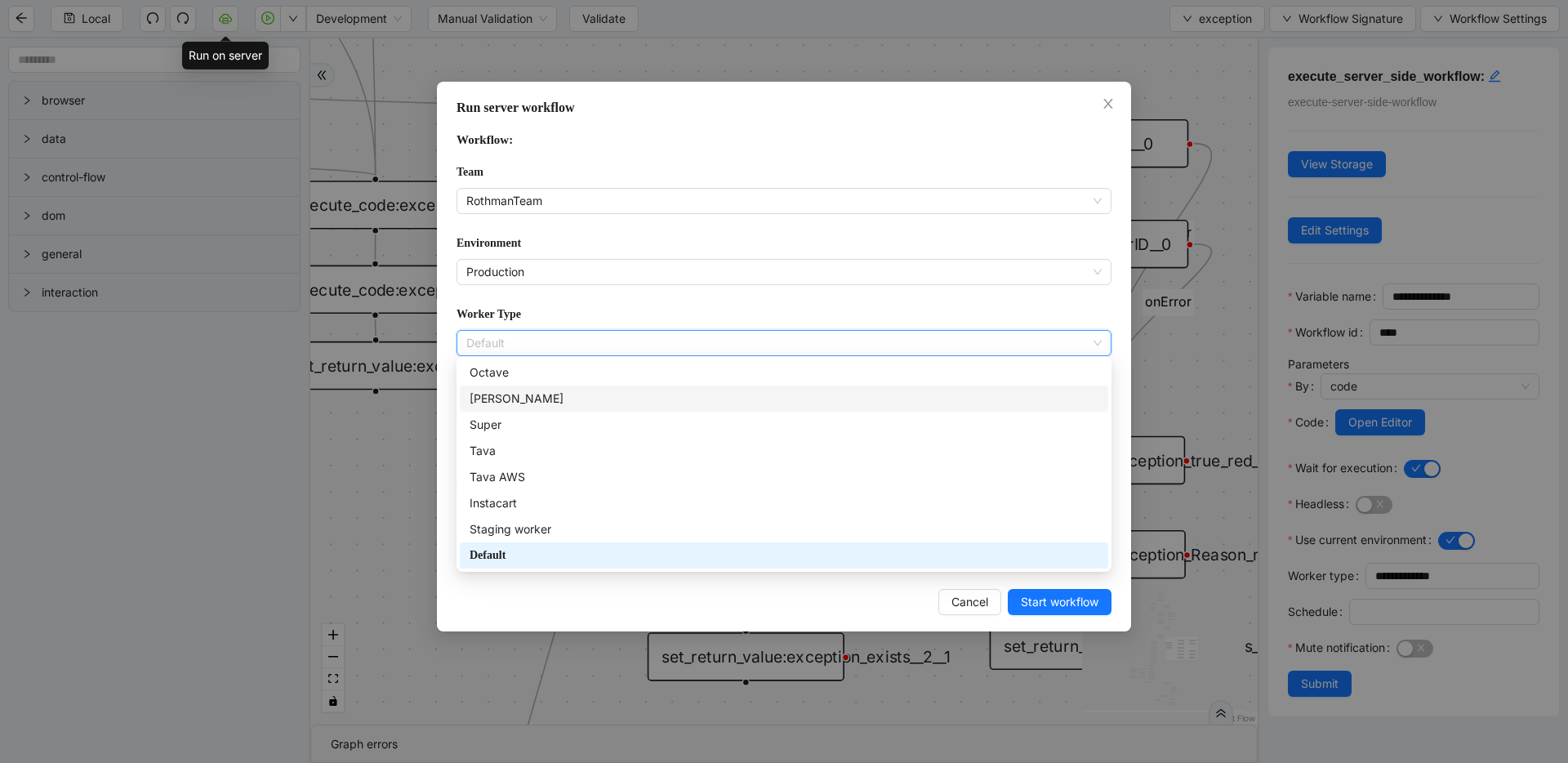
click at [521, 398] on div "[PERSON_NAME]" at bounding box center [784, 399] width 629 height 18
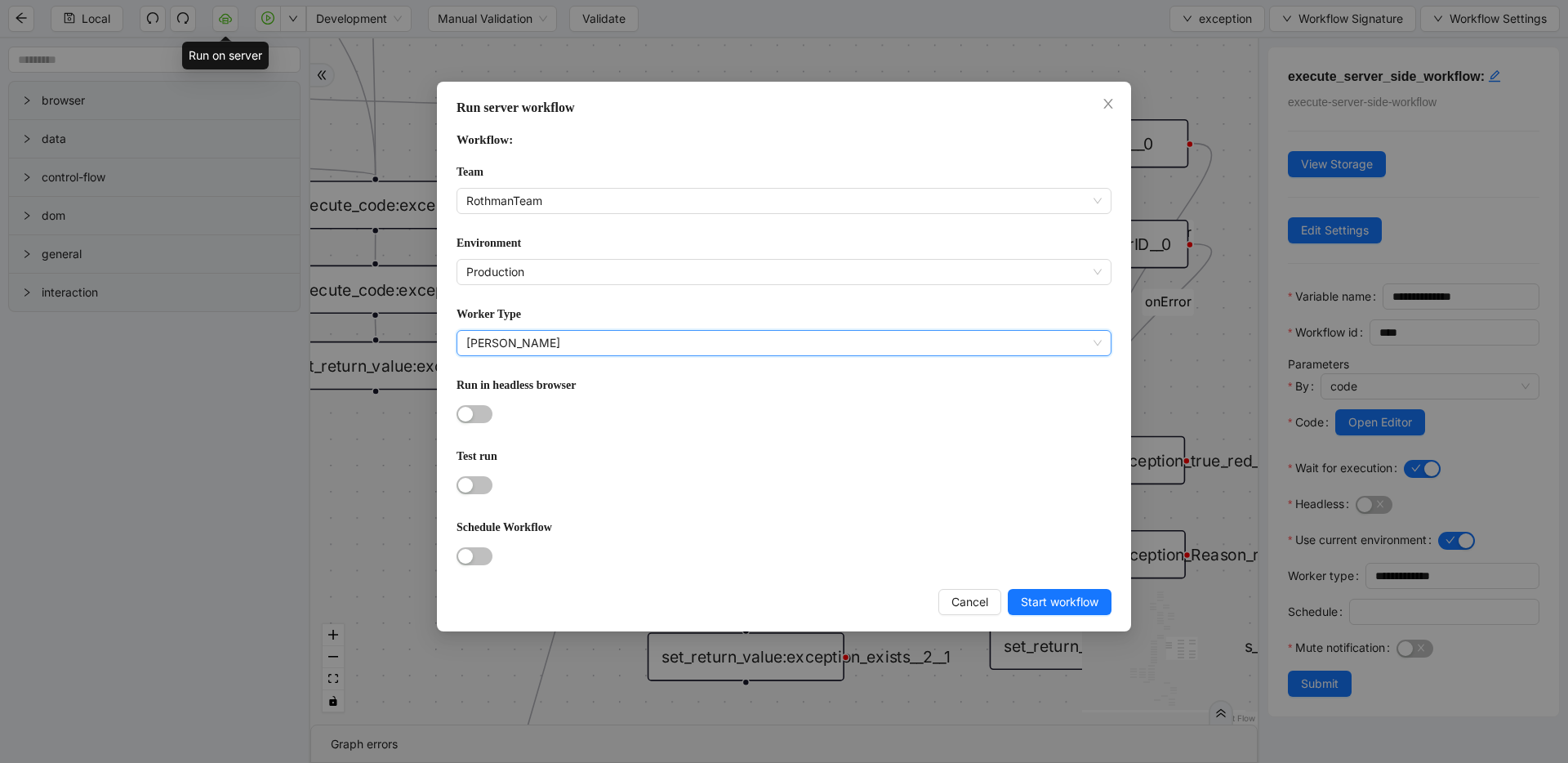
click at [468, 534] on div "Schedule Workflow" at bounding box center [784, 530] width 655 height 25
click at [474, 556] on span "button" at bounding box center [474, 556] width 36 height 18
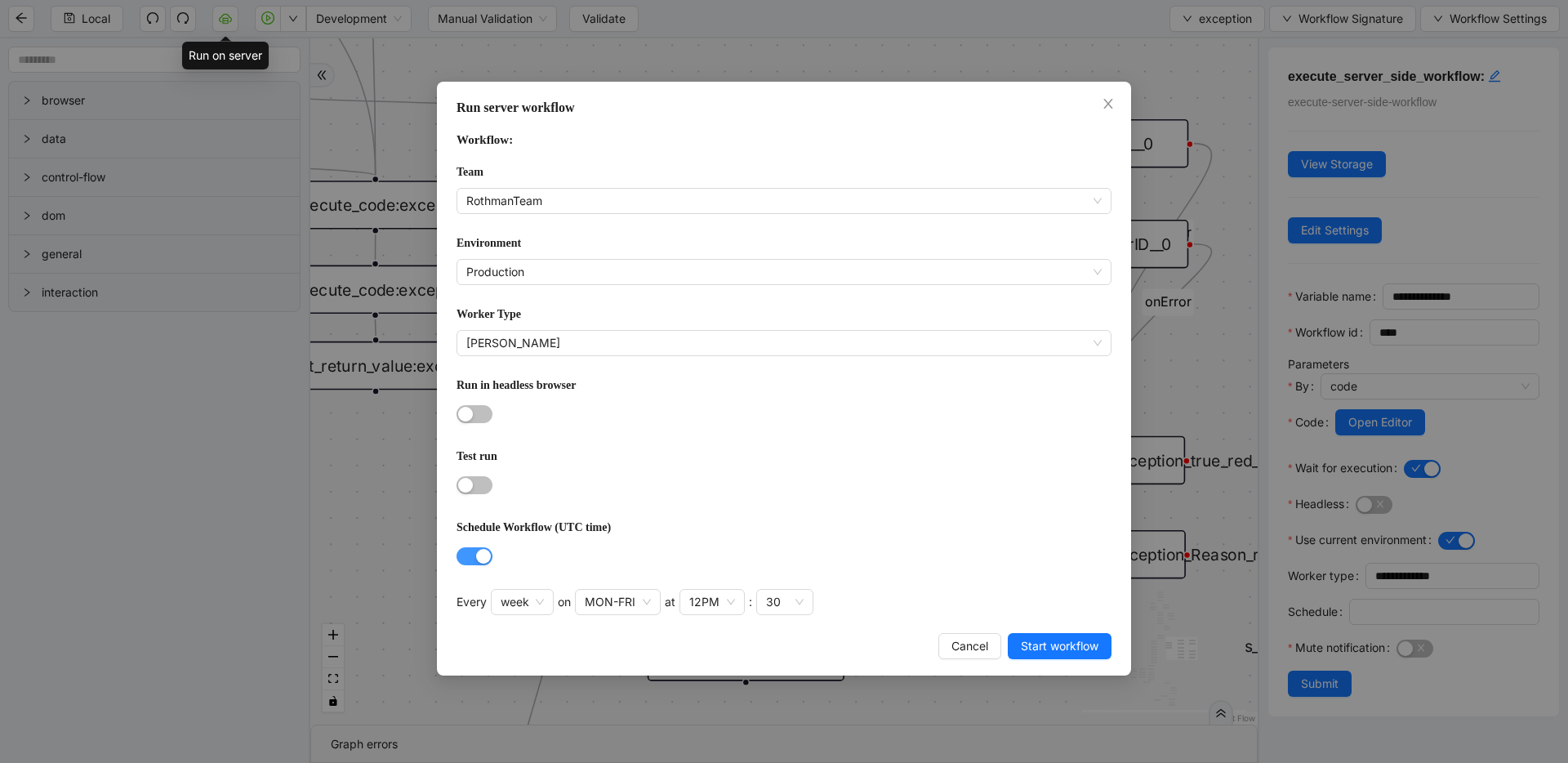
click at [479, 551] on div "button" at bounding box center [483, 556] width 14 height 14
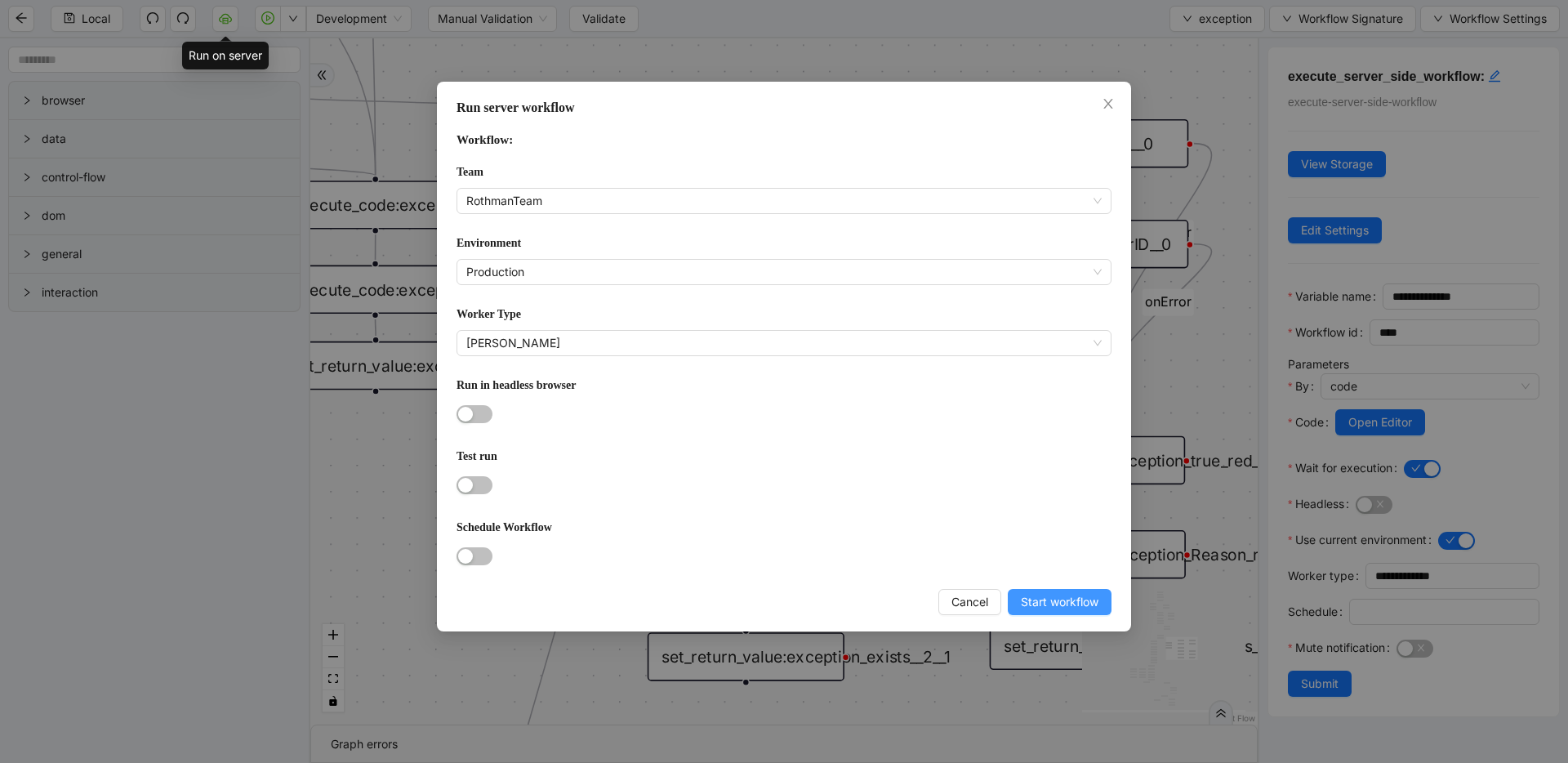
click at [1073, 602] on span "Start workflow" at bounding box center [1059, 602] width 77 height 18
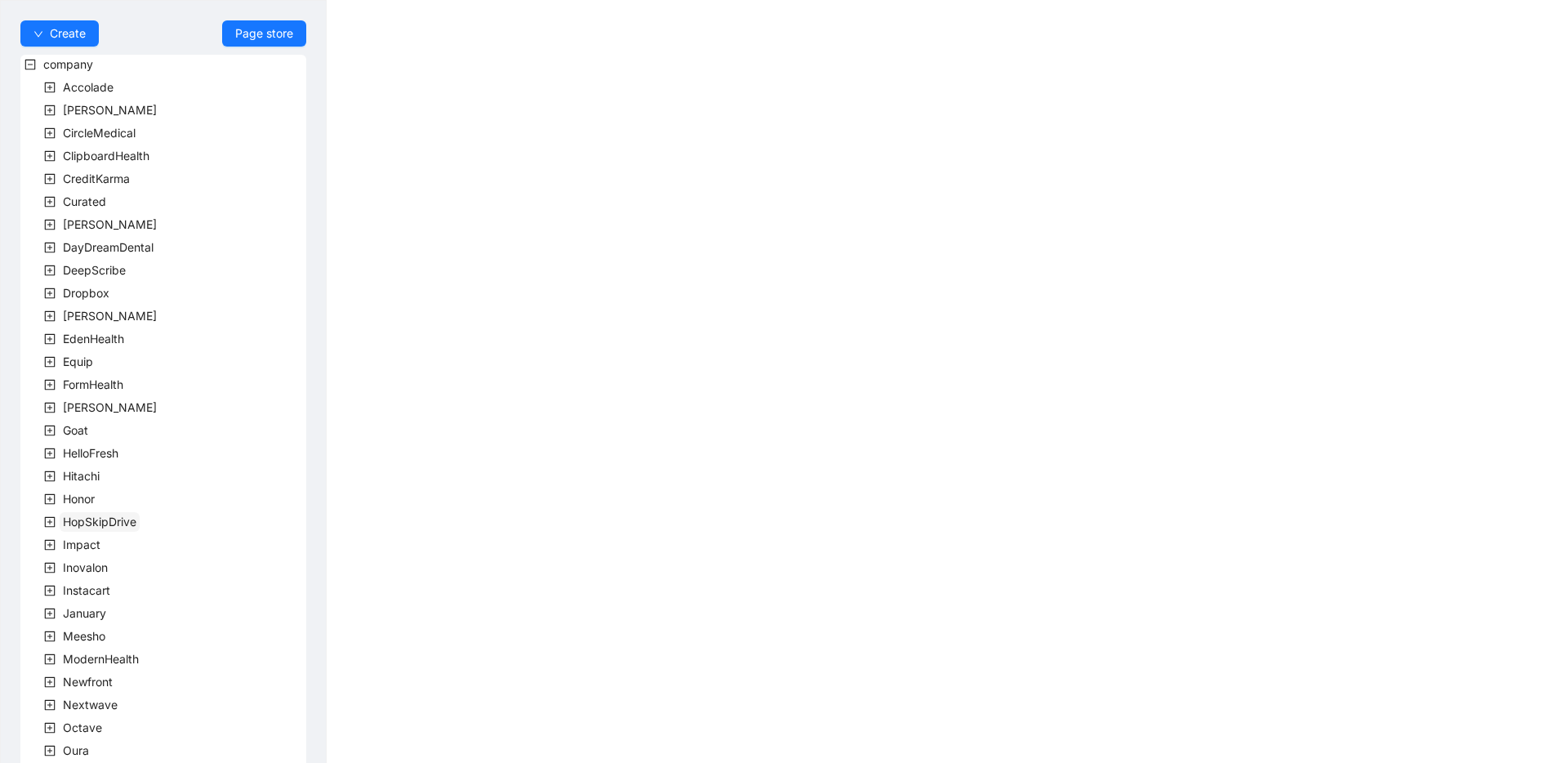
scroll to position [296, 0]
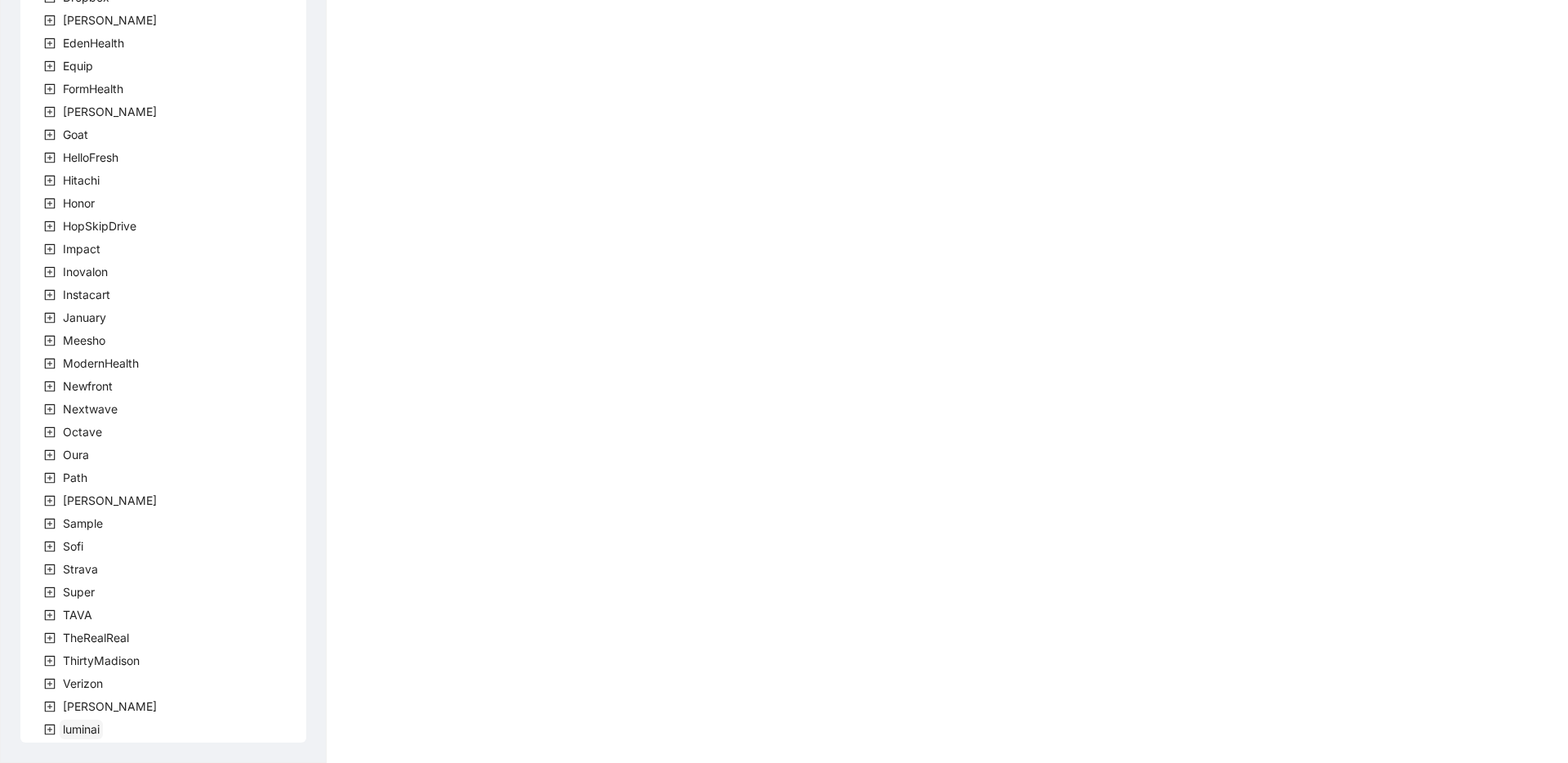
click at [88, 728] on span "luminai" at bounding box center [81, 728] width 37 height 13
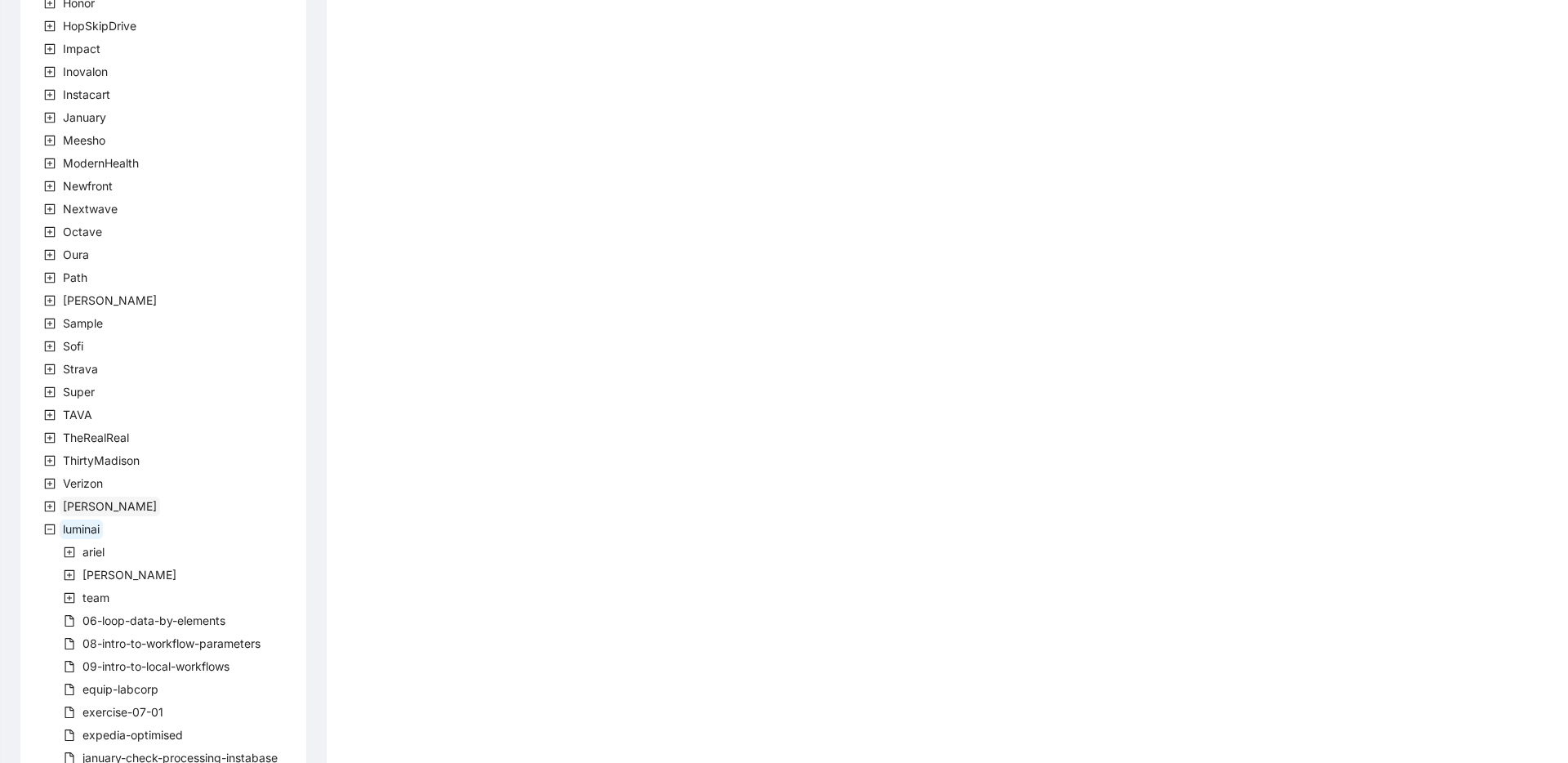
scroll to position [468, 0]
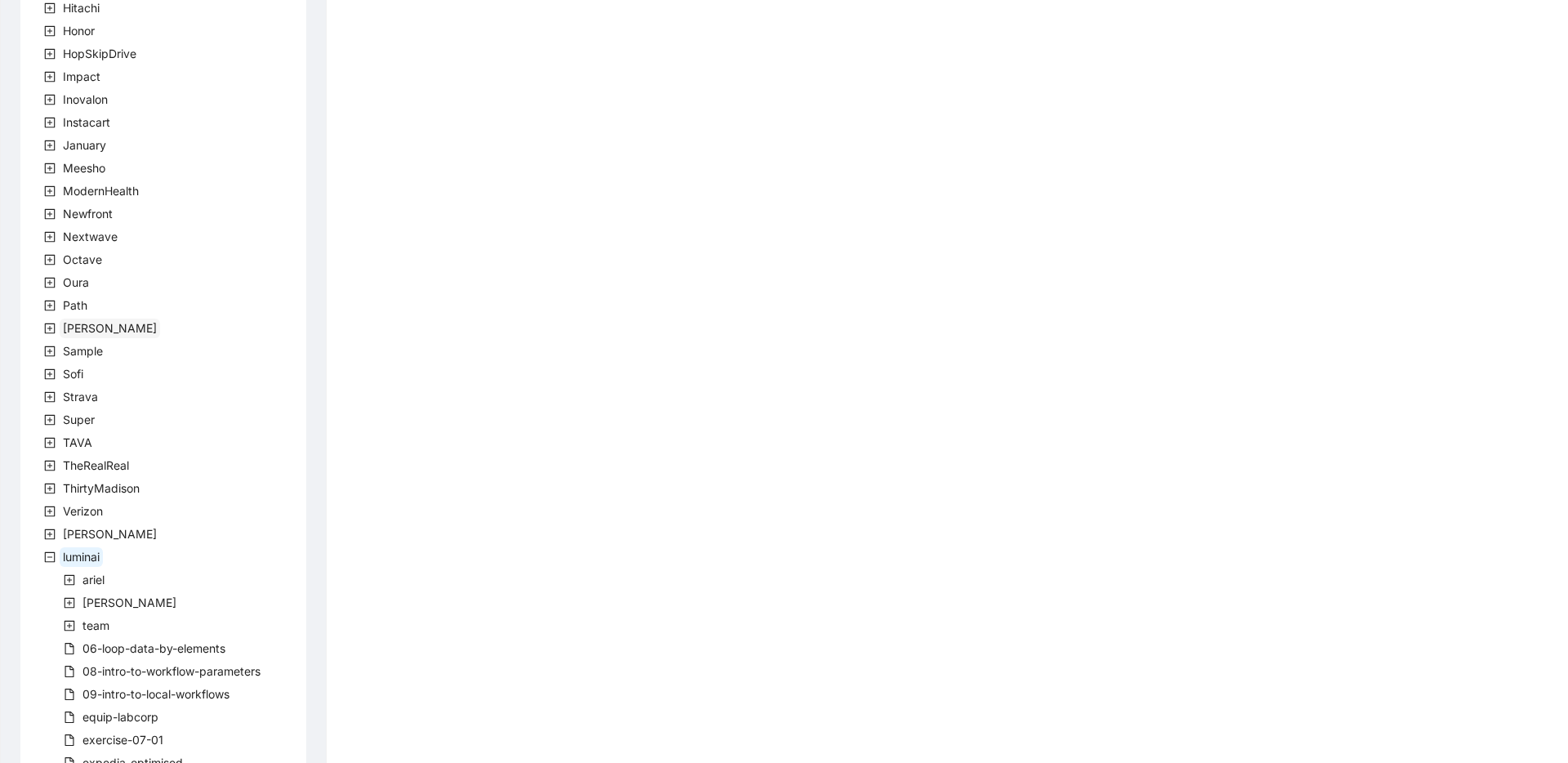
click at [86, 327] on span "[PERSON_NAME]" at bounding box center [110, 328] width 94 height 13
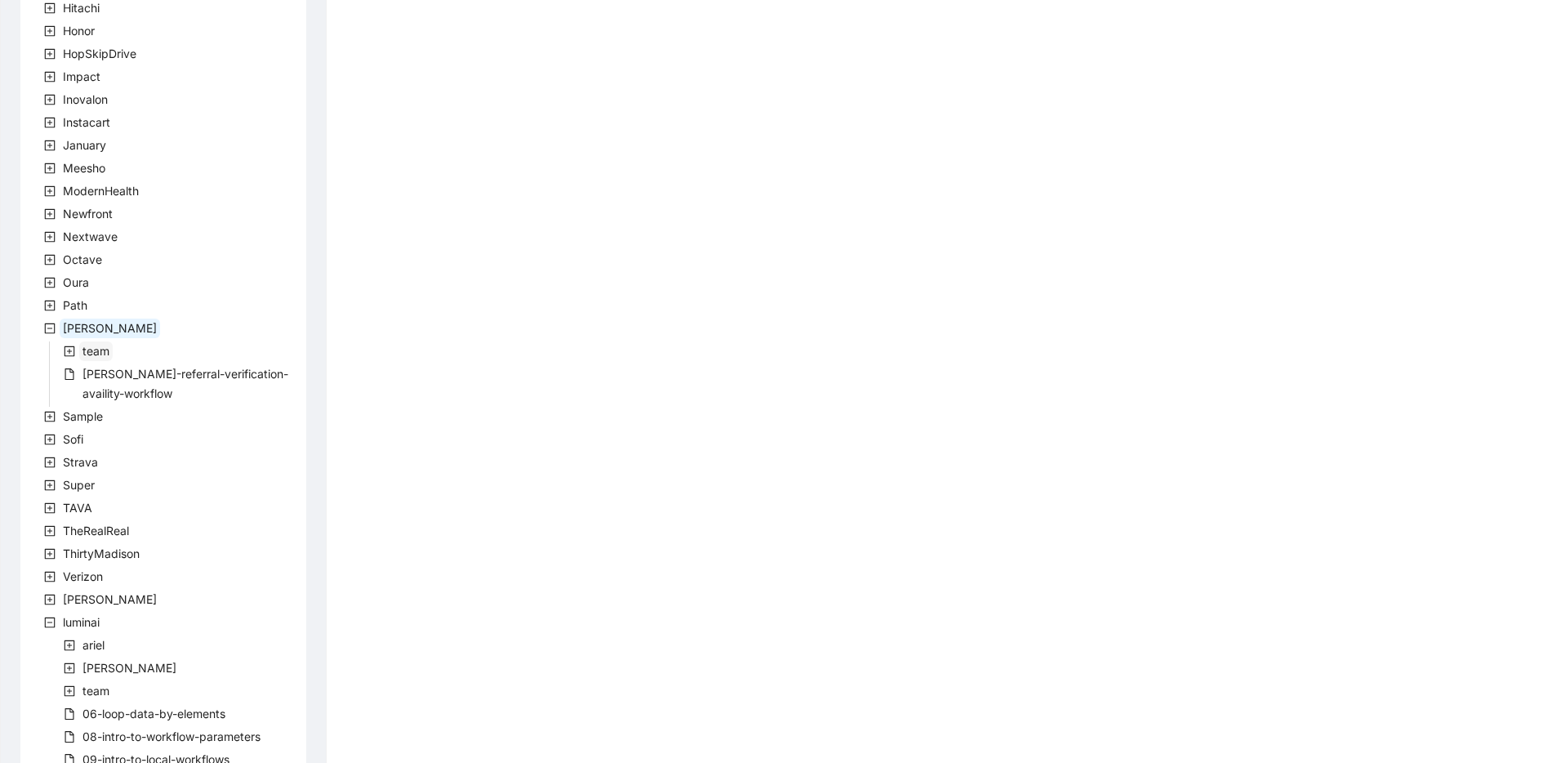
click at [91, 355] on span "team" at bounding box center [96, 350] width 27 height 13
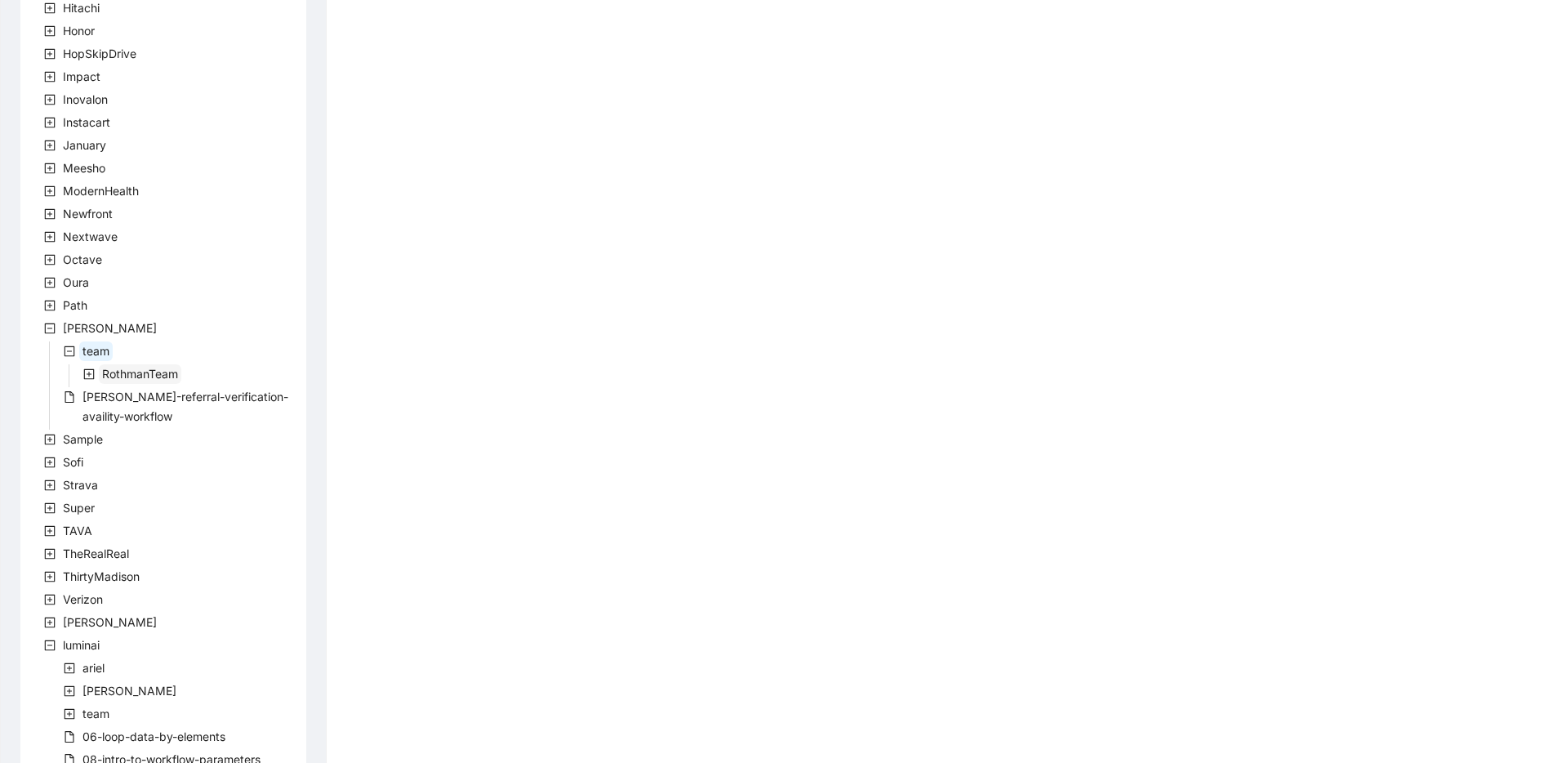
click at [108, 375] on span "RothmanTeam" at bounding box center [140, 373] width 76 height 13
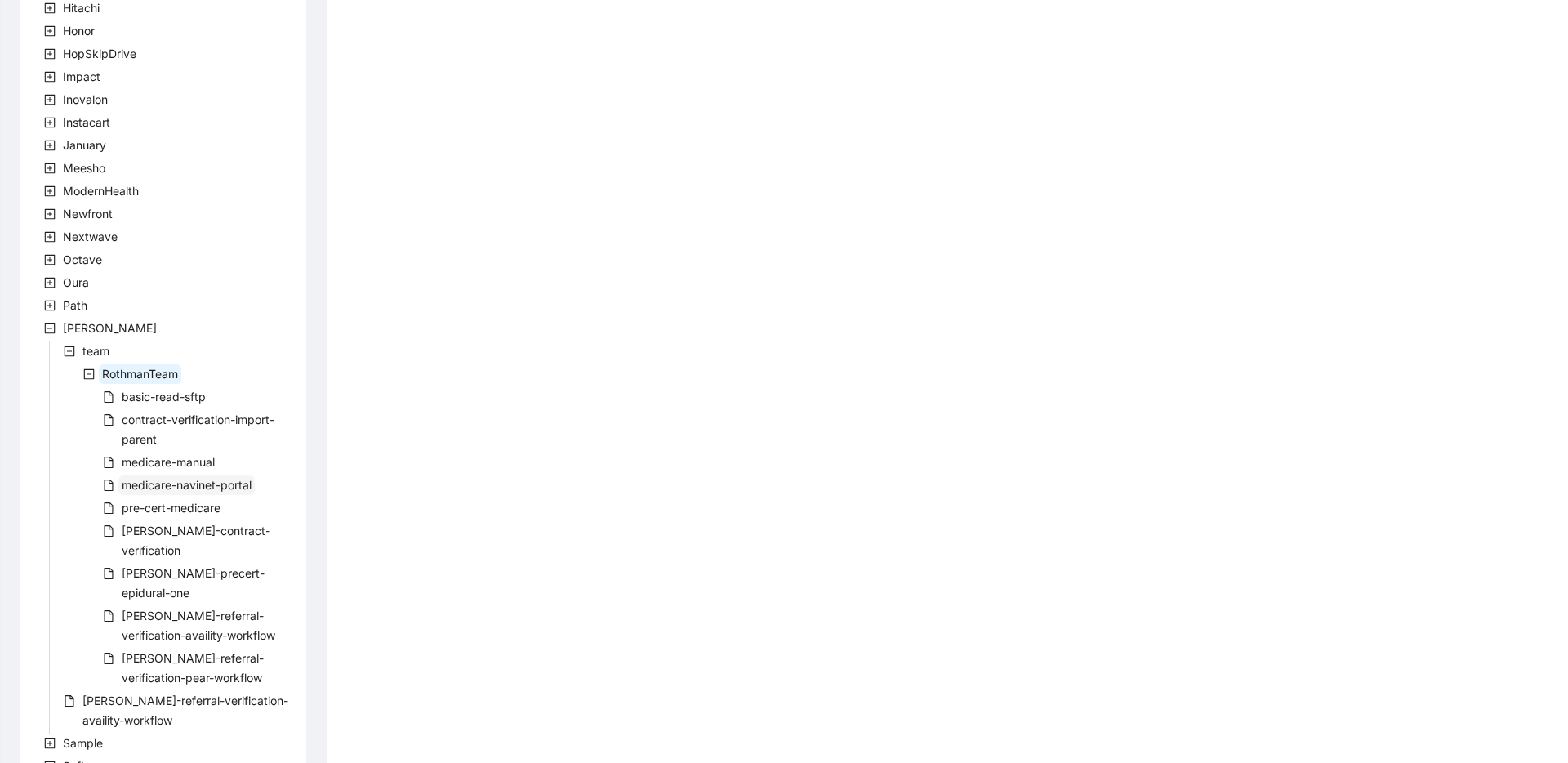
click at [124, 480] on span "medicare-navinet-portal" at bounding box center [186, 484] width 130 height 13
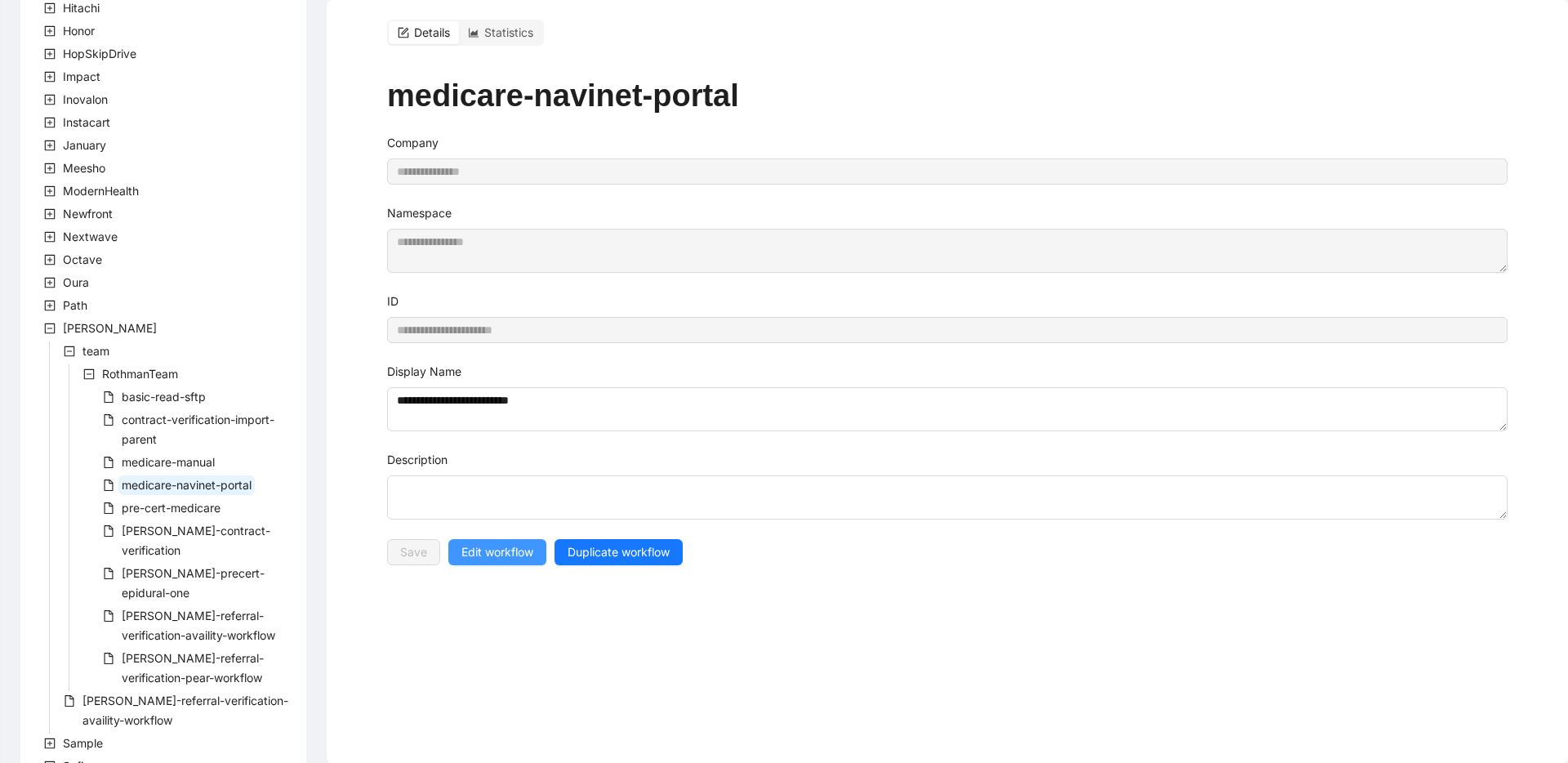
click at [512, 558] on span "Edit workflow" at bounding box center [498, 552] width 72 height 18
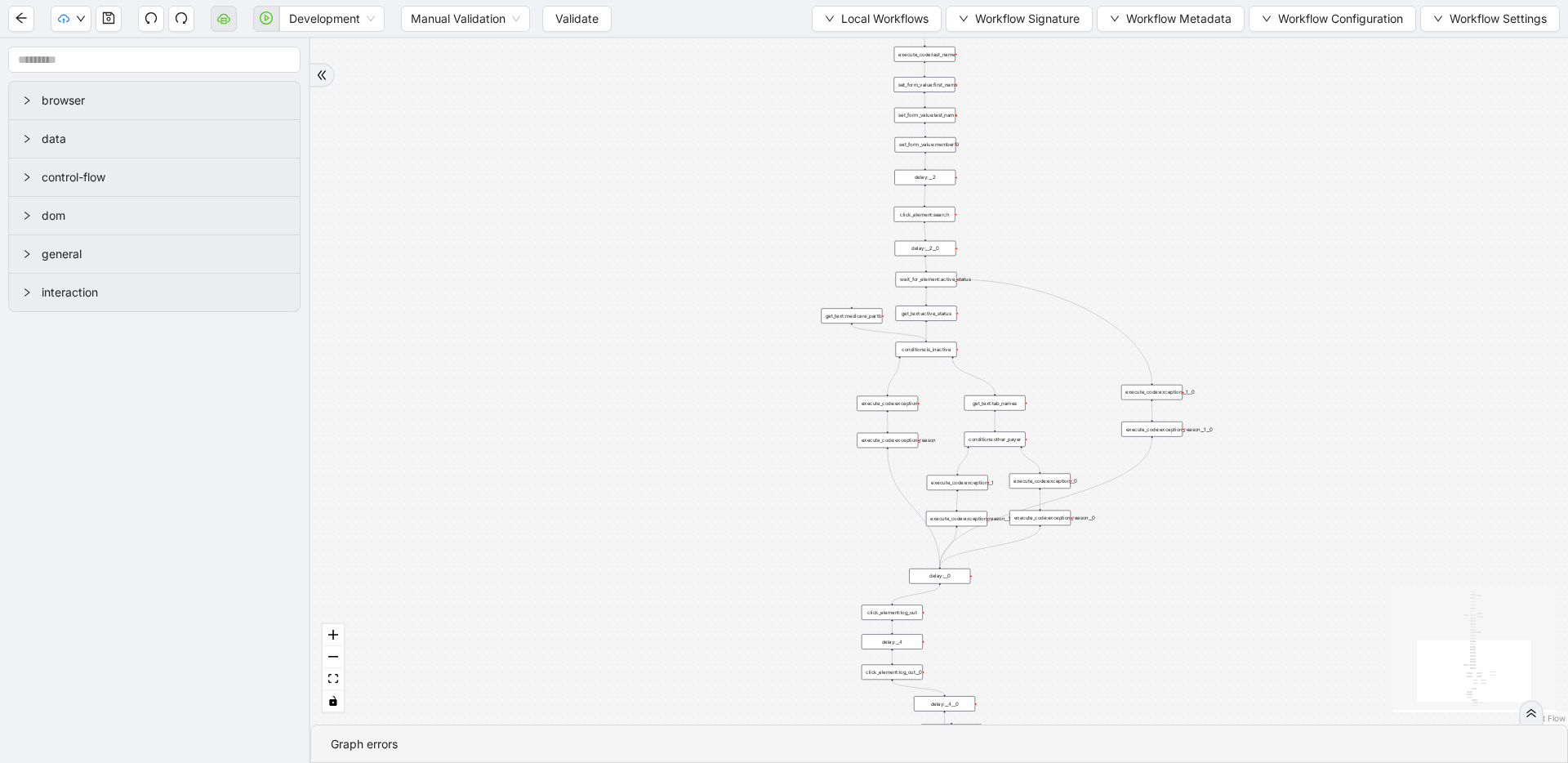
drag, startPoint x: 773, startPoint y: 378, endPoint x: 680, endPoint y: 300, distance: 121.4
click at [858, 13] on span "Local Workflows" at bounding box center [885, 19] width 87 height 18
click at [847, 43] on span "Select" at bounding box center [870, 50] width 106 height 18
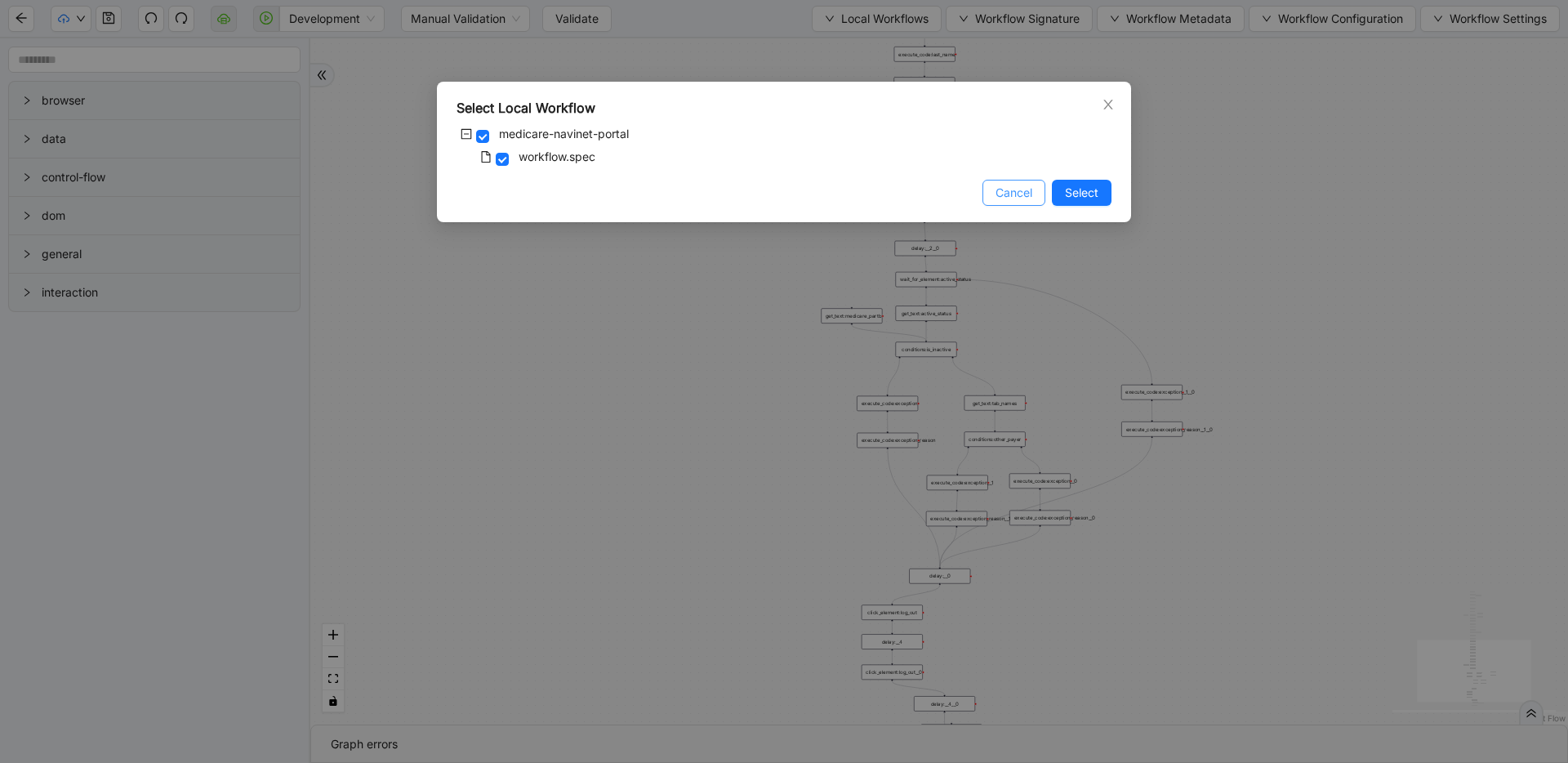
click at [1024, 184] on span "Cancel" at bounding box center [1014, 193] width 37 height 18
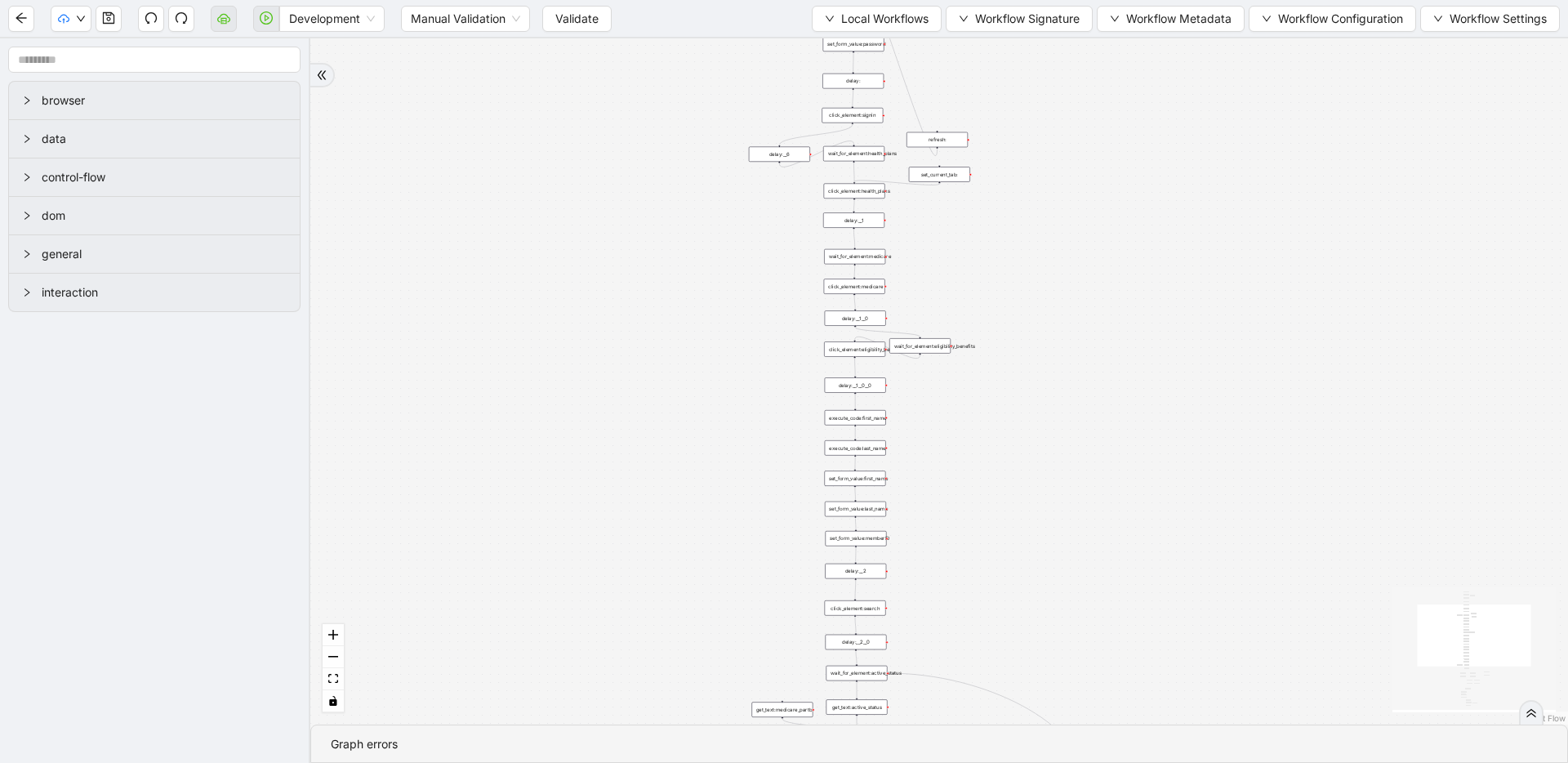
drag, startPoint x: 1204, startPoint y: 189, endPoint x: 1145, endPoint y: 534, distance: 350.0
click at [1146, 543] on div "trigger set_form_value:username set_form_value:password new_tab:navinet delay: …" at bounding box center [939, 382] width 1257 height 686
drag, startPoint x: 1117, startPoint y: 231, endPoint x: 1110, endPoint y: 554, distance: 323.1
click at [1110, 554] on div "trigger set_form_value:username set_form_value:password new_tab:navinet delay: …" at bounding box center [939, 382] width 1257 height 686
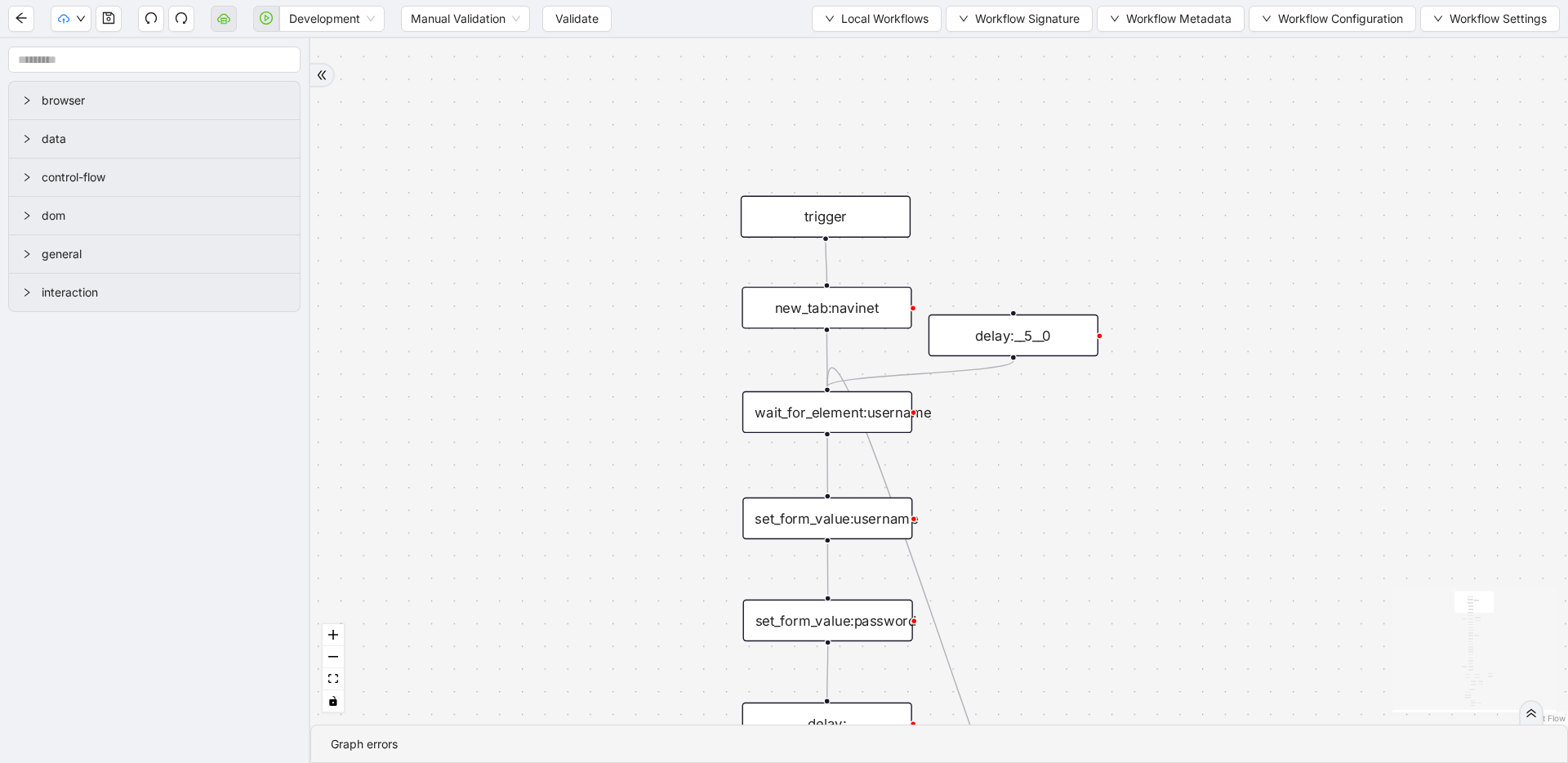
drag, startPoint x: 1104, startPoint y: 543, endPoint x: 1099, endPoint y: 516, distance: 27.5
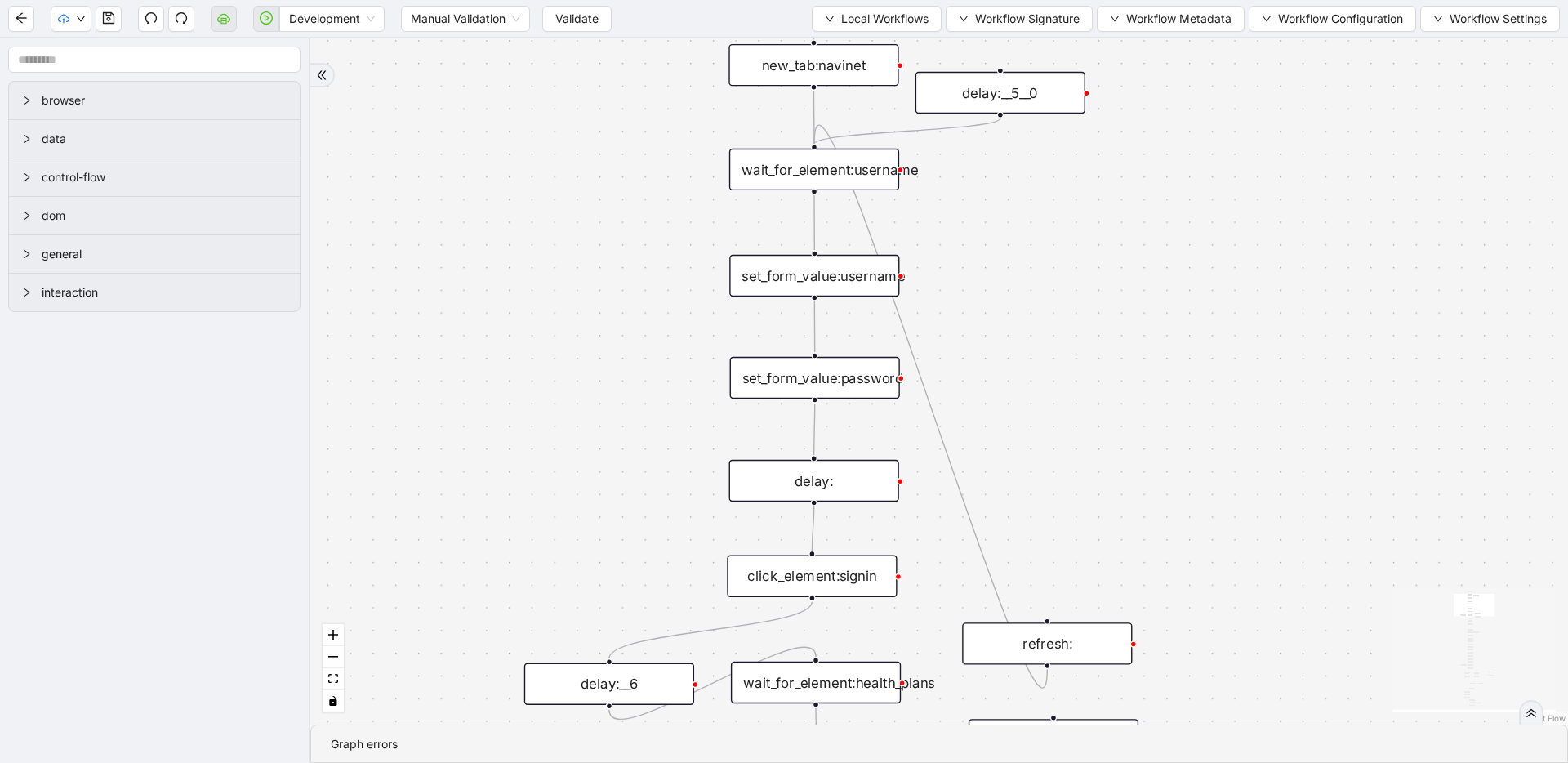
drag, startPoint x: 843, startPoint y: 469, endPoint x: 826, endPoint y: 207, distance: 262.6
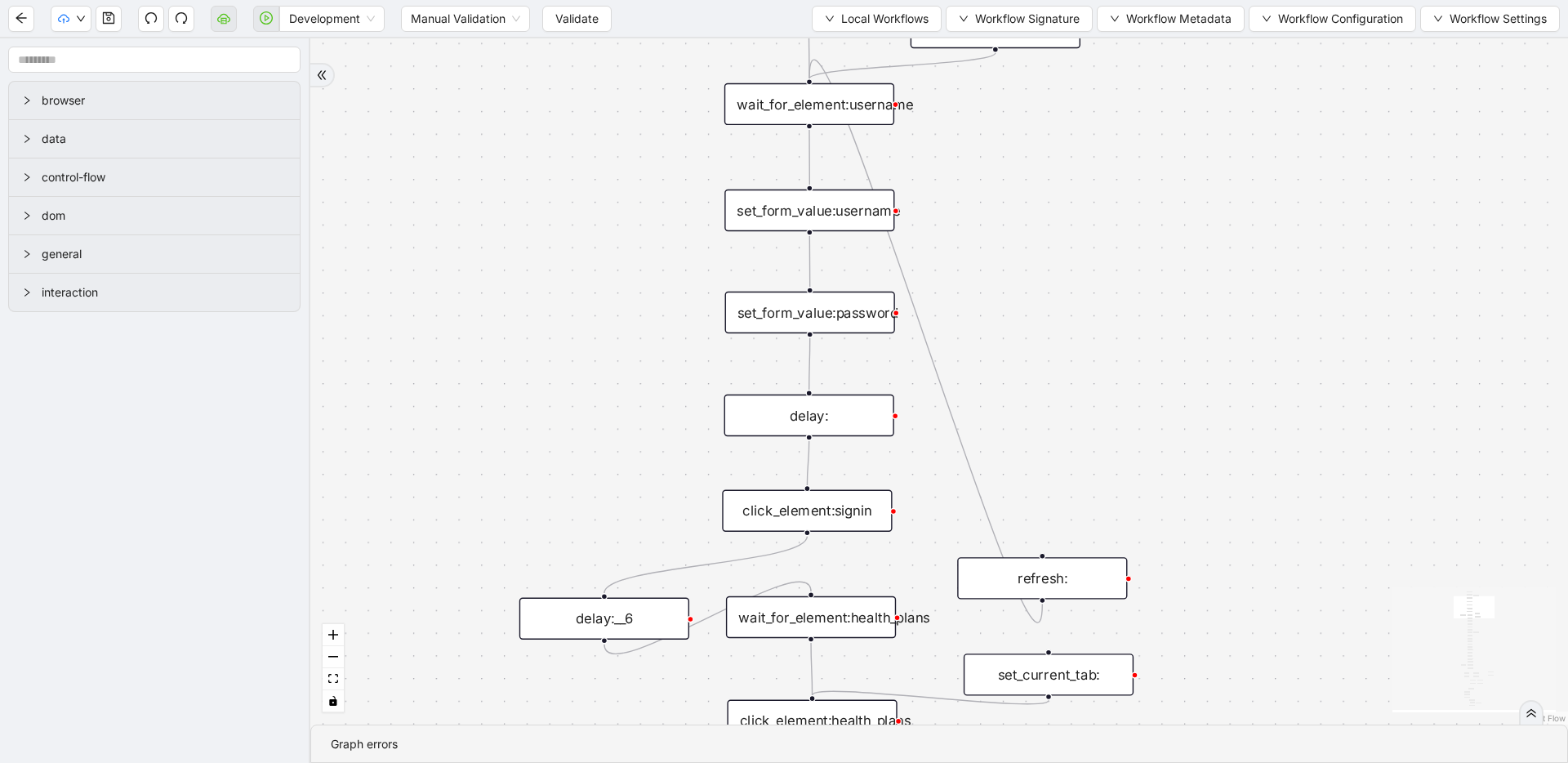
click at [816, 303] on div "set_form_value:password" at bounding box center [810, 312] width 170 height 41
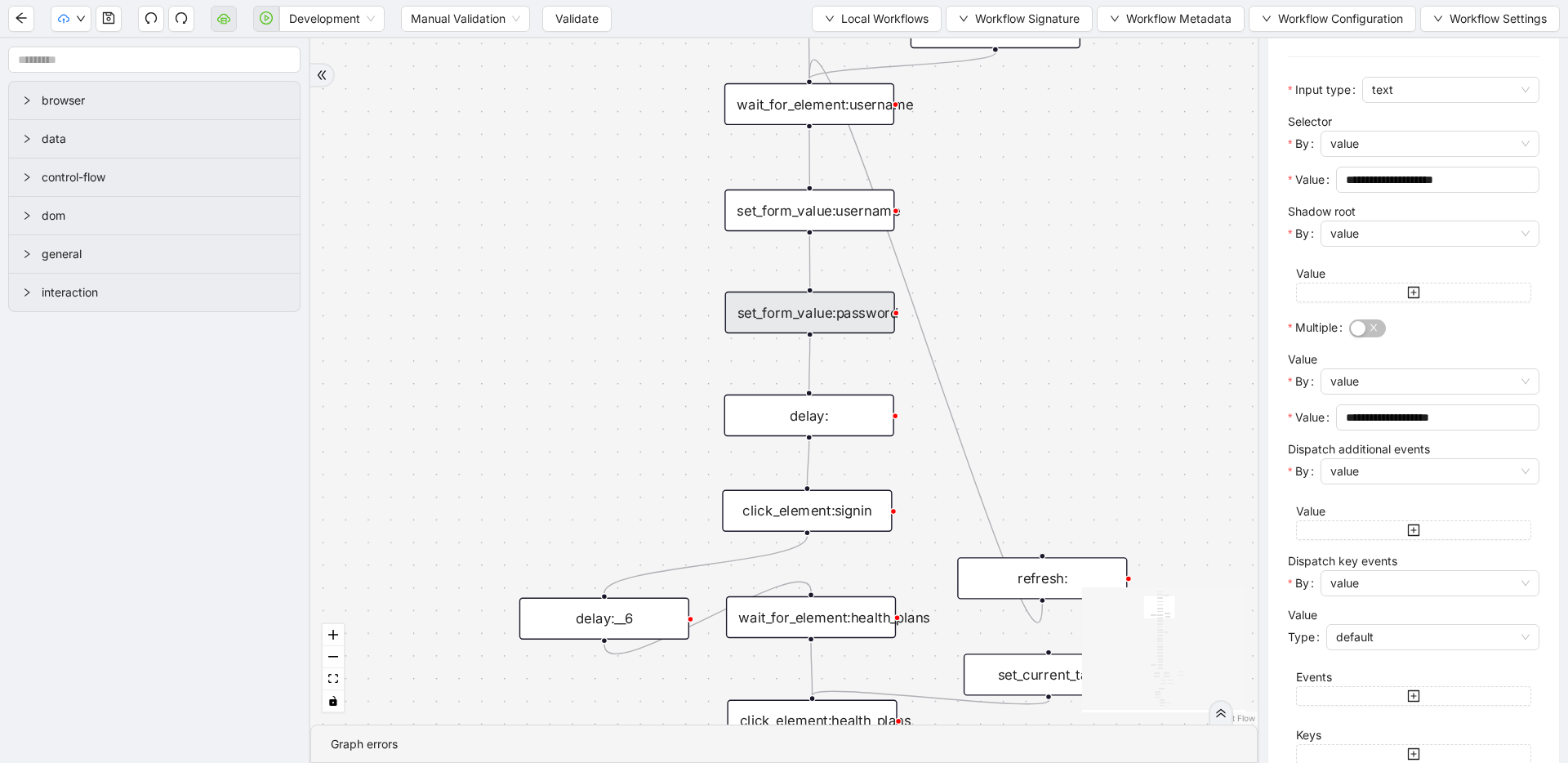
scroll to position [277, 0]
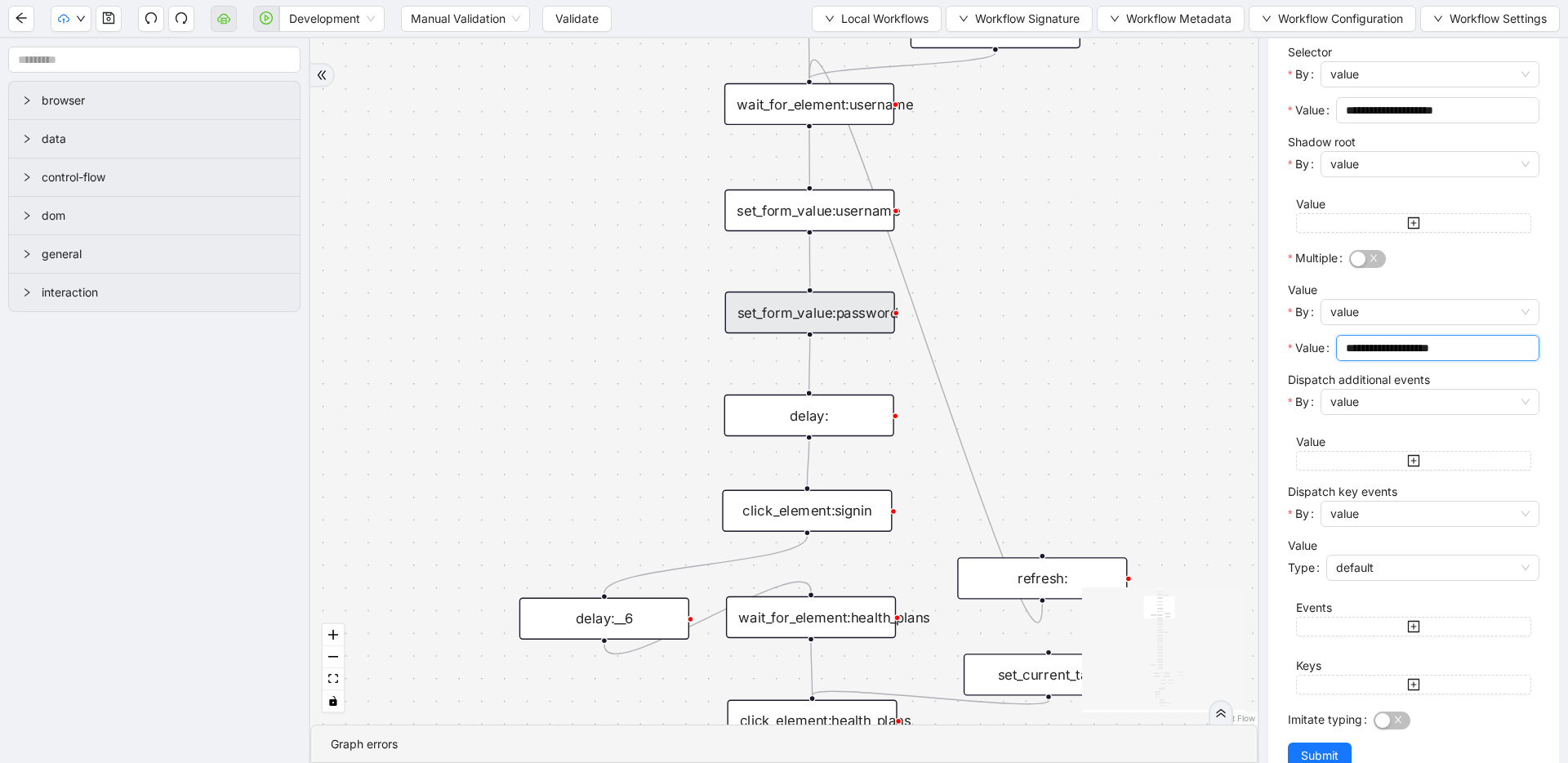
drag, startPoint x: 1491, startPoint y: 348, endPoint x: 1285, endPoint y: 341, distance: 206.1
click at [1285, 341] on div "**********" at bounding box center [1413, 279] width 291 height 1018
paste input "text"
type input "**********"
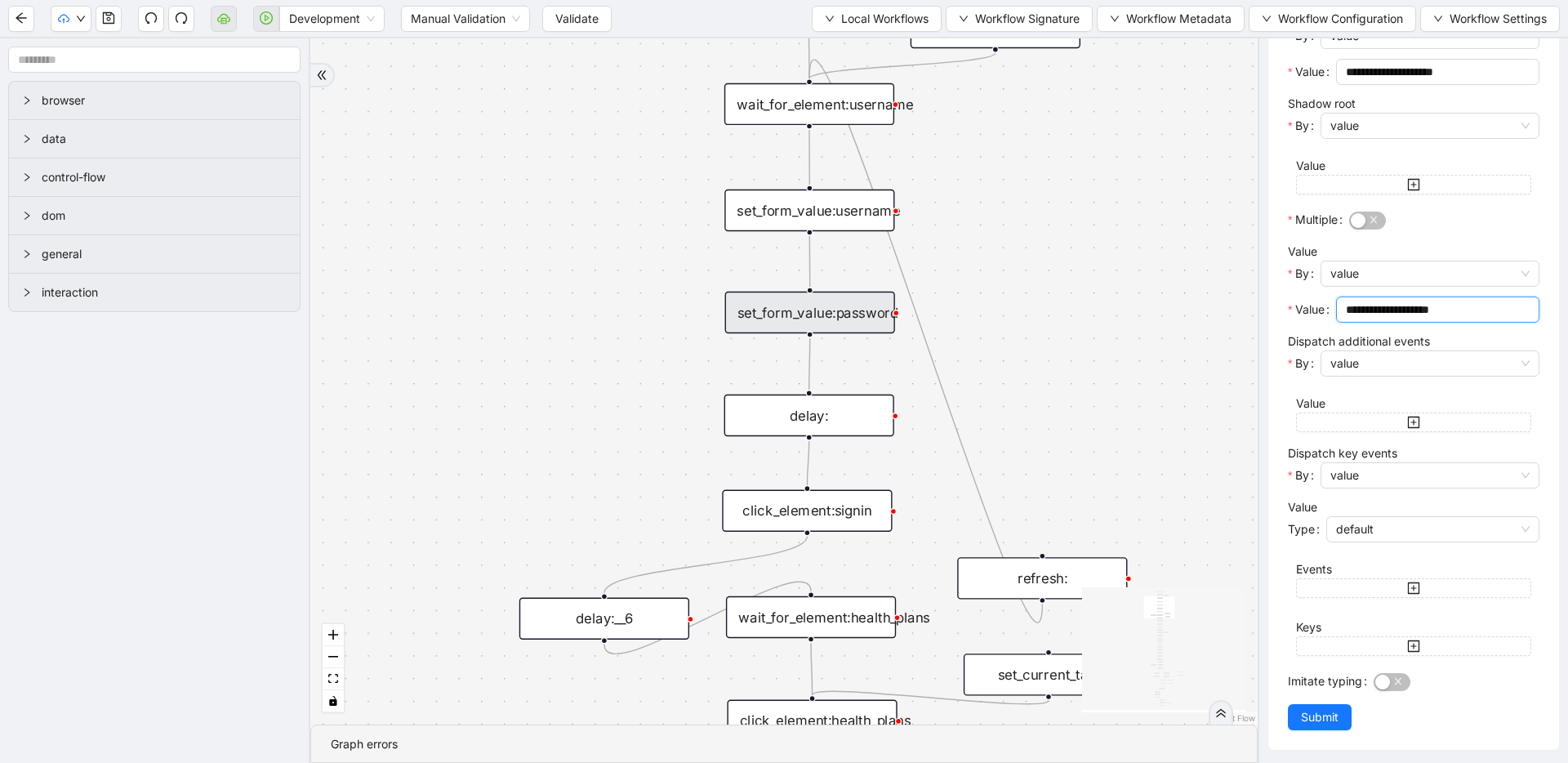
scroll to position [319, 0]
click at [1299, 710] on button "Submit" at bounding box center [1320, 714] width 64 height 26
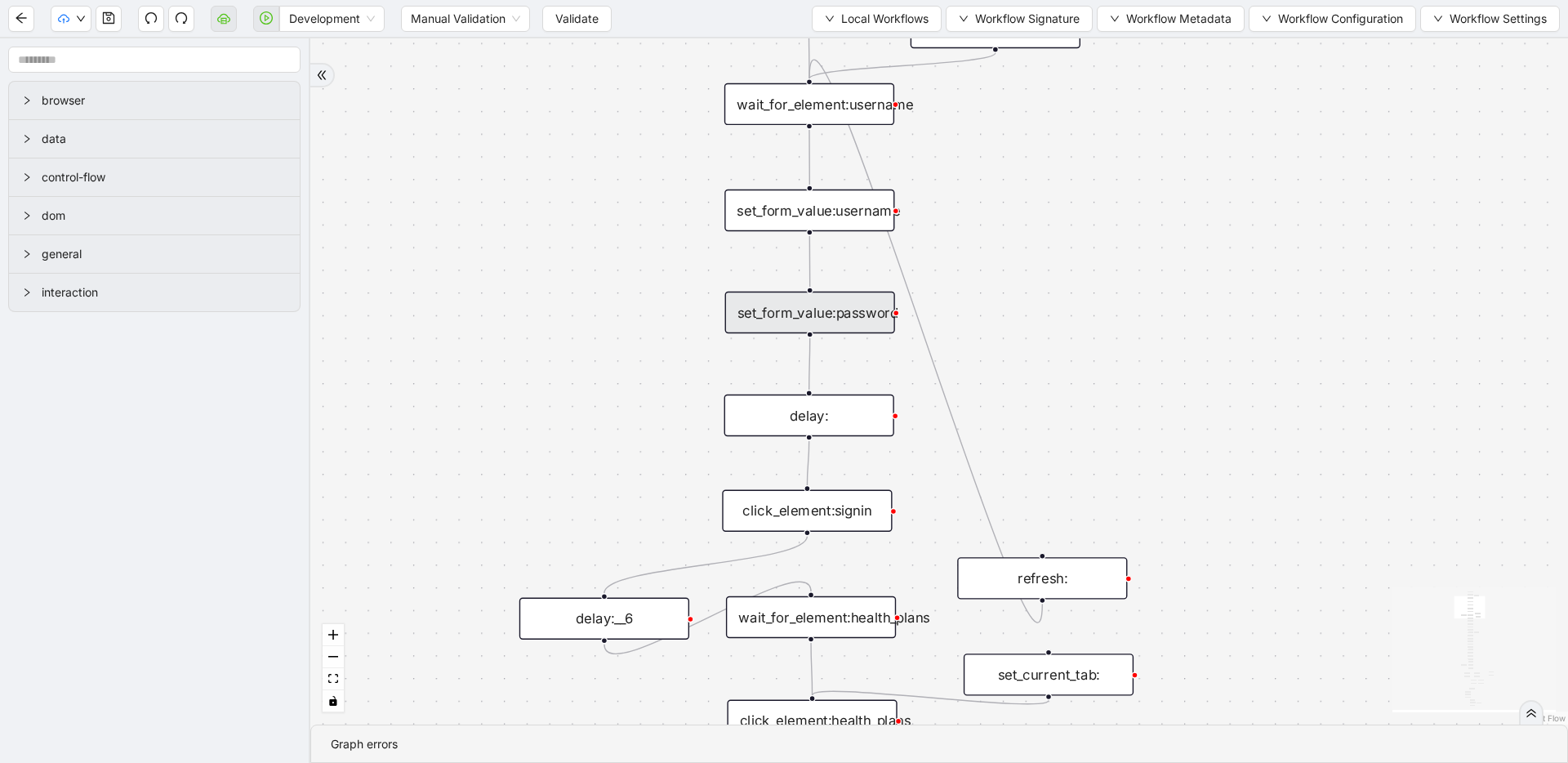
scroll to position [0, 0]
click at [107, 17] on icon "save" at bounding box center [108, 18] width 12 height 12
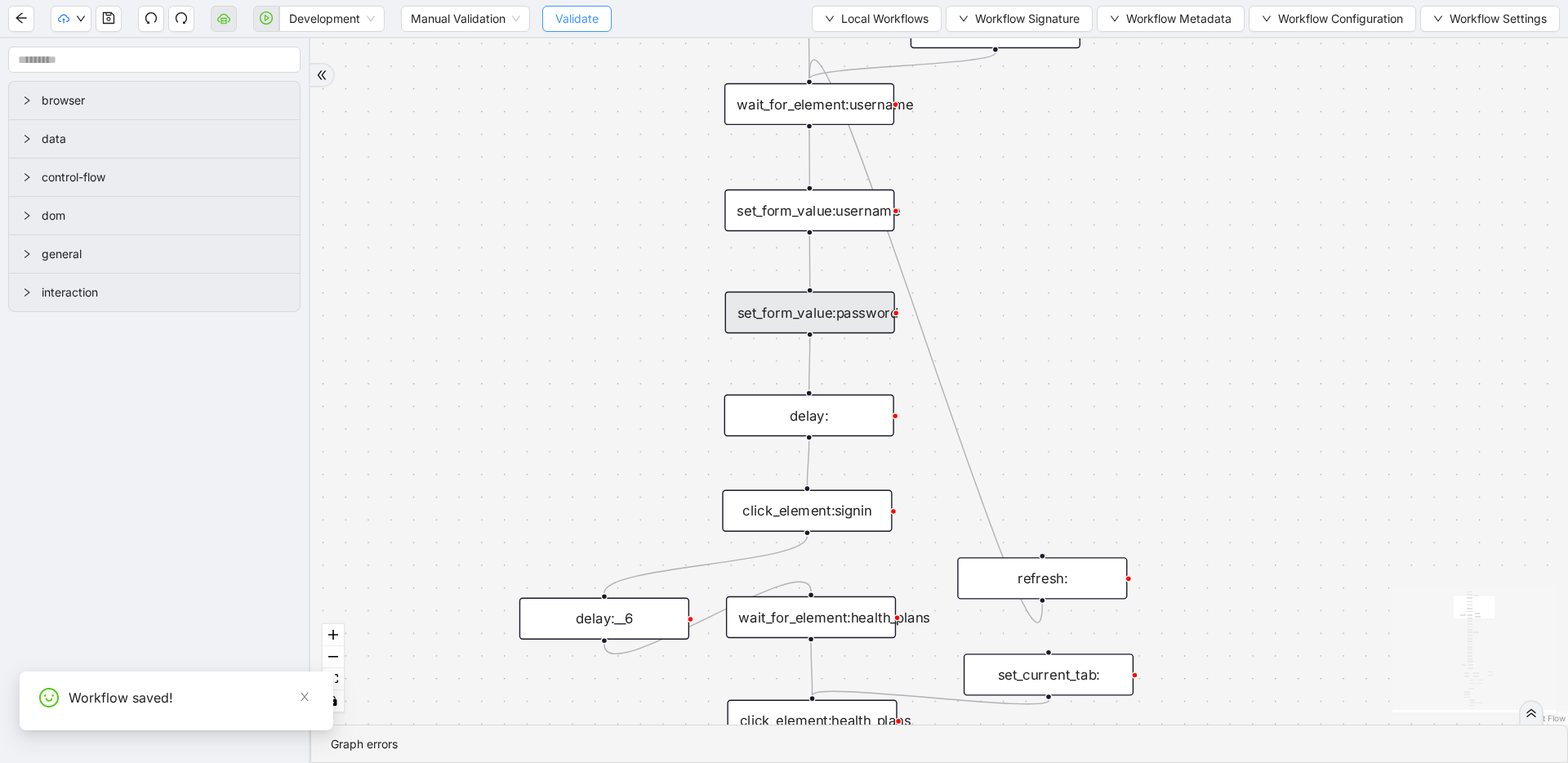
click at [581, 22] on span "Validate" at bounding box center [577, 19] width 43 height 18
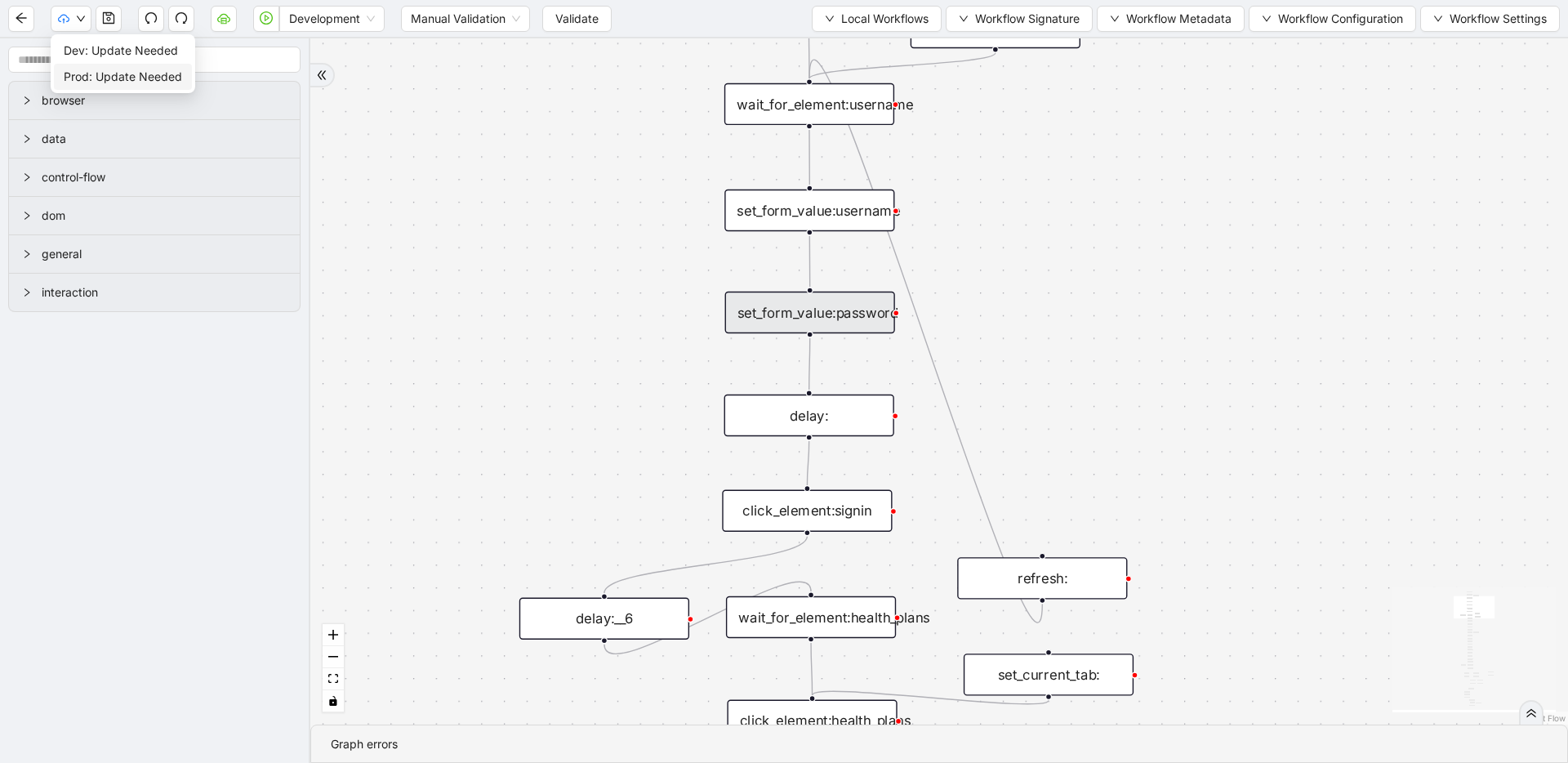
click at [77, 71] on span "Prod: Update Needed" at bounding box center [123, 76] width 119 height 18
click at [82, 71] on span "Prod: Latest" at bounding box center [121, 76] width 114 height 18
